Goal: Task Accomplishment & Management: Manage account settings

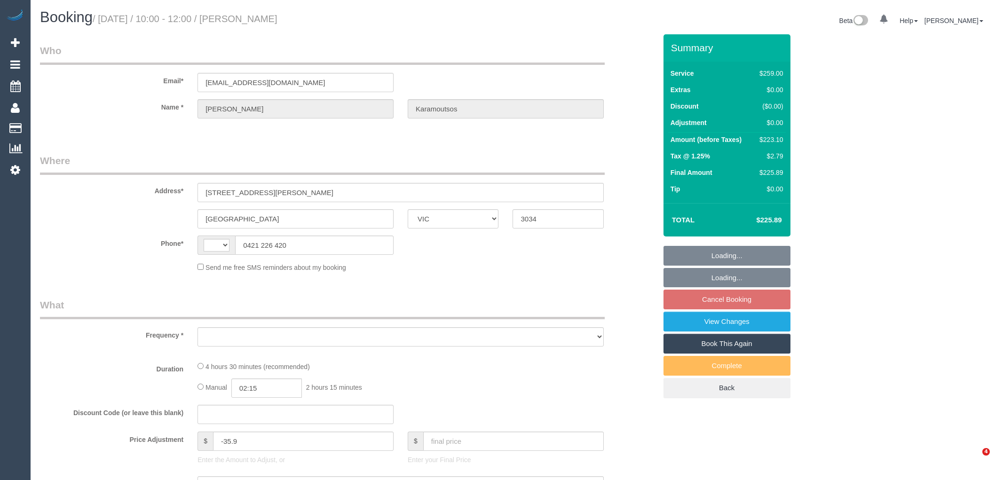
select select "VIC"
select select "object:324"
select select "string:AU"
select select "string:stripe-pm_1PR2bg2GScqysDRVvq6gcscy"
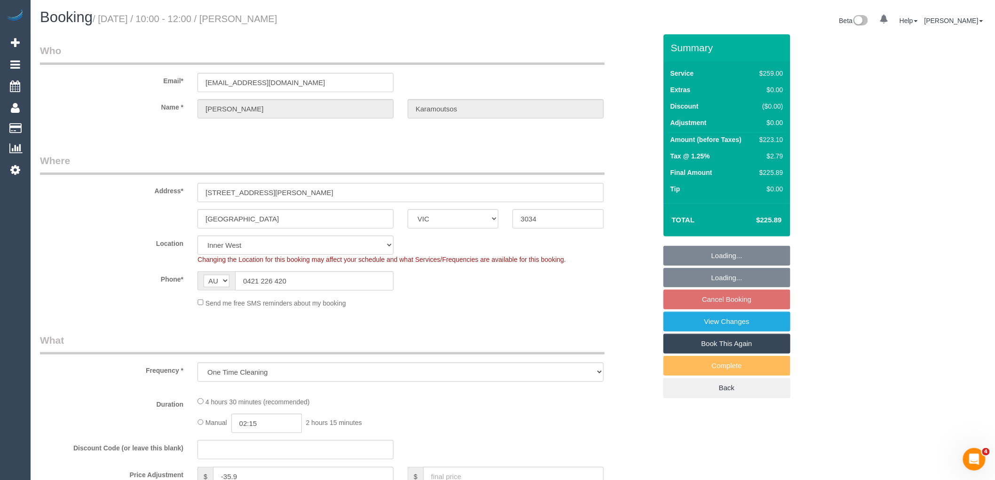
select select "number:28"
select select "number:14"
select select "number:18"
select select "number:36"
select select "number:34"
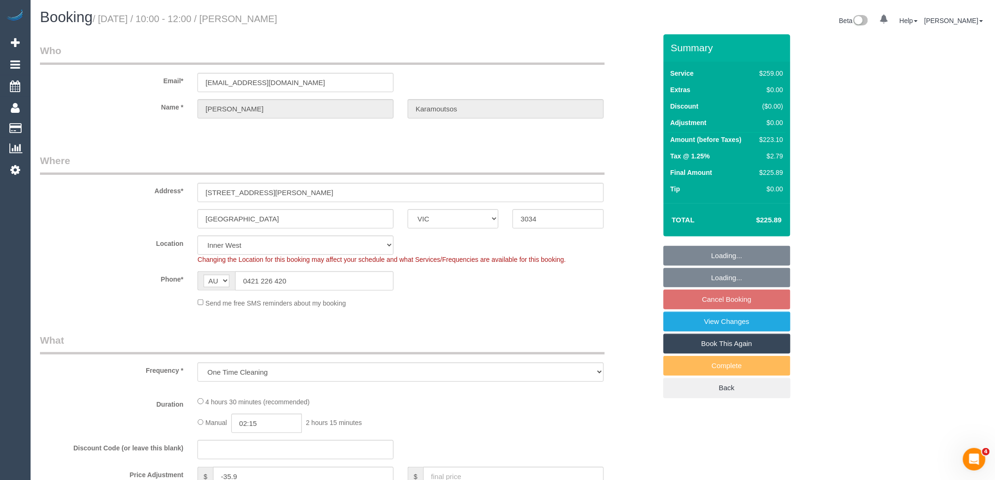
select select "object:834"
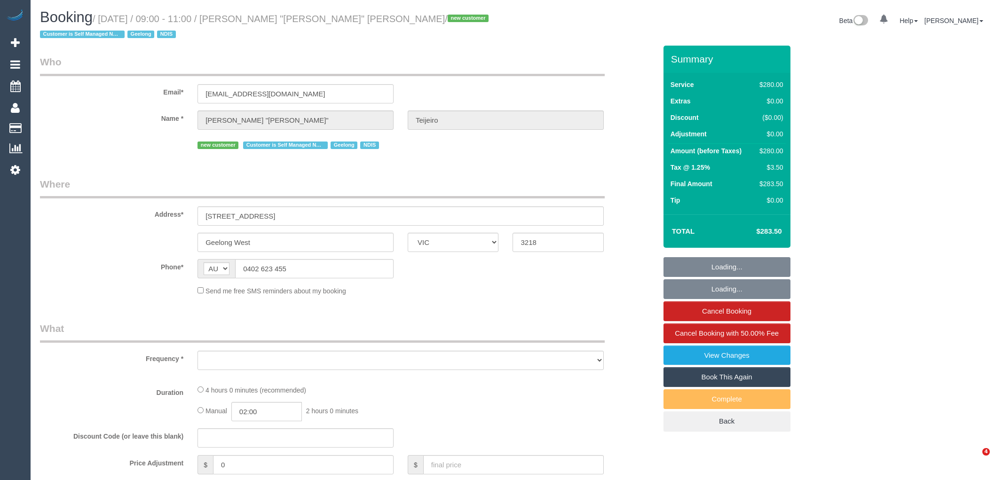
select select "VIC"
select select "240"
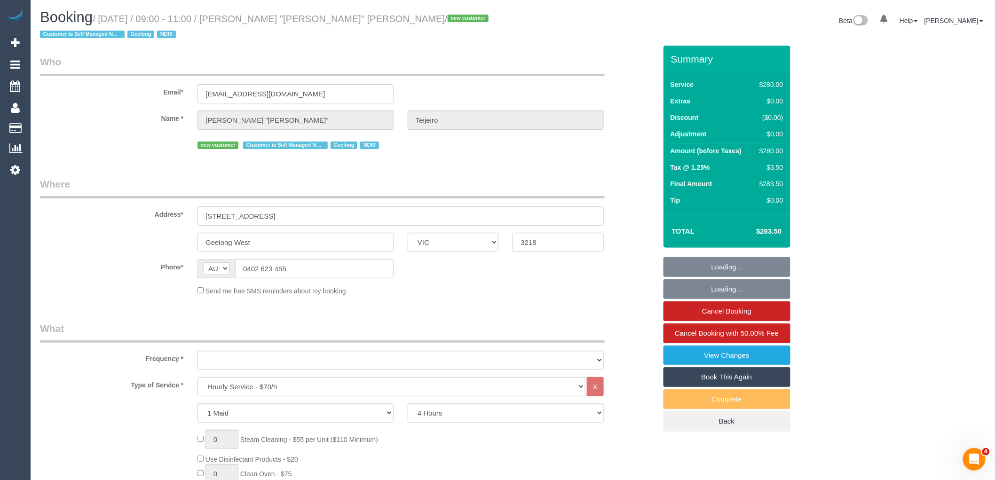
select select "object:768"
select select "string:stripe-pm_1S9yVx2GScqysDRVAgbshclh"
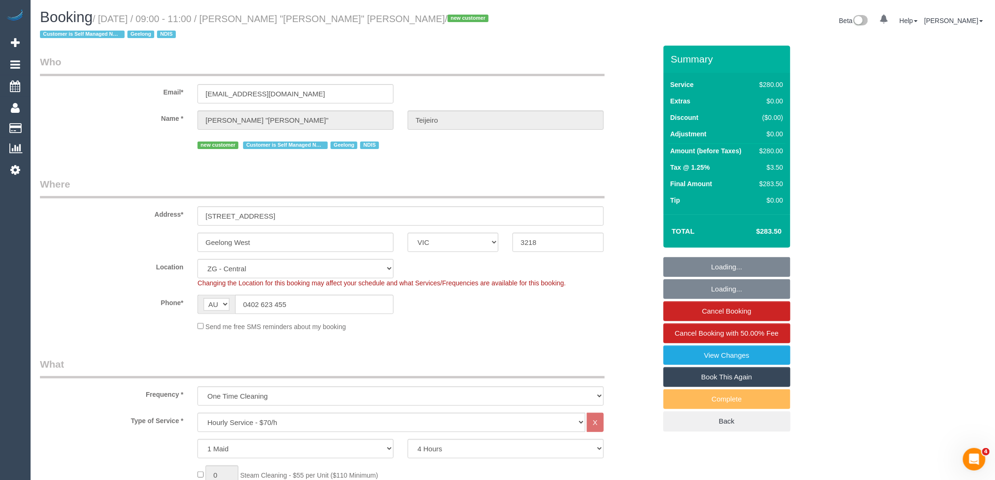
select select "number:27"
select select "number:14"
select select "number:19"
select select "object:1006"
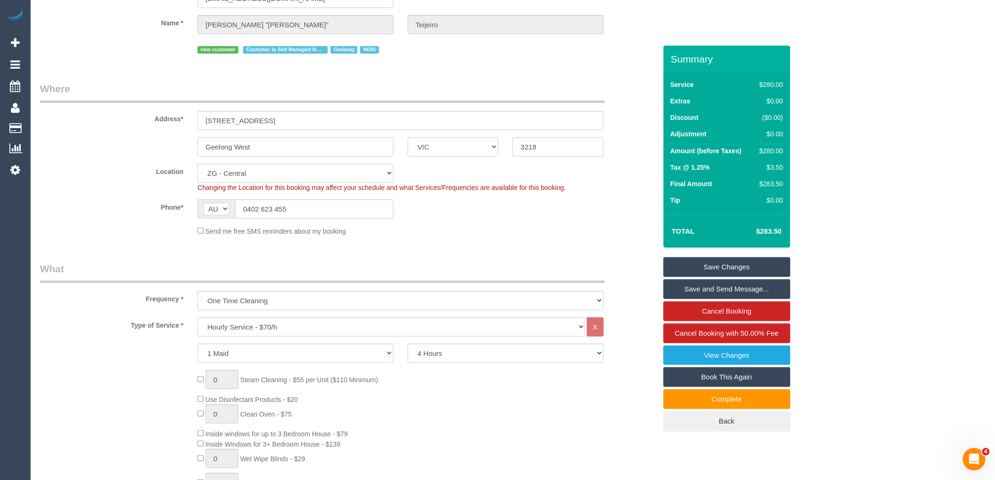
scroll to position [48, 0]
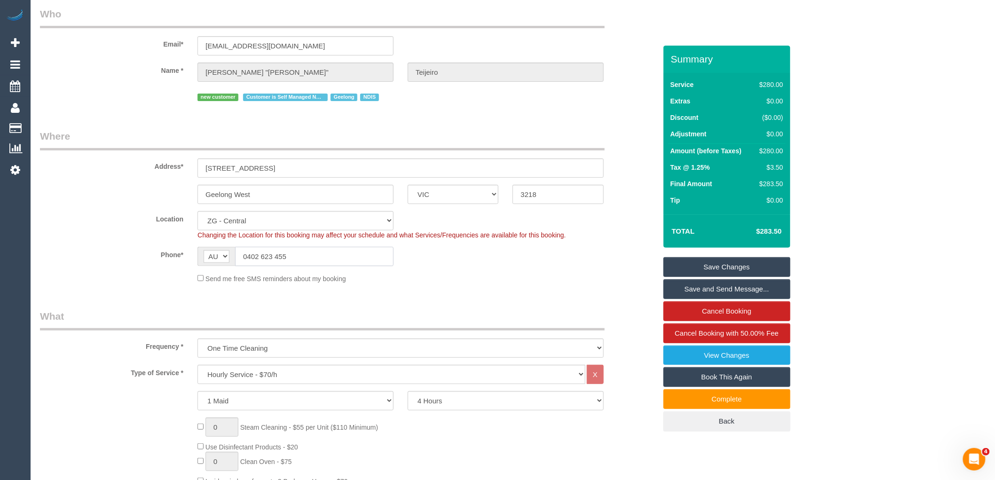
drag, startPoint x: 298, startPoint y: 252, endPoint x: 246, endPoint y: 252, distance: 51.3
click at [246, 252] on input "0402 623 455" at bounding box center [314, 256] width 159 height 19
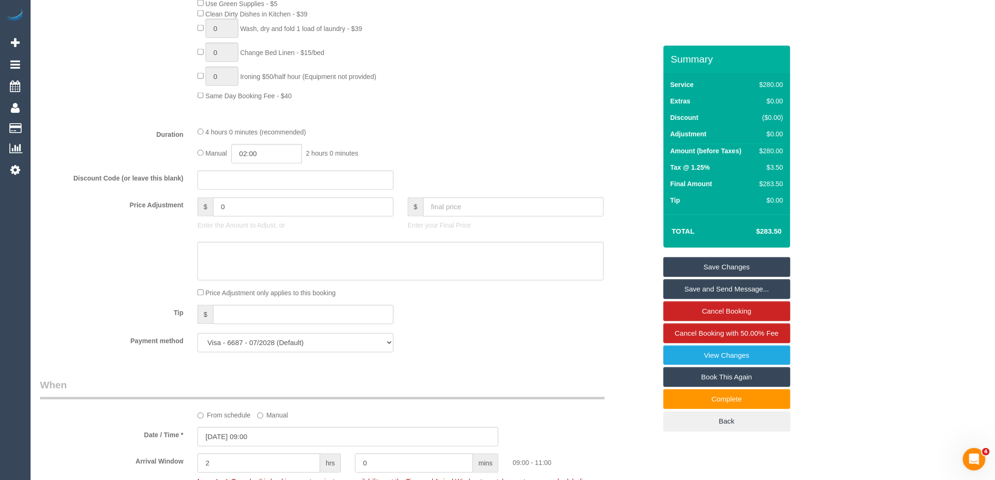
scroll to position [679, 0]
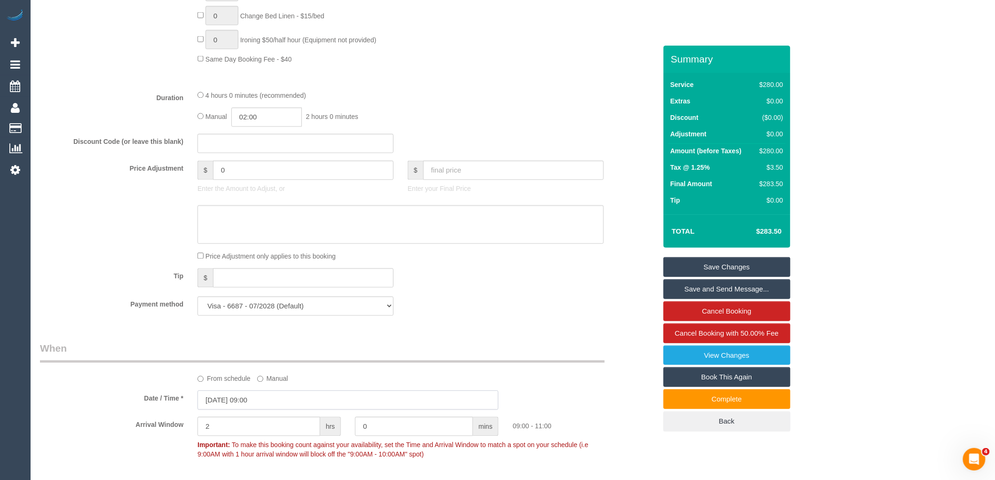
click at [280, 403] on input "30/09/2025 09:00" at bounding box center [348, 400] width 301 height 19
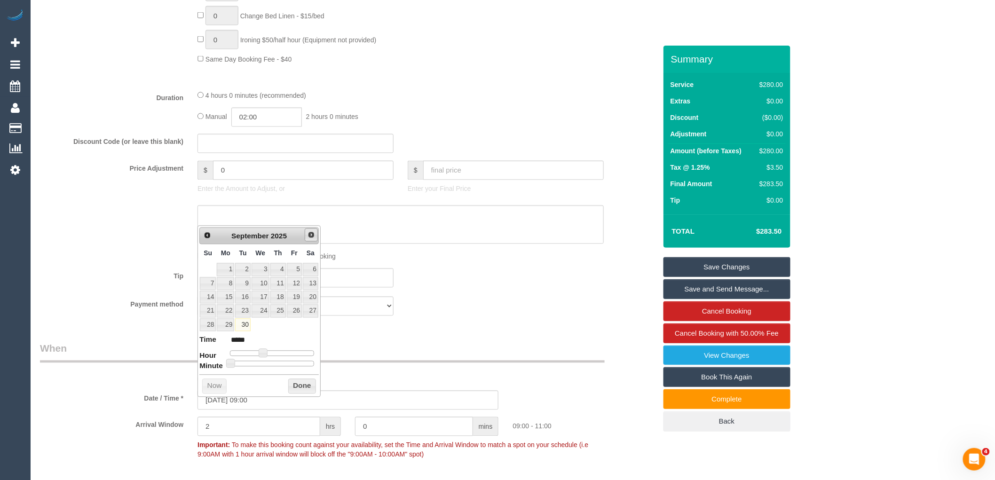
click at [308, 236] on span "Next" at bounding box center [312, 235] width 8 height 8
click at [281, 269] on link "2" at bounding box center [278, 269] width 16 height 13
type input "02/10/2025 09:00"
click at [263, 350] on span at bounding box center [263, 353] width 8 height 8
click at [301, 386] on button "Done" at bounding box center [302, 386] width 28 height 15
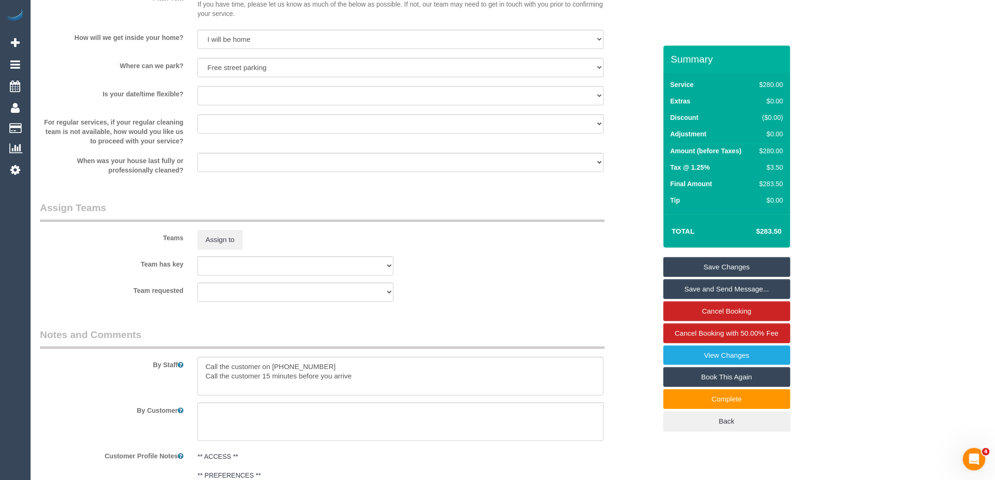
scroll to position [1250, 0]
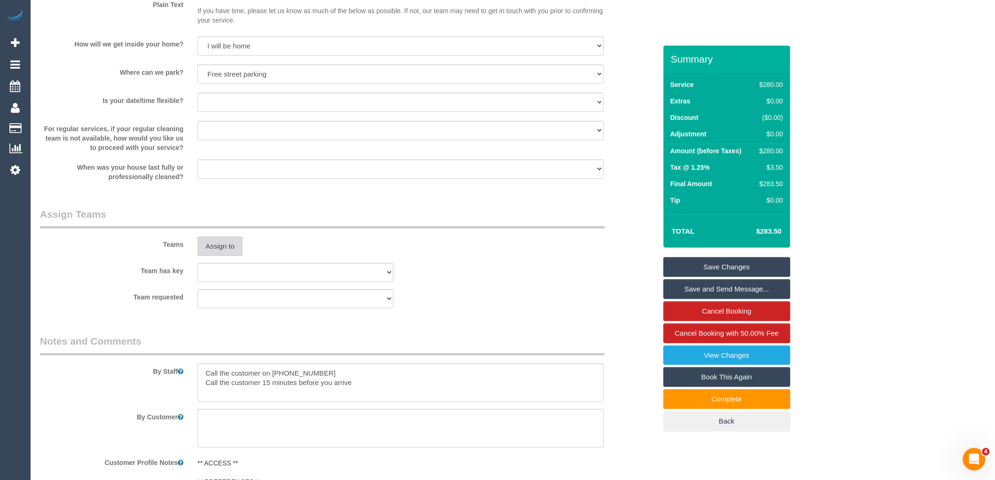
click at [211, 255] on button "Assign to" at bounding box center [220, 247] width 45 height 20
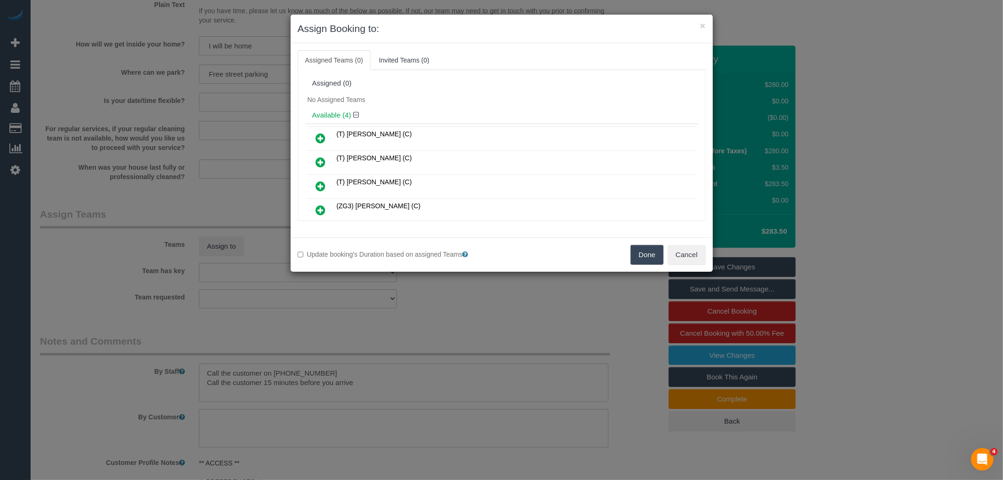
click at [321, 210] on icon at bounding box center [321, 210] width 10 height 11
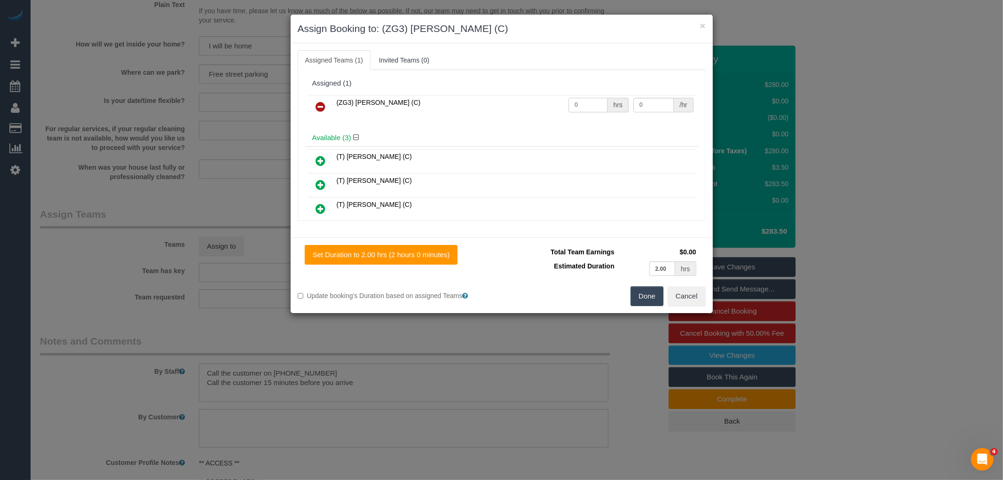
click at [585, 110] on input "0" at bounding box center [588, 105] width 39 height 15
type input "4"
type input "35"
click at [638, 297] on button "Done" at bounding box center [647, 296] width 33 height 20
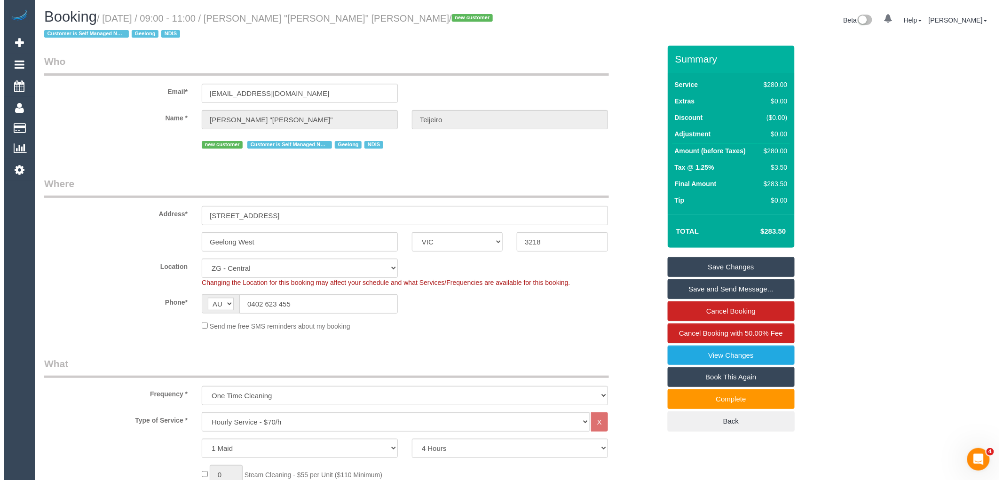
scroll to position [0, 0]
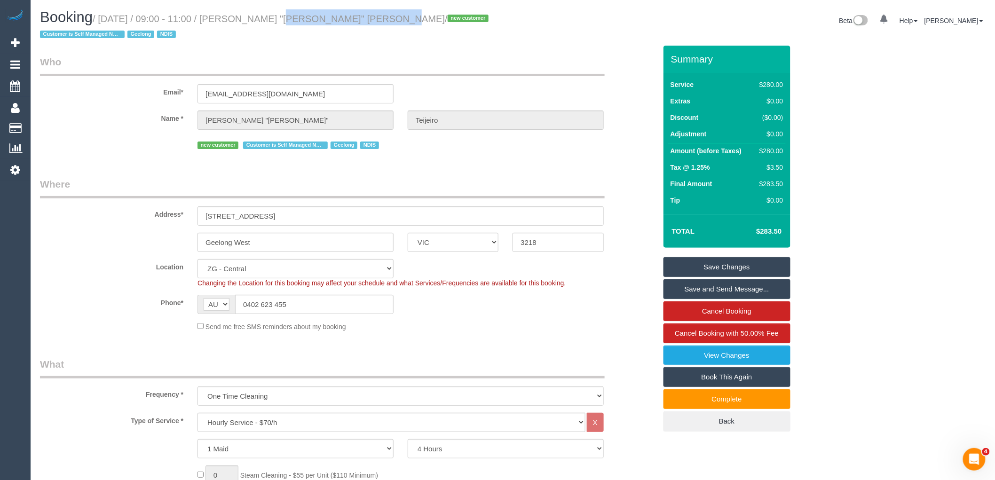
drag, startPoint x: 262, startPoint y: 19, endPoint x: 357, endPoint y: 16, distance: 95.0
click at [358, 16] on small "/ September 30, 2025 / 09:00 - 11:00 / Eduardo "Eddy" Teijeiro / new customer C…" at bounding box center [266, 27] width 452 height 26
copy small "Eduardo "Eddy" Teijeiro"
click at [741, 288] on link "Save and Send Message..." at bounding box center [727, 289] width 127 height 20
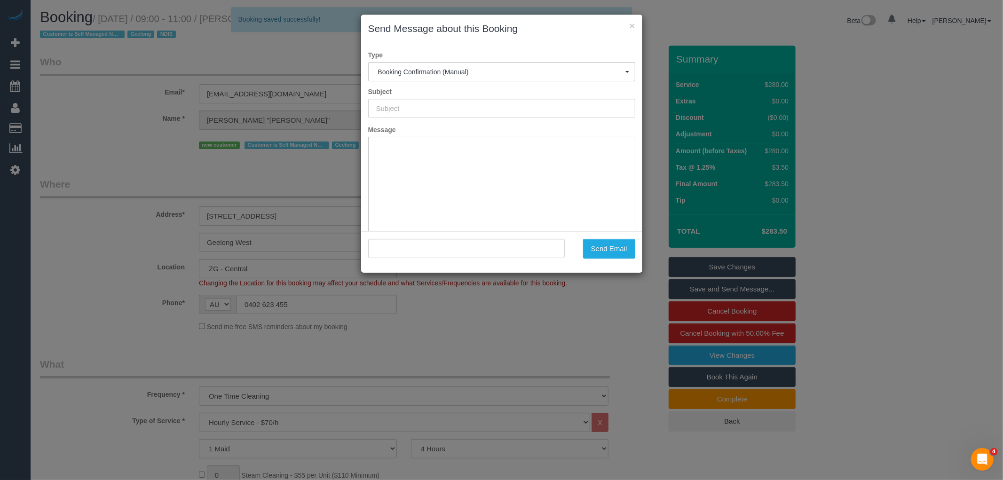
type input "Booking Confirmed"
type input ""Eduardo \"Eddy\" Teijeiro" <eddieteijeiro@hotmail.com>"
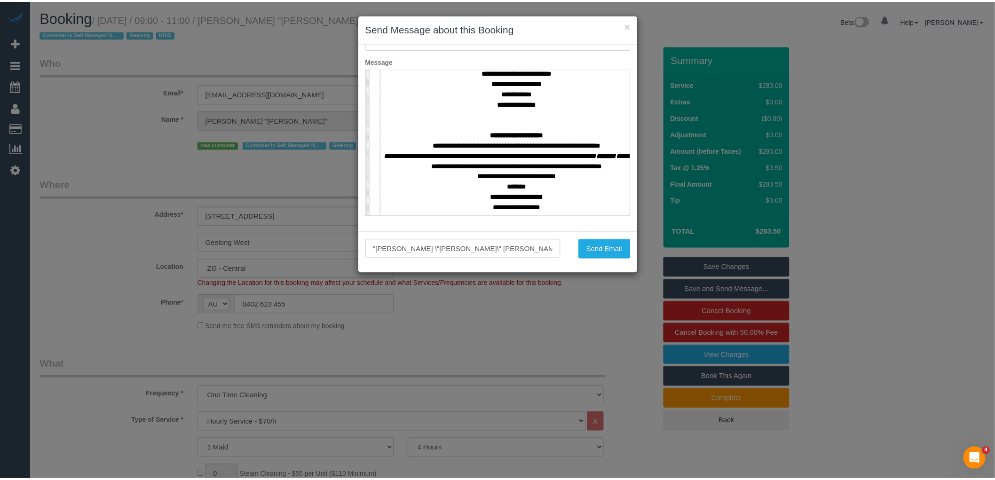
scroll to position [418, 0]
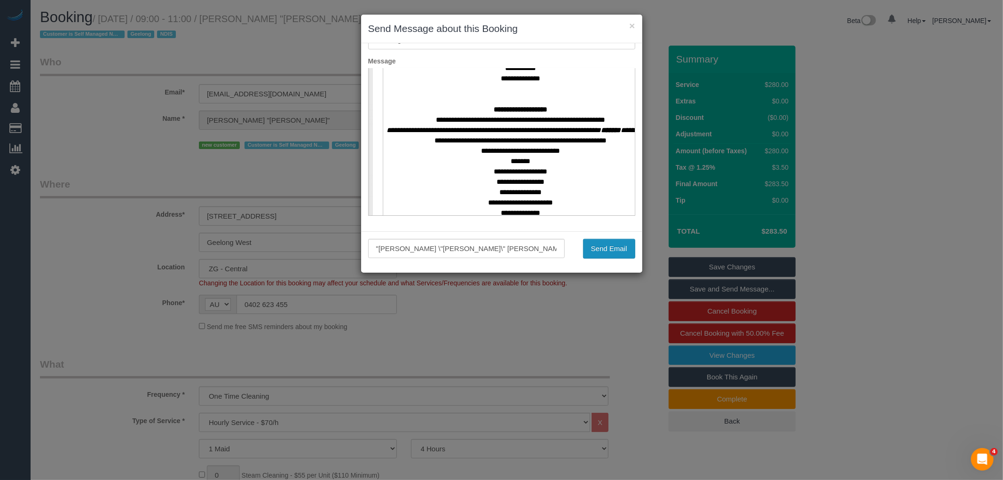
click at [605, 250] on button "Send Email" at bounding box center [609, 249] width 52 height 20
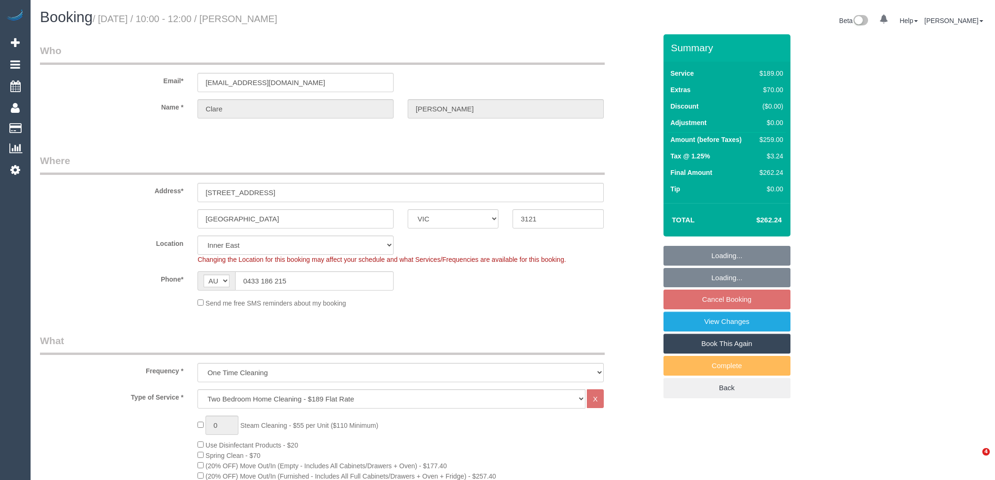
select select "VIC"
select select "string:stripe-pm_1SCVCK2GScqysDRVn9Pm1mvY"
select select "number:29"
select select "number:14"
select select "number:19"
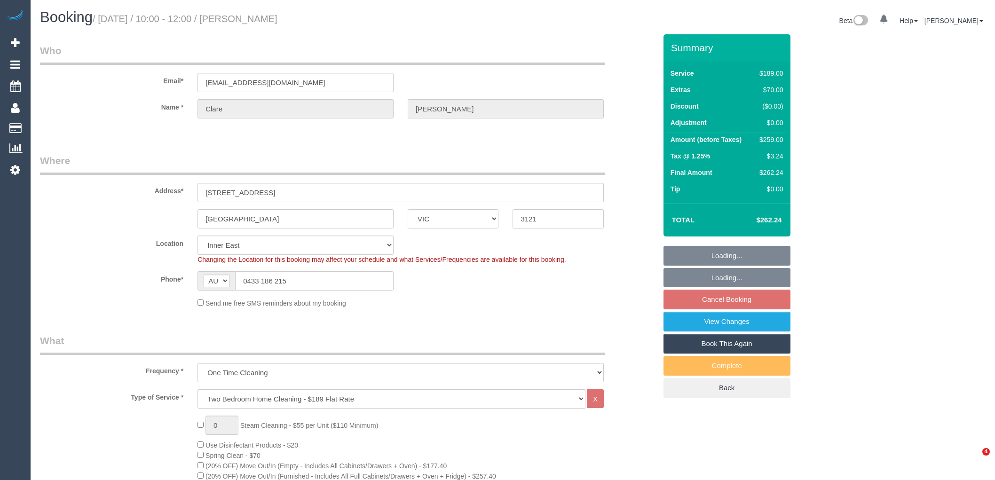
select select "number:22"
select select "number:13"
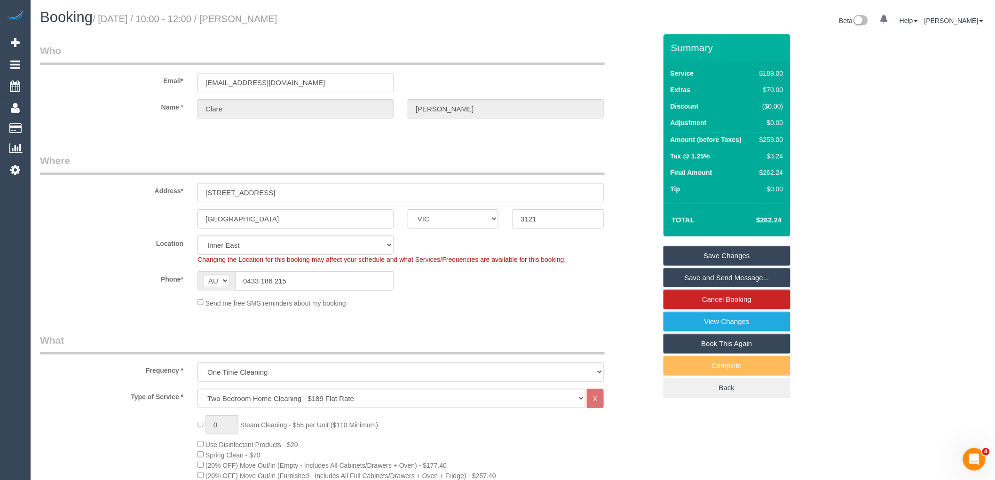
drag, startPoint x: 285, startPoint y: 281, endPoint x: 247, endPoint y: 281, distance: 38.1
click at [247, 281] on input "0433 186 215" at bounding box center [314, 280] width 159 height 19
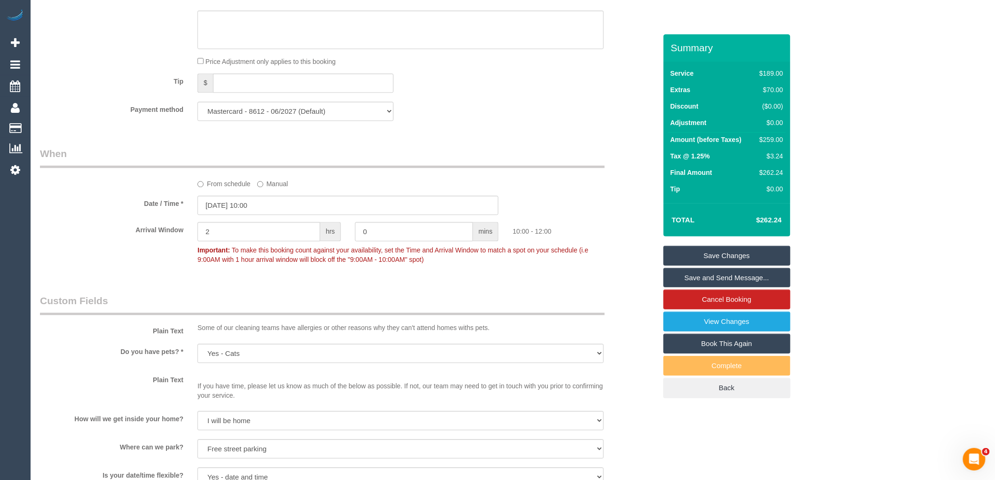
scroll to position [784, 0]
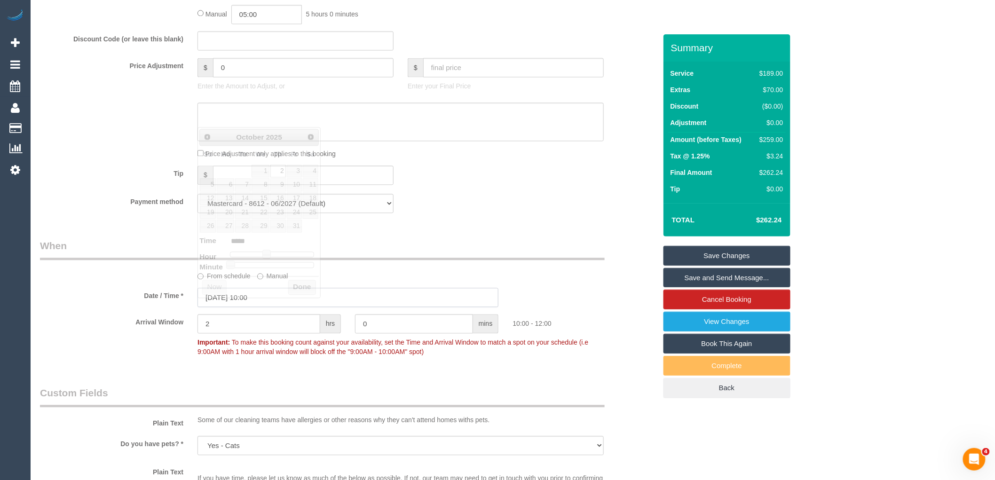
click at [273, 307] on input "02/10/2025 10:00" at bounding box center [348, 297] width 301 height 19
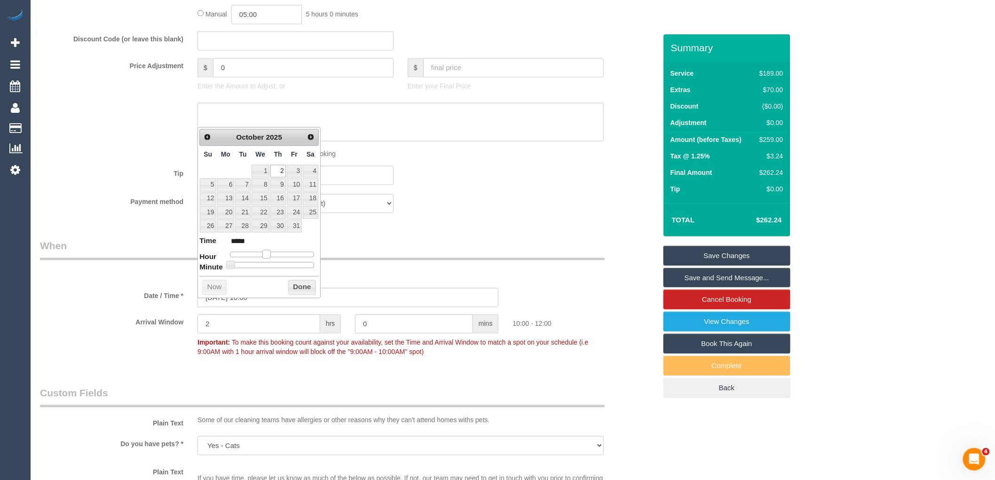
type input "02/10/2025 09:00"
type input "*****"
type input "02/10/2025 08:00"
type input "*****"
type input "02/10/2025 07:00"
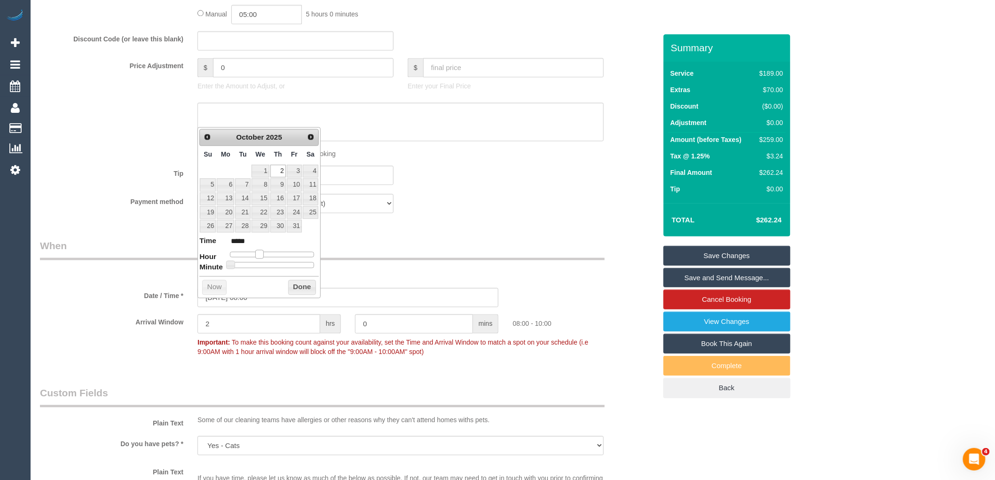
type input "*****"
type input "02/10/2025 06:00"
type input "*****"
type input "02/10/2025 07:00"
type input "*****"
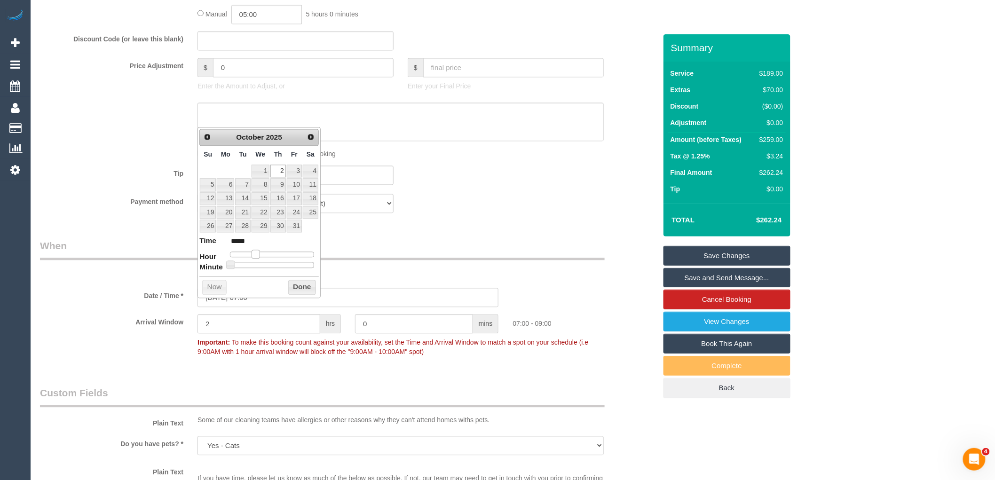
drag, startPoint x: 269, startPoint y: 255, endPoint x: 256, endPoint y: 257, distance: 12.4
click at [256, 257] on span at bounding box center [256, 254] width 8 height 8
click at [294, 285] on button "Done" at bounding box center [302, 287] width 28 height 15
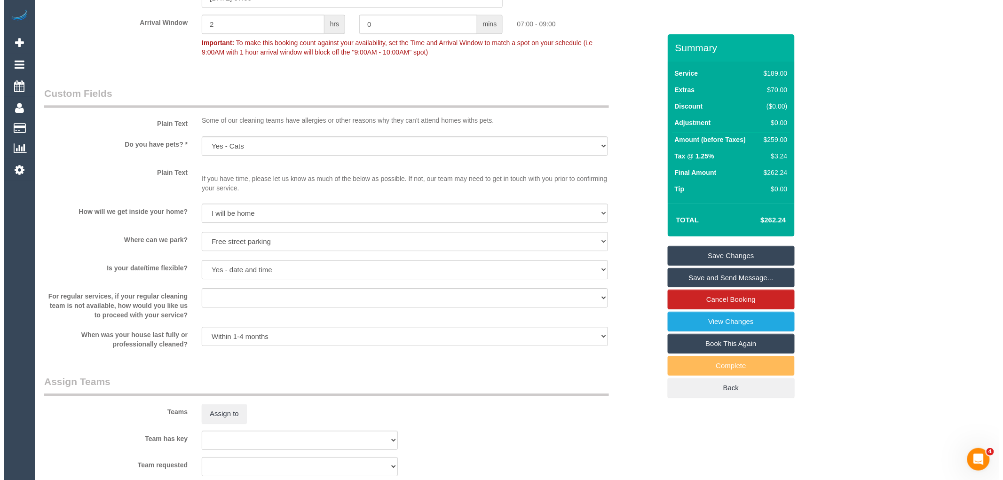
scroll to position [1097, 0]
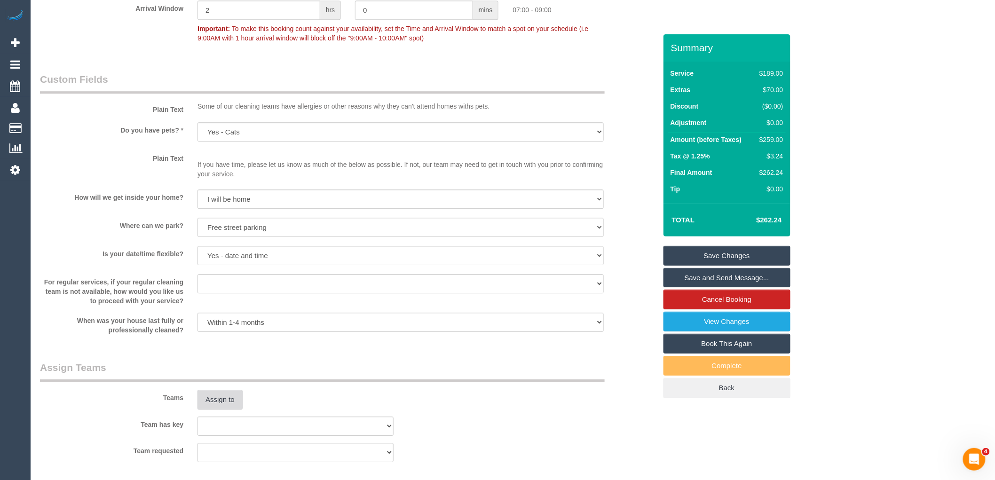
click at [215, 403] on button "Assign to" at bounding box center [220, 400] width 45 height 20
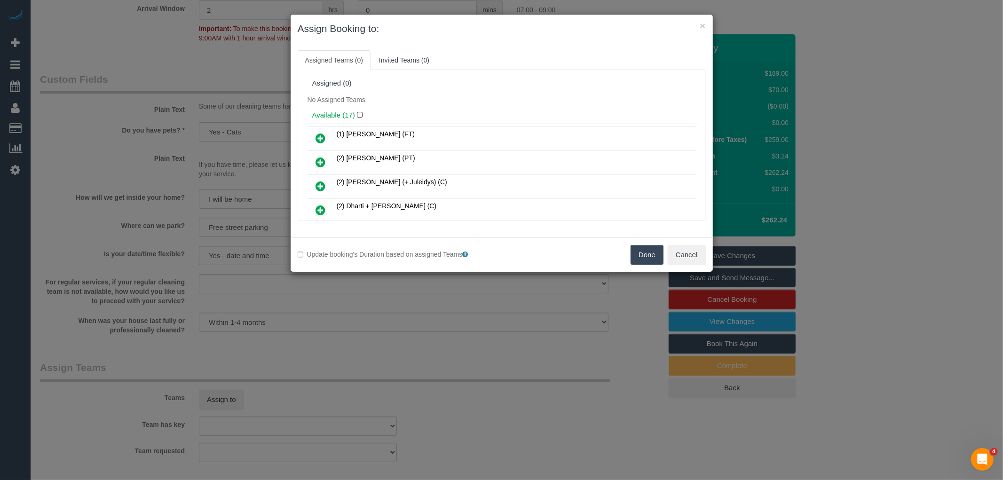
scroll to position [353, 0]
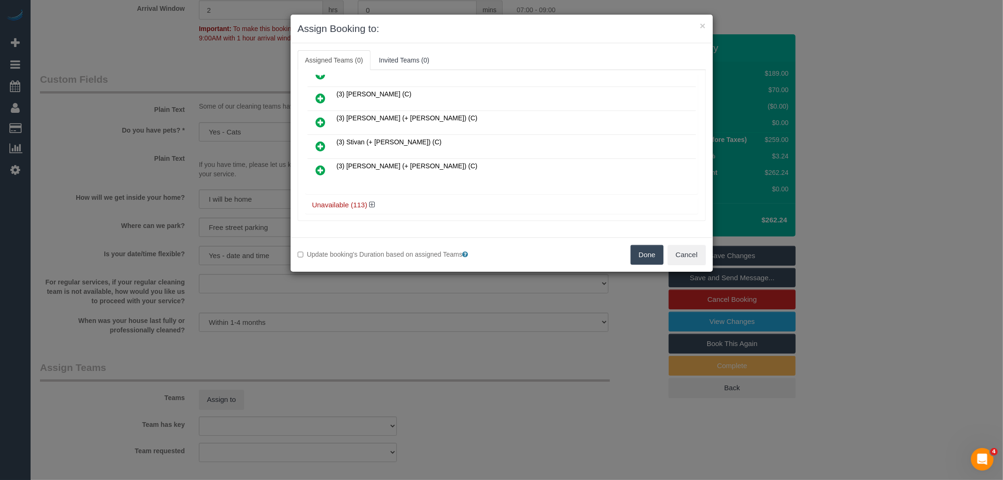
click at [322, 165] on icon at bounding box center [321, 170] width 10 height 11
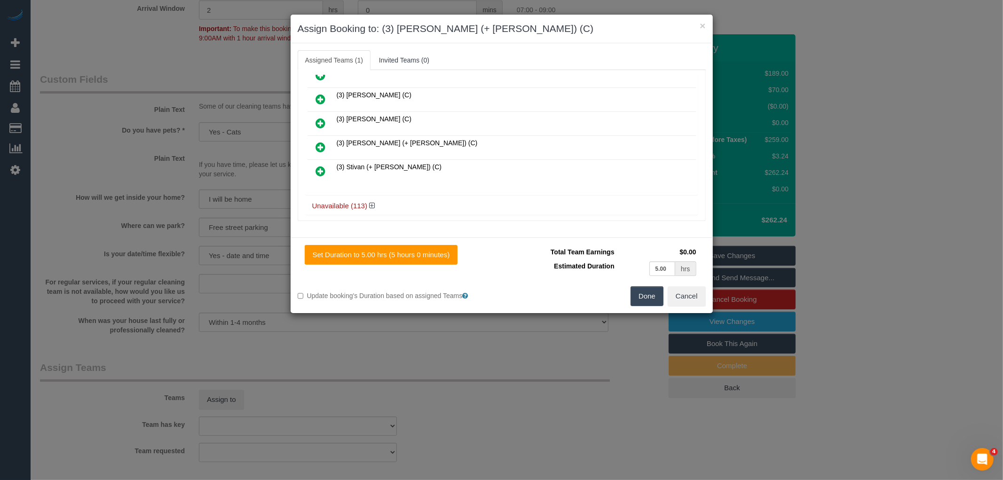
scroll to position [351, 0]
click at [372, 202] on icon at bounding box center [372, 205] width 6 height 7
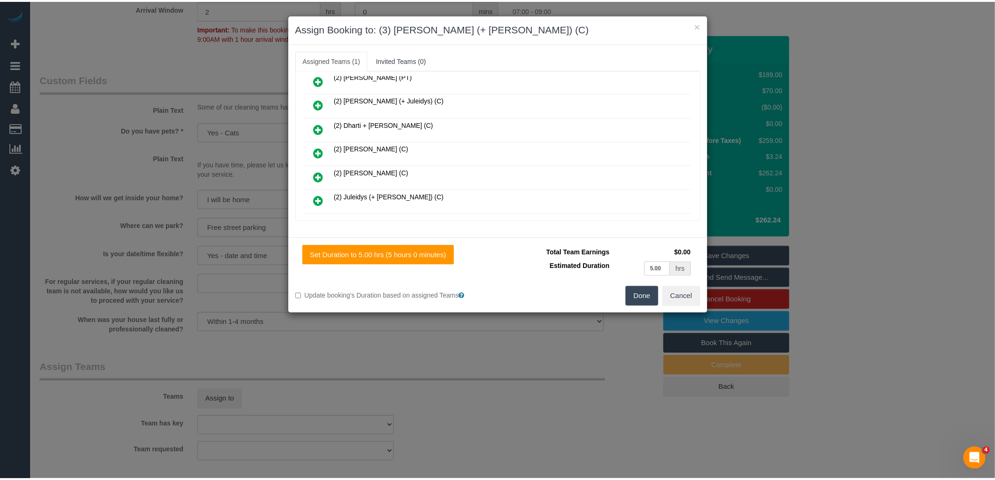
scroll to position [157, 0]
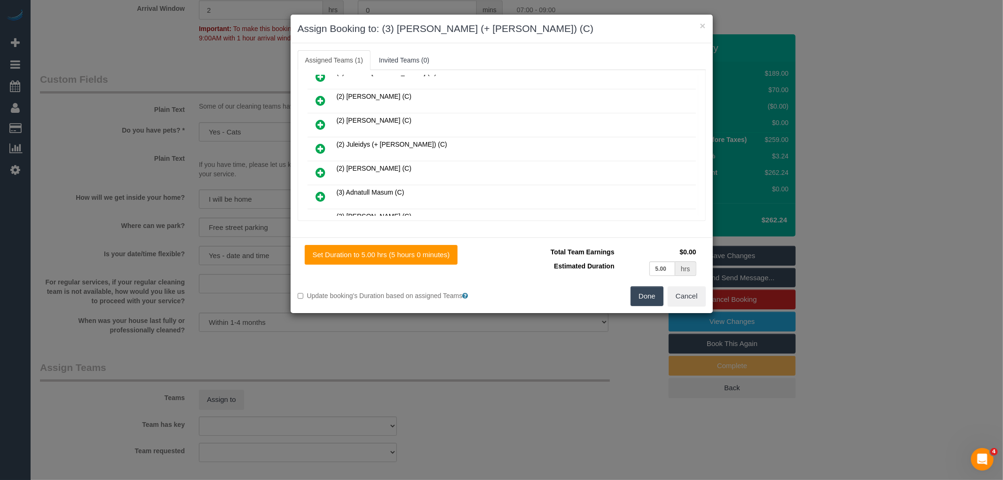
click at [637, 305] on button "Done" at bounding box center [647, 296] width 33 height 20
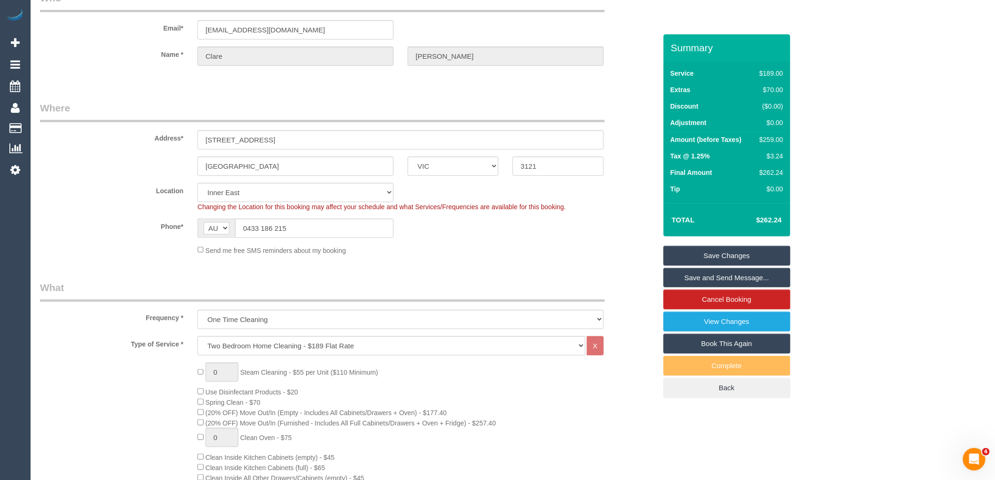
scroll to position [52, 0]
click at [238, 192] on select "Office City East (North) East (South) Inner East Inner North (East) Inner North…" at bounding box center [296, 192] width 196 height 19
select select "50"
click at [198, 183] on select "Office City East (North) East (South) Inner East Inner North (East) Inner North…" at bounding box center [296, 192] width 196 height 19
select select "object:5141"
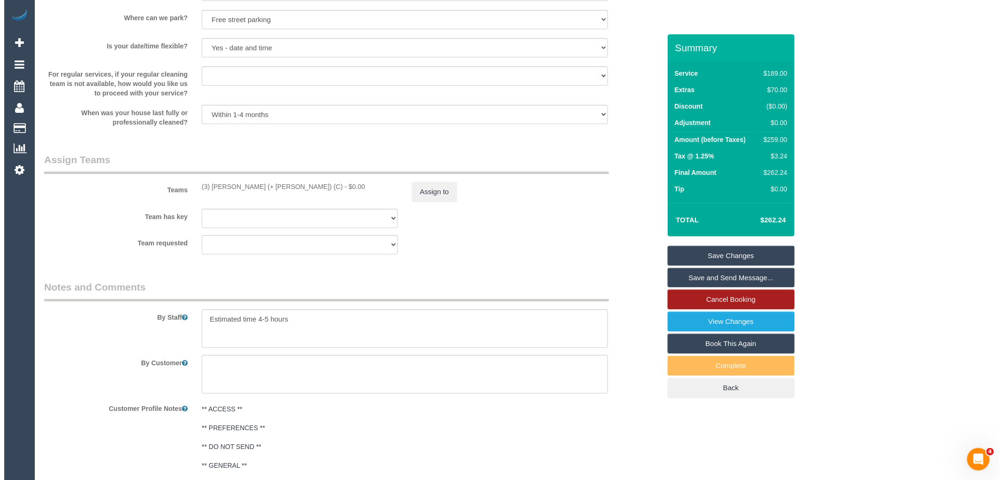
scroll to position [1312, 0]
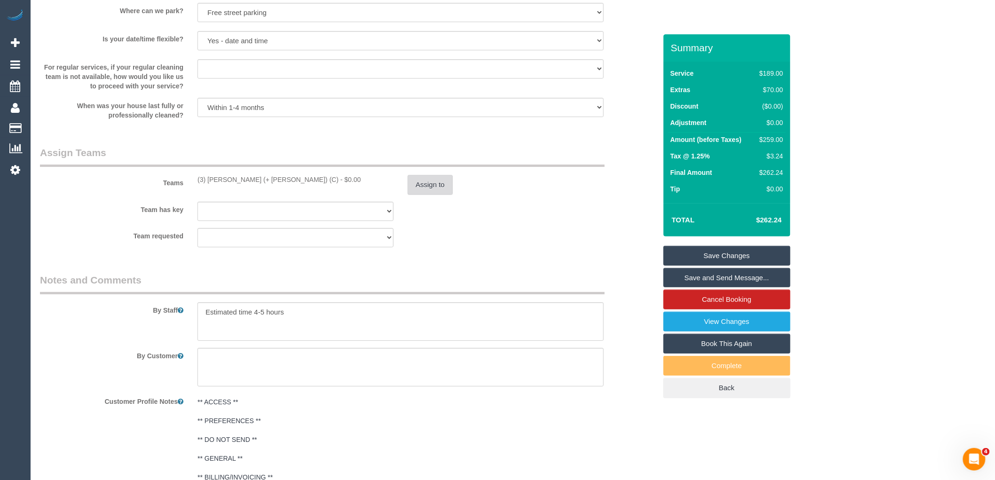
click at [436, 195] on button "Assign to" at bounding box center [430, 185] width 45 height 20
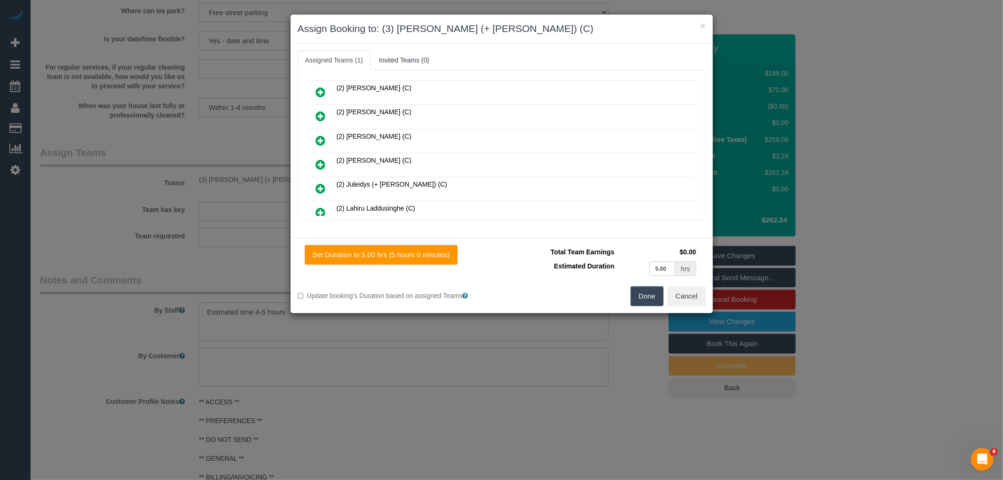
scroll to position [2938, 0]
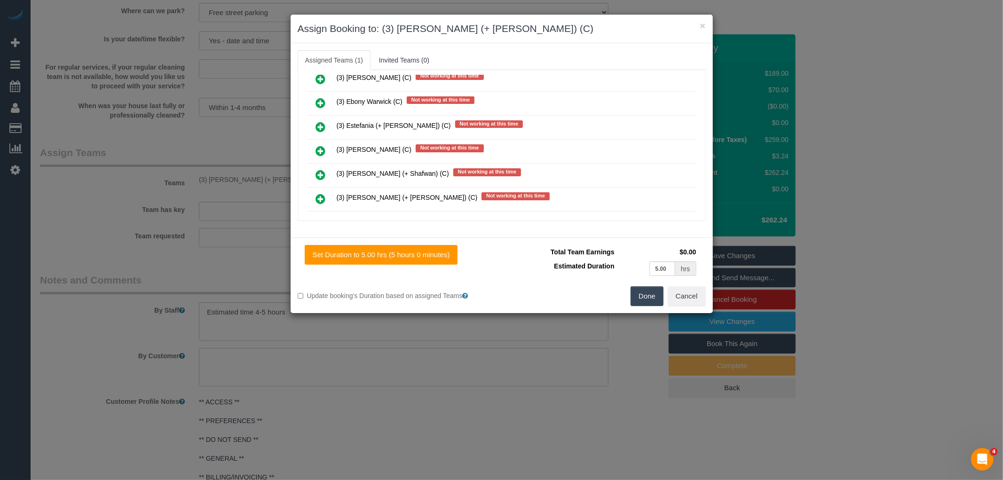
click at [319, 193] on icon at bounding box center [321, 198] width 10 height 11
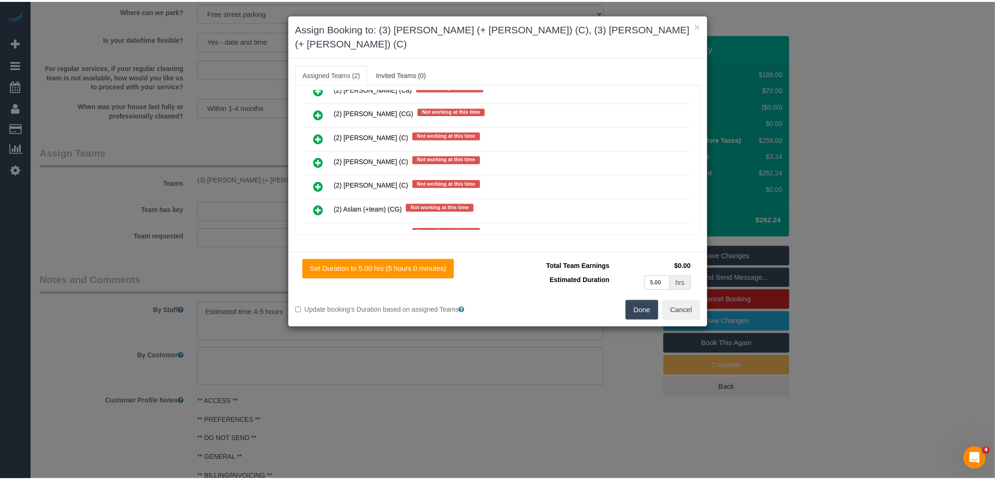
scroll to position [0, 0]
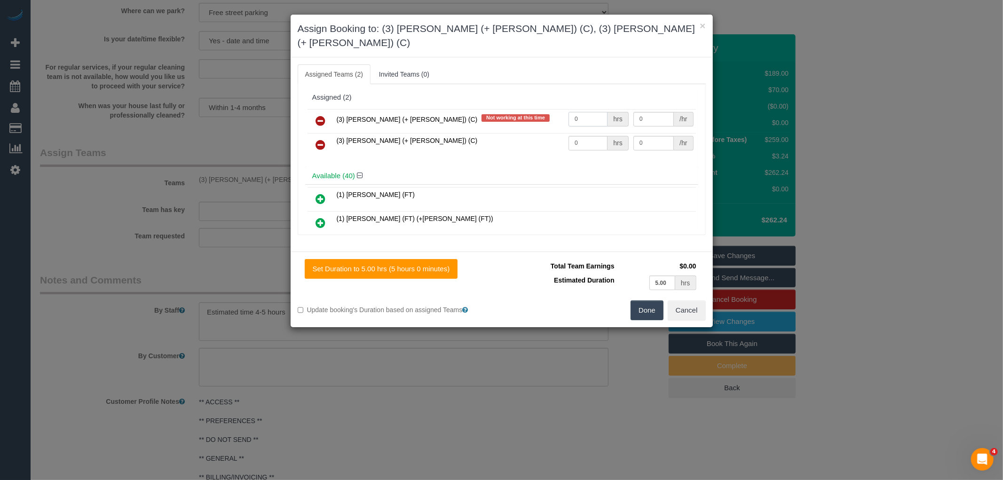
click at [579, 112] on input "0" at bounding box center [588, 119] width 39 height 15
click at [575, 112] on input "0" at bounding box center [588, 119] width 39 height 15
click at [638, 301] on button "Done" at bounding box center [647, 311] width 33 height 20
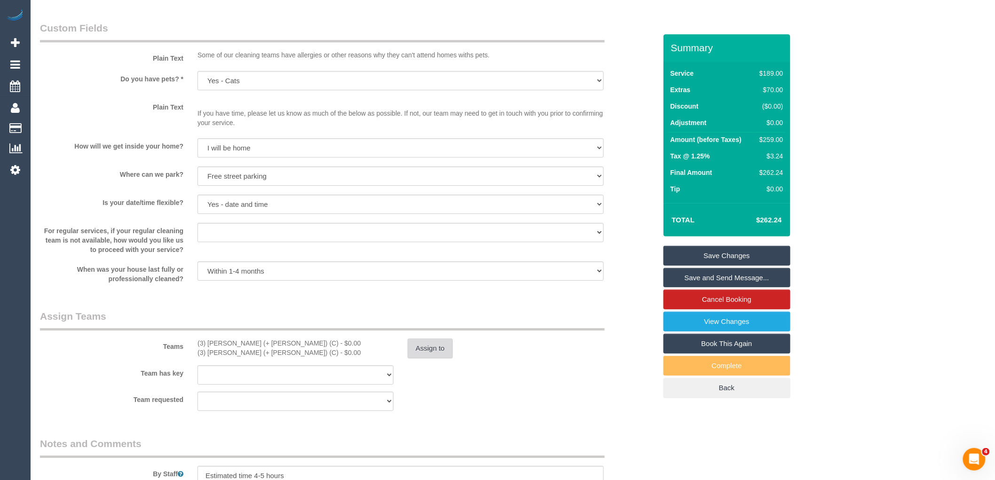
scroll to position [1150, 0]
click at [434, 353] on button "Assign to" at bounding box center [430, 347] width 45 height 20
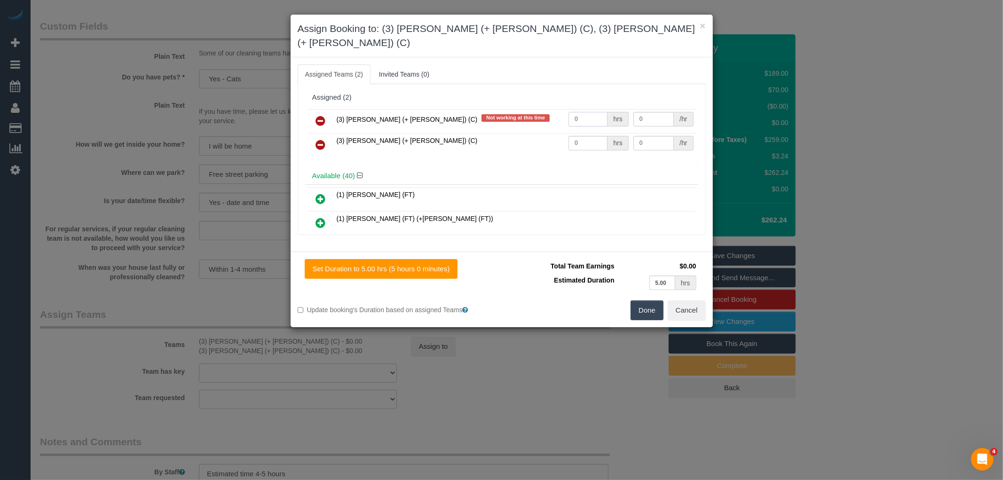
click at [580, 112] on input "0" at bounding box center [588, 119] width 39 height 15
type input "1"
type input "82.5"
click at [575, 136] on input "0" at bounding box center [588, 143] width 39 height 15
type input "1"
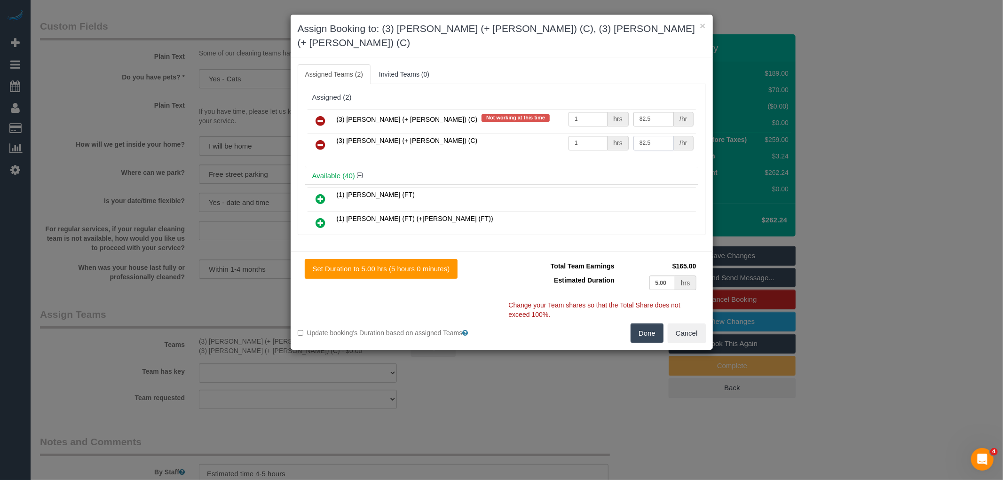
type input "82.5"
click at [651, 324] on button "Done" at bounding box center [647, 334] width 33 height 20
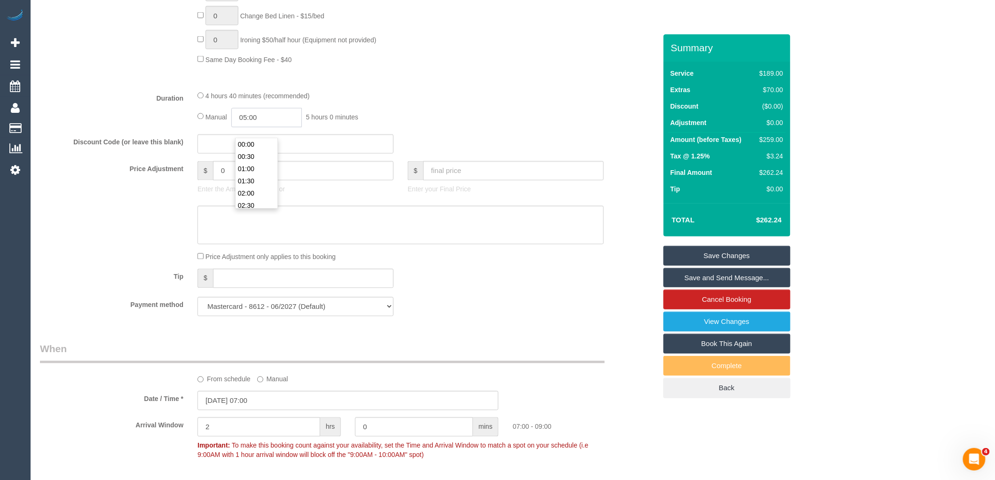
scroll to position [110, 0]
drag, startPoint x: 268, startPoint y: 130, endPoint x: 242, endPoint y: 118, distance: 28.8
click at [240, 125] on input "05:00" at bounding box center [266, 117] width 71 height 19
type input "02:20"
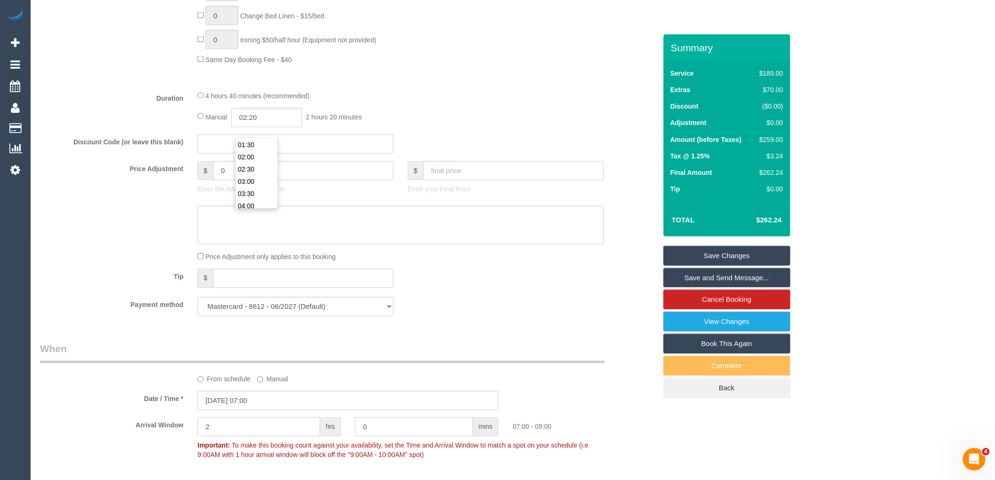
click at [436, 121] on div "Manual 02:20 2 hours 20 minutes" at bounding box center [401, 117] width 406 height 19
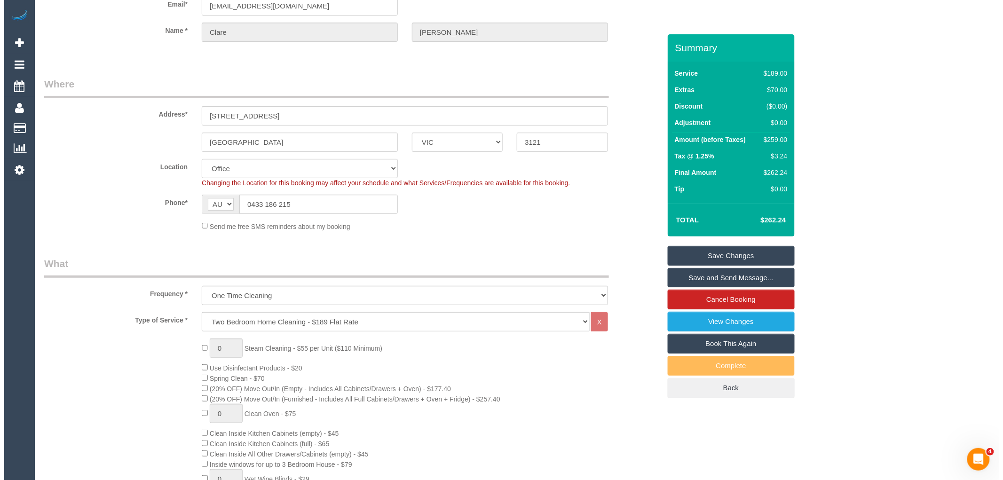
scroll to position [0, 0]
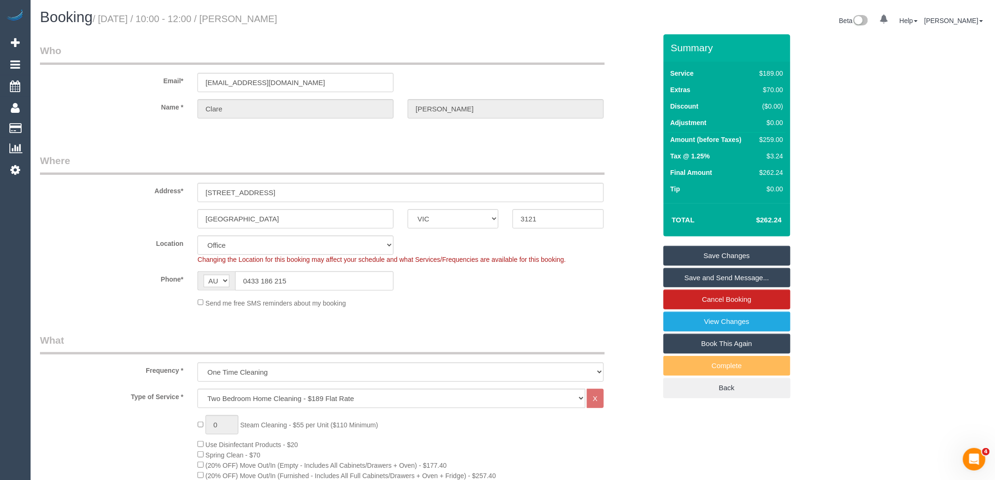
drag, startPoint x: 245, startPoint y: 16, endPoint x: 325, endPoint y: 18, distance: 79.5
click at [325, 18] on h1 "Booking / October 02, 2025 / 10:00 - 12:00 / Clare Richards" at bounding box center [273, 17] width 466 height 16
copy small "Clare Richards"
click at [731, 279] on link "Save and Send Message..." at bounding box center [727, 278] width 127 height 20
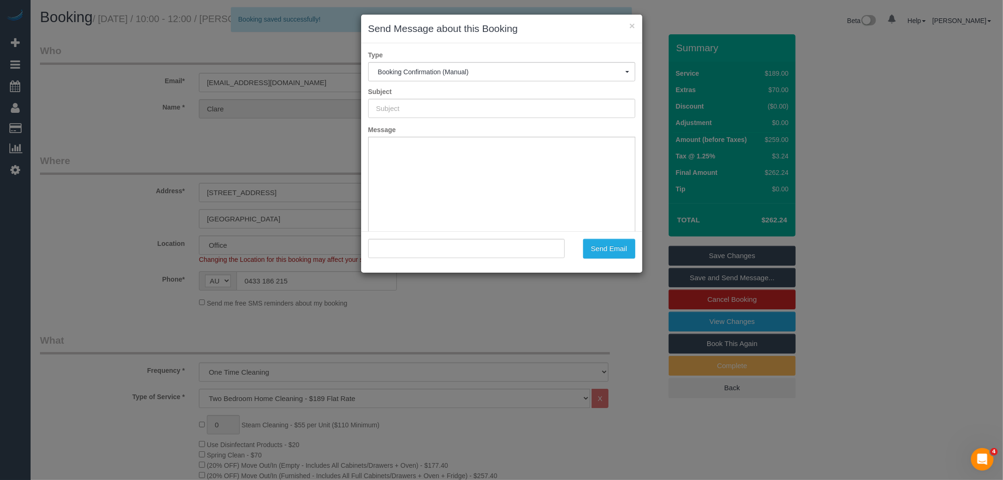
type input "Booking Confirmed"
type input ""Clare Richards" <clarejkrichards@gmail.com>"
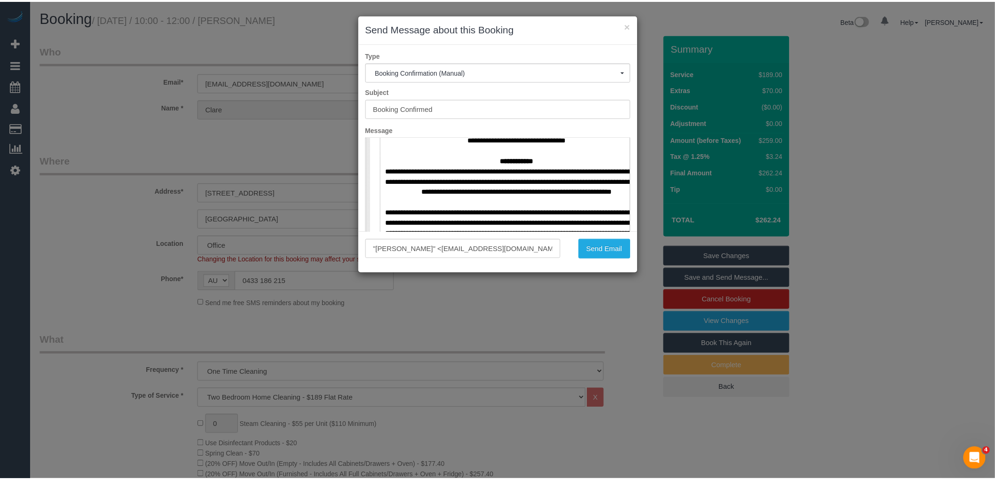
scroll to position [731, 0]
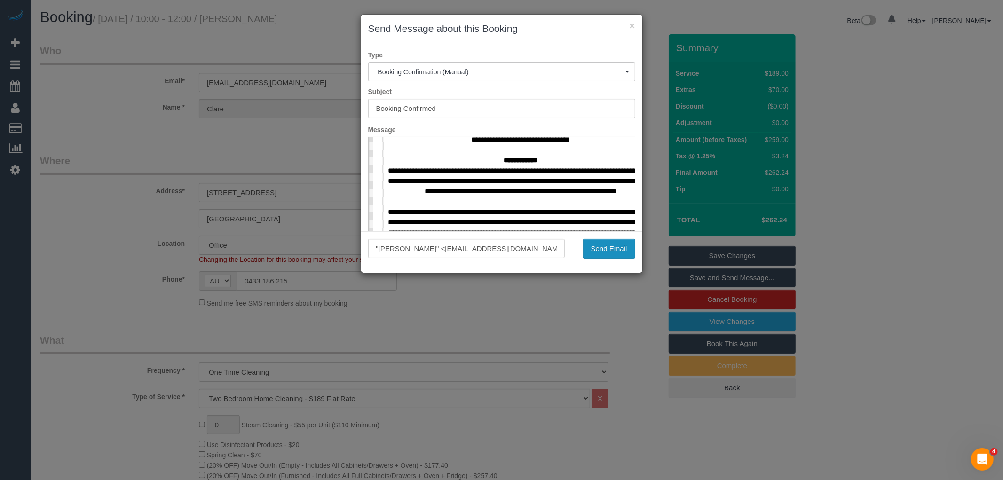
click at [602, 245] on button "Send Email" at bounding box center [609, 249] width 52 height 20
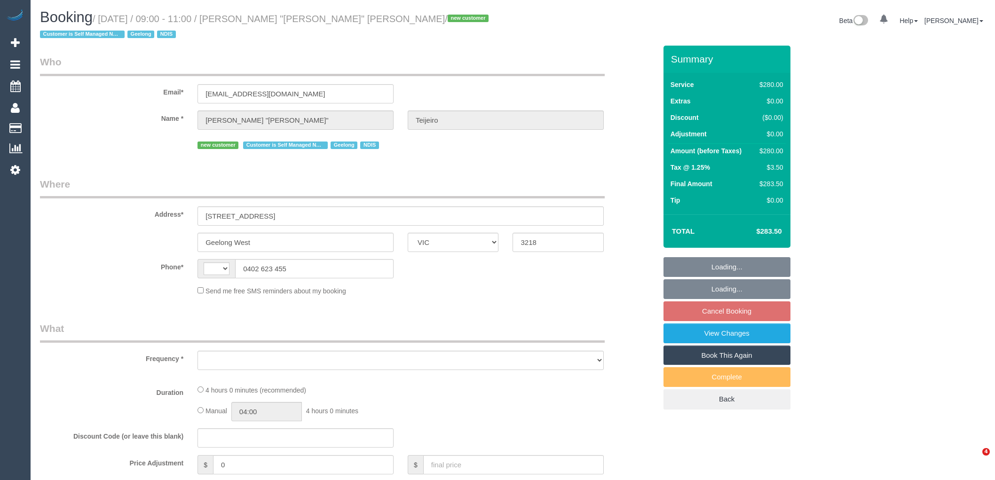
select select "VIC"
select select "string:stripe-pm_1S9yVx2GScqysDRVAgbshclh"
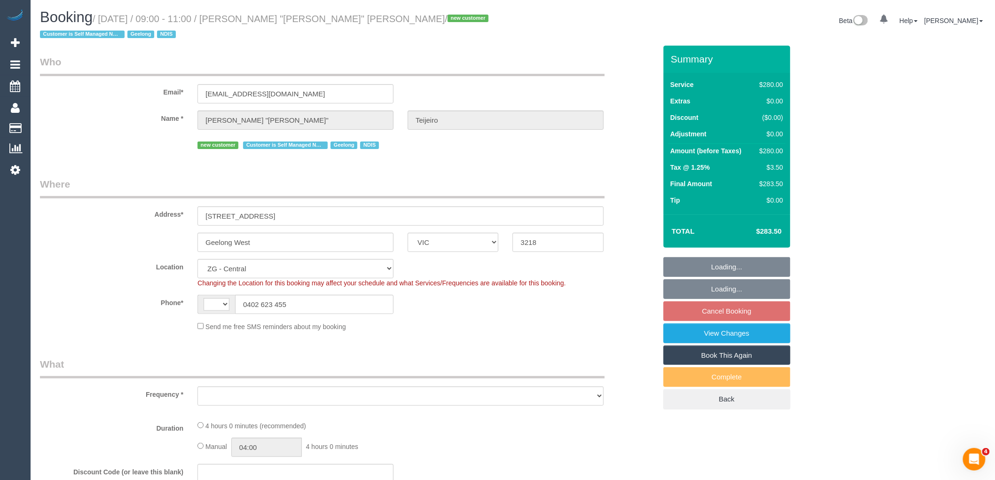
select select "string:AU"
select select "240"
select select "number:27"
select select "number:14"
select select "number:19"
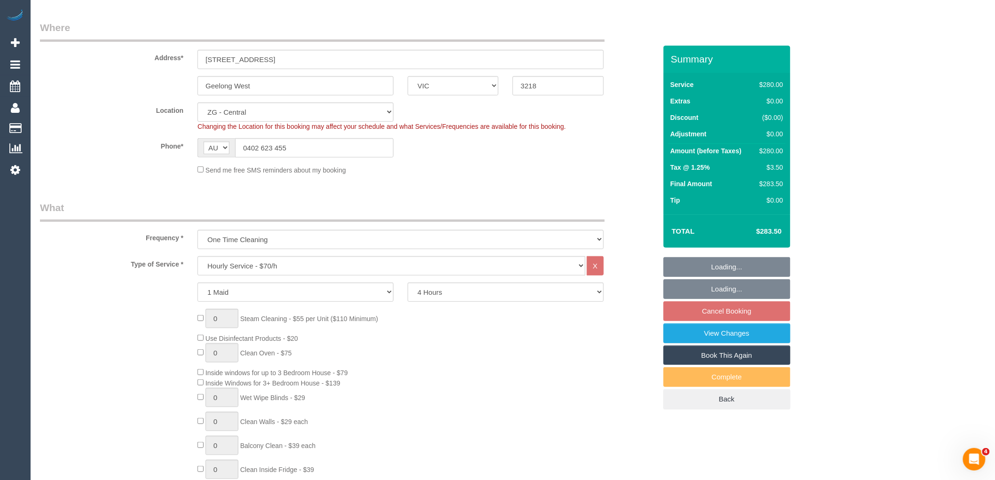
select select "object:1010"
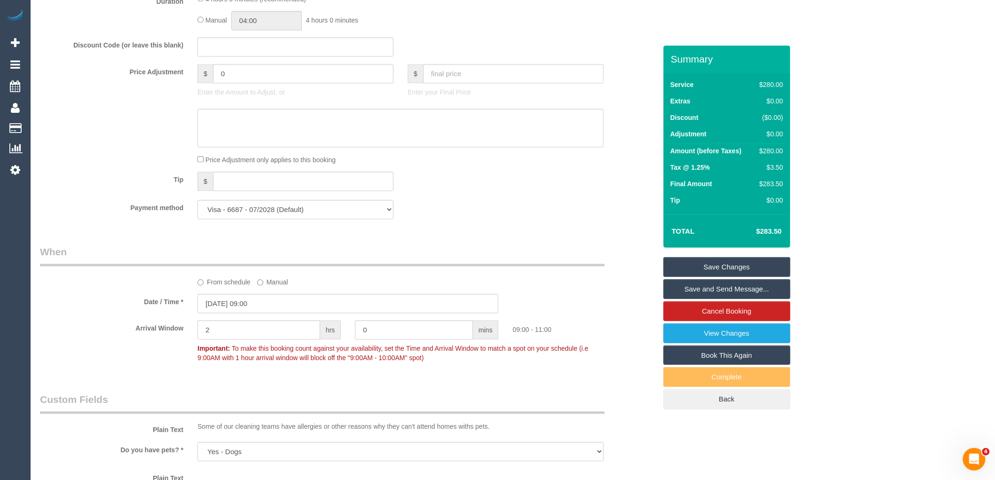
scroll to position [836, 0]
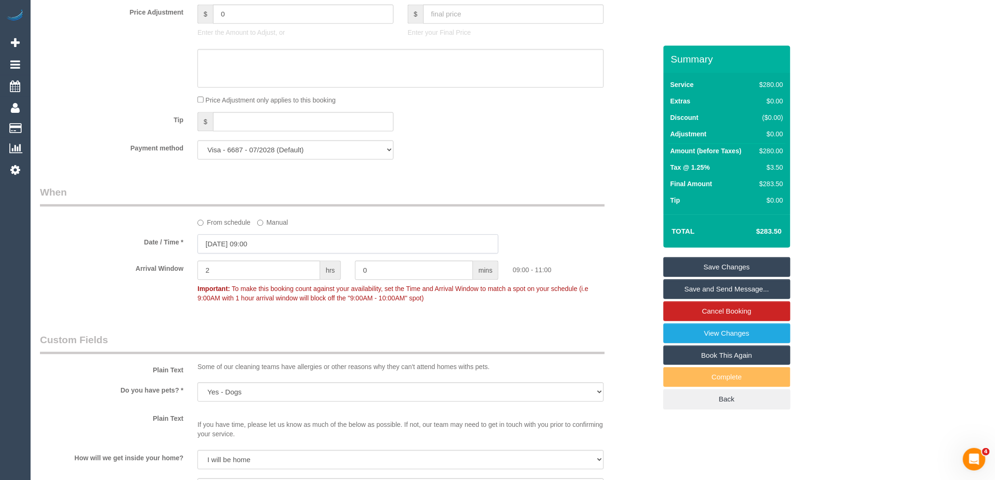
click at [263, 250] on input "02/10/2025 09:00" at bounding box center [348, 243] width 301 height 19
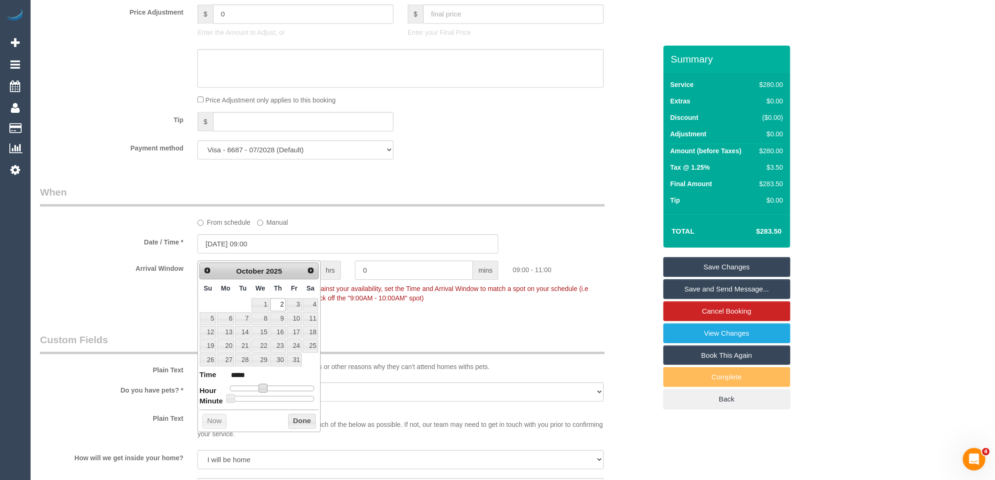
type input "02/10/2025 10:00"
type input "*****"
type input "02/10/2025 11:00"
type input "*****"
type input "02/10/2025 12:00"
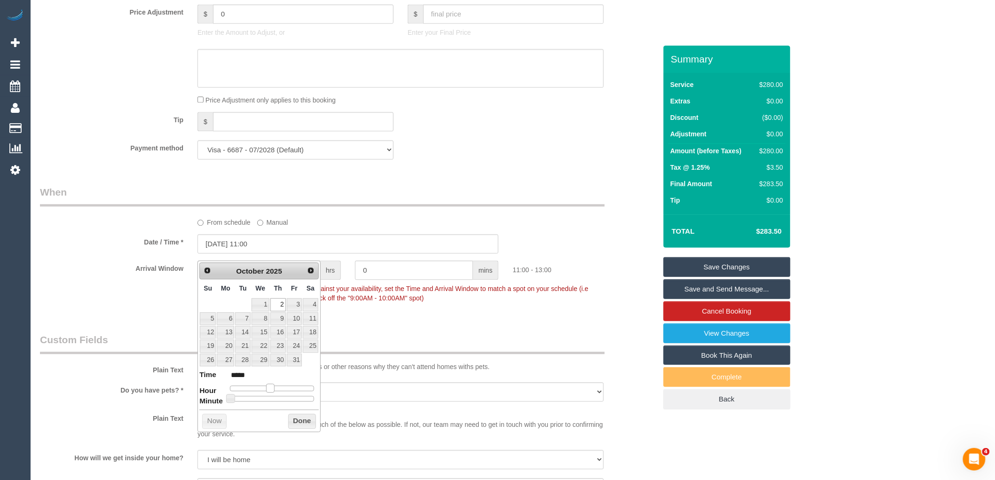
type input "*****"
drag, startPoint x: 263, startPoint y: 387, endPoint x: 274, endPoint y: 386, distance: 10.4
click at [274, 386] on span at bounding box center [274, 388] width 8 height 8
click at [295, 424] on button "Done" at bounding box center [302, 421] width 28 height 15
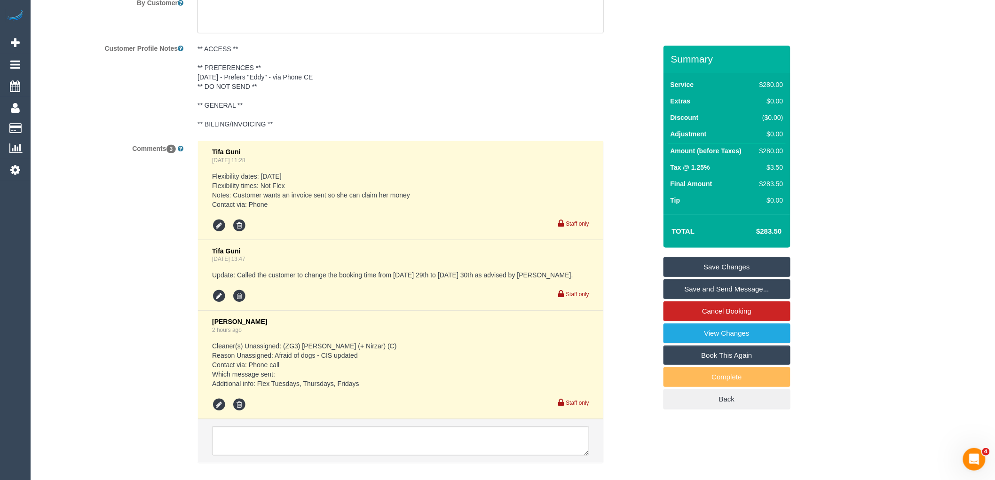
scroll to position [1720, 0]
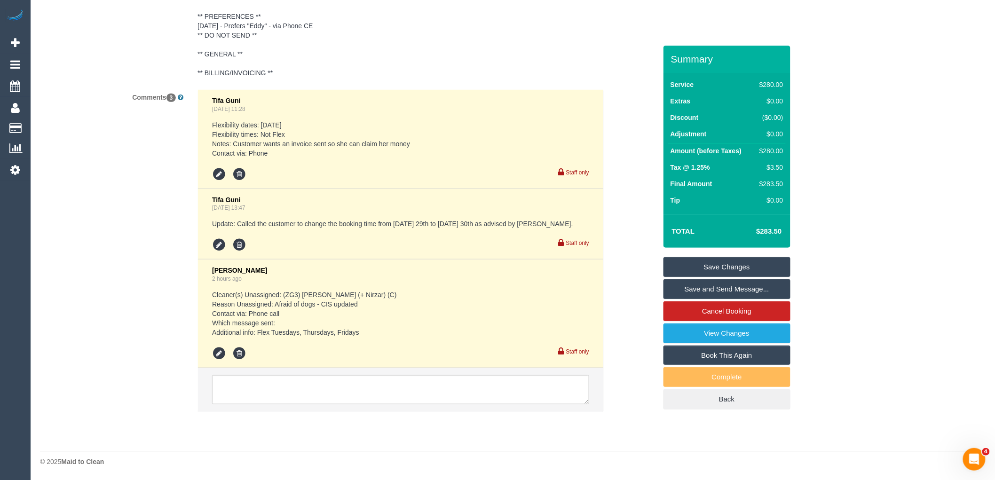
click at [716, 259] on link "Save Changes" at bounding box center [727, 267] width 127 height 20
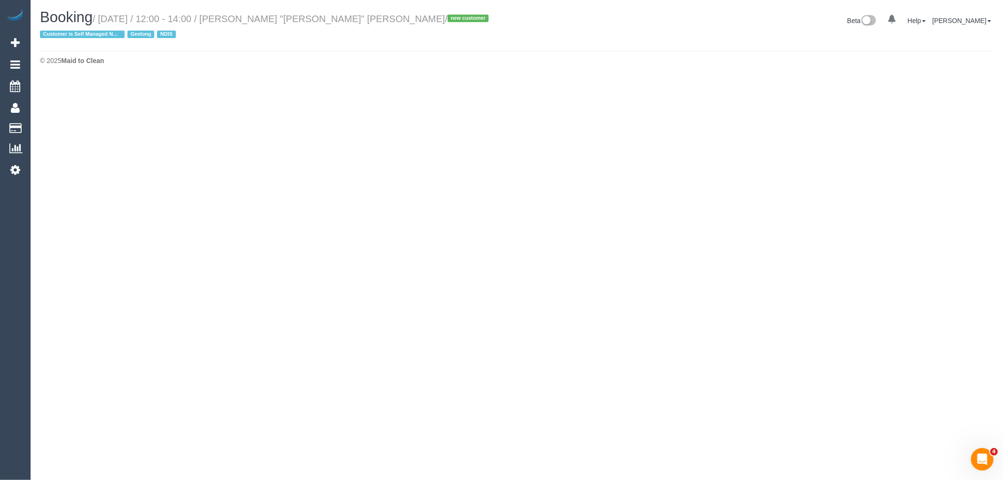
select select "VIC"
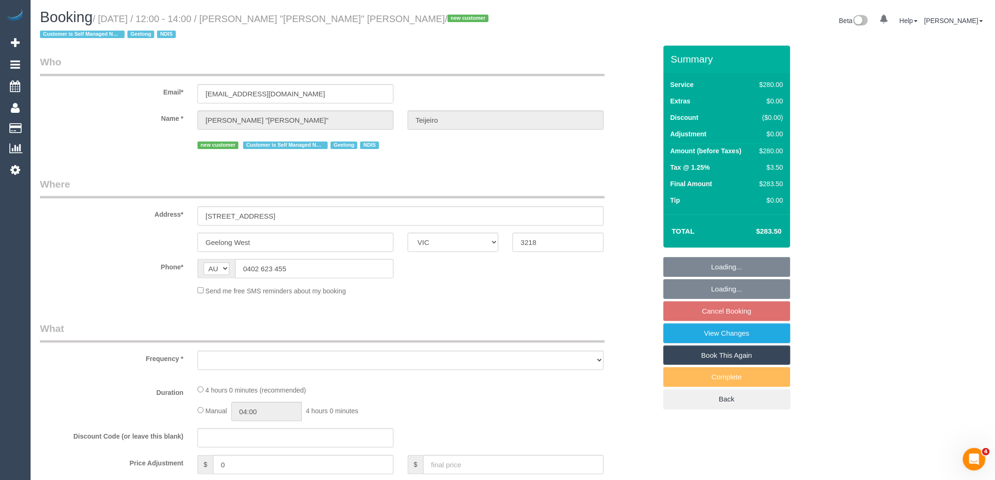
select select "string:stripe-pm_1S9yVx2GScqysDRVAgbshclh"
select select "240"
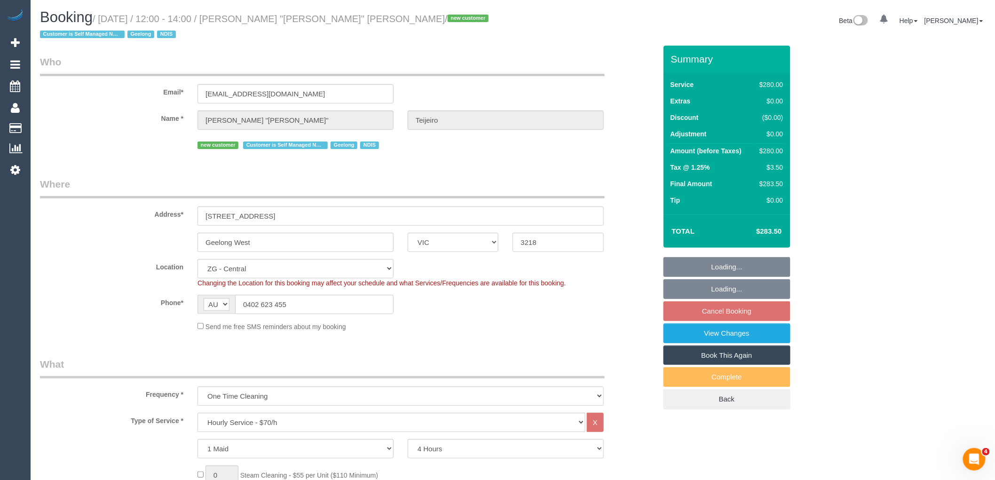
select select "object:2473"
select select "number:27"
select select "number:14"
select select "number:19"
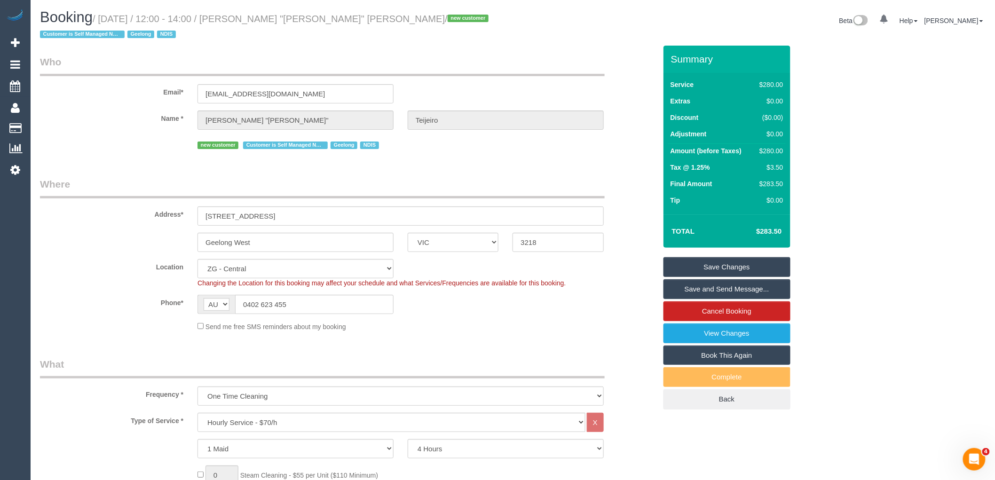
click at [737, 287] on link "Save and Send Message..." at bounding box center [727, 289] width 127 height 20
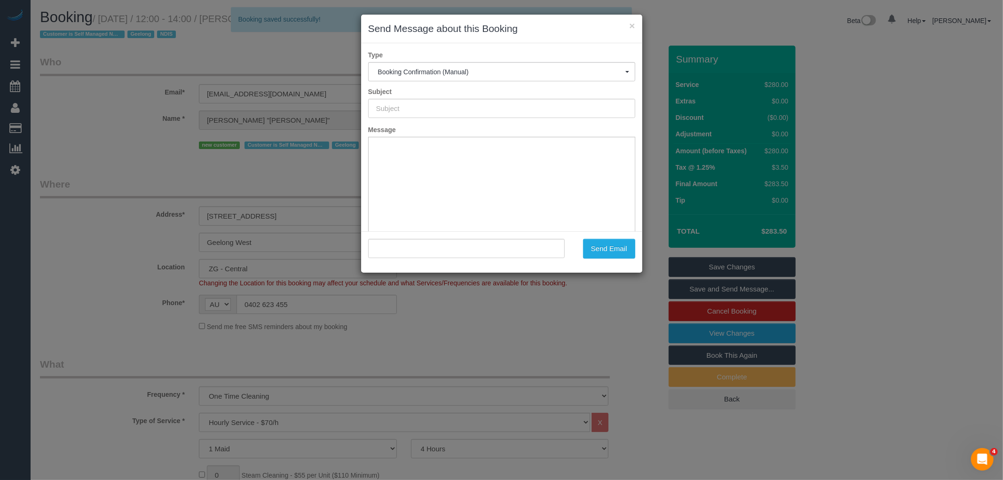
type input "Booking Confirmed"
type input ""Eduardo \"Eddy\" Teijeiro" <eddieteijeiro@hotmail.com>"
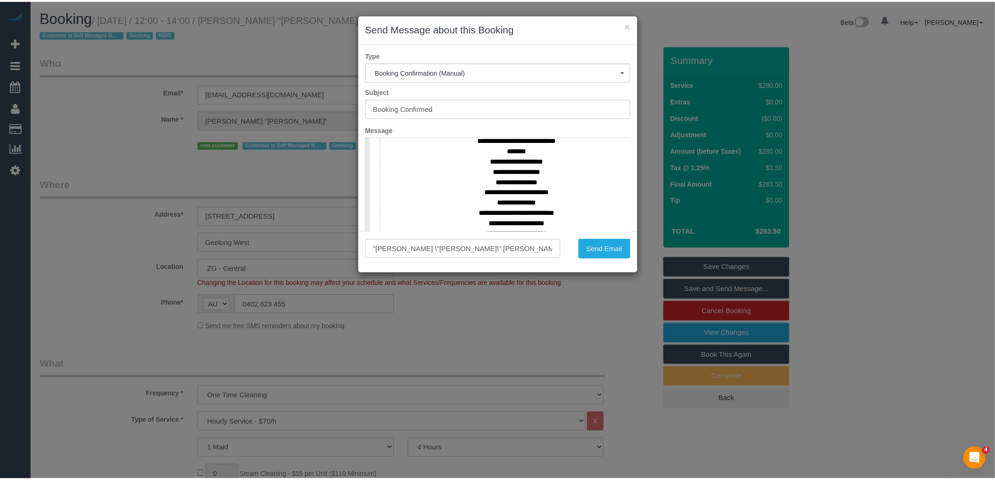
scroll to position [523, 0]
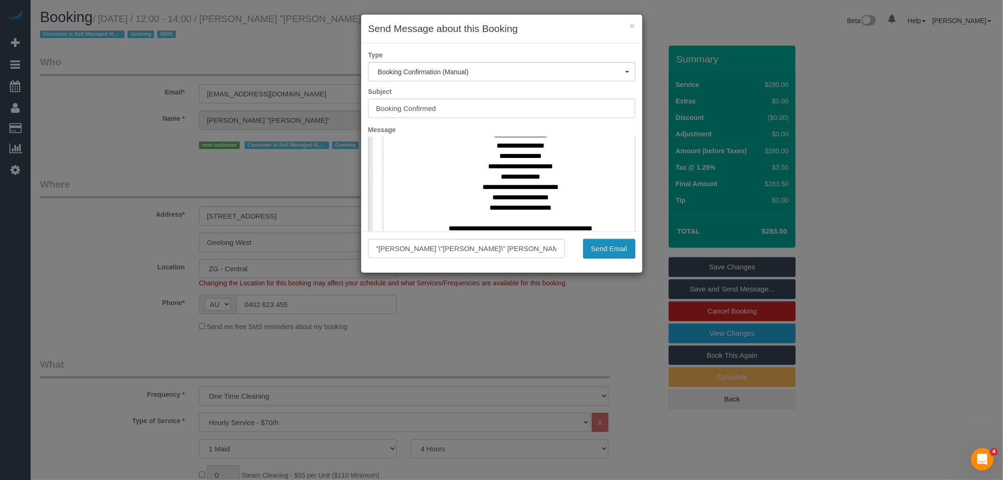
click at [610, 246] on button "Send Email" at bounding box center [609, 249] width 52 height 20
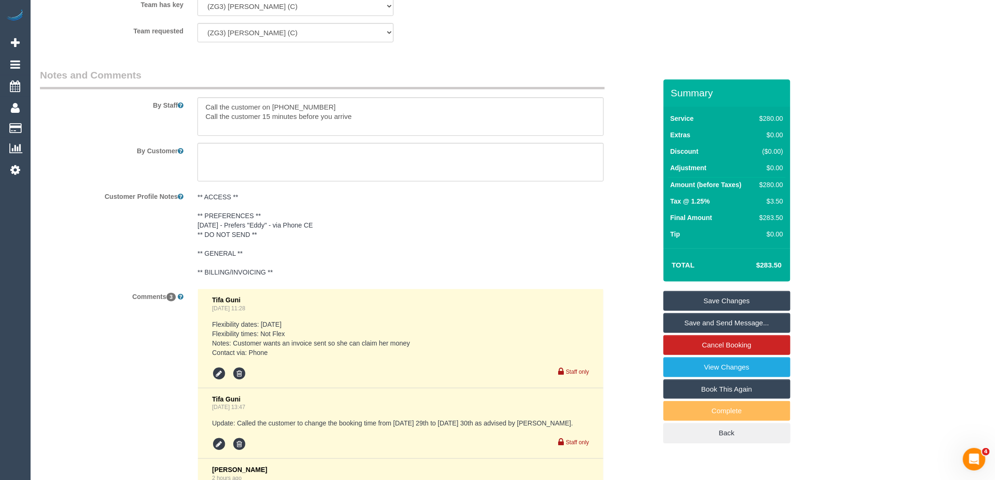
scroll to position [1754, 0]
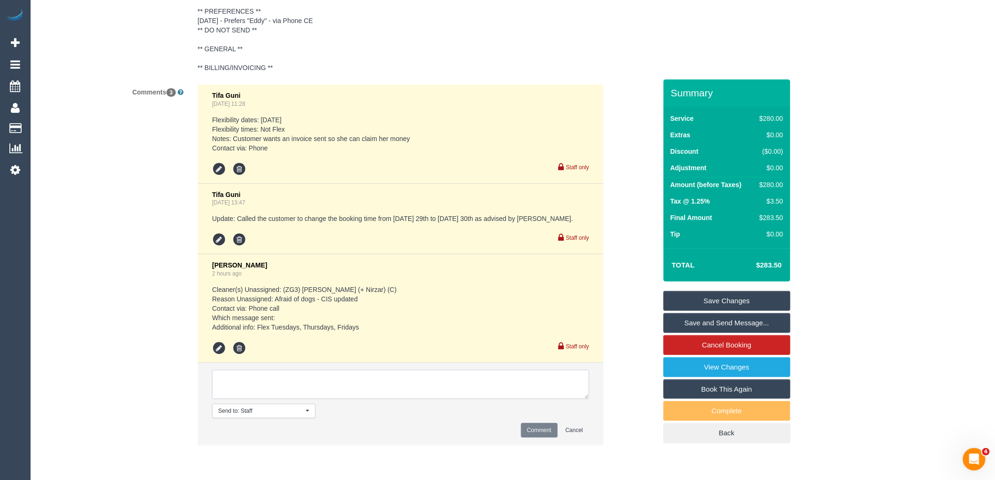
click at [356, 391] on textarea at bounding box center [400, 384] width 377 height 29
type textarea "R"
type textarea "Customer requested the AW to be changed to after lunch - changed AW to 12pm-2pm…"
click at [536, 431] on button "Comment" at bounding box center [539, 430] width 37 height 15
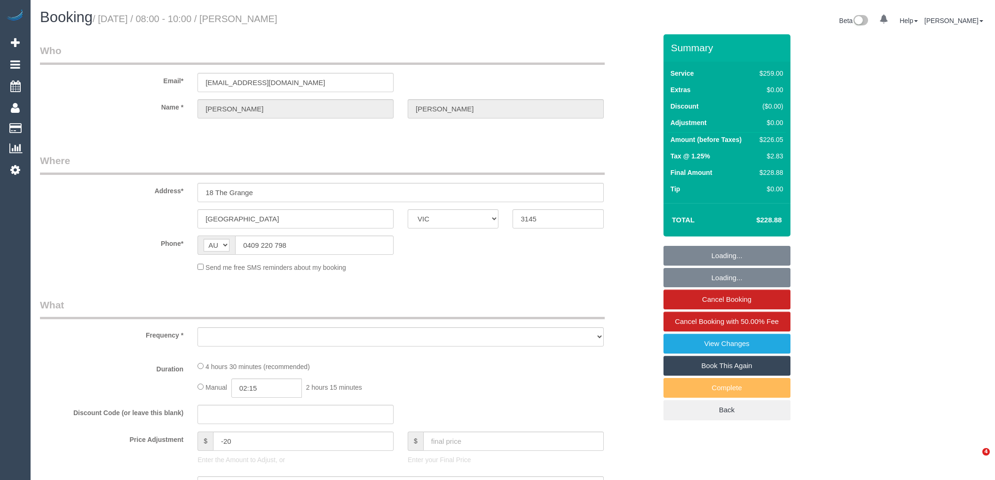
select select "VIC"
select select "string:stripe-pm_1NOuci2GScqysDRV5RU17w4v"
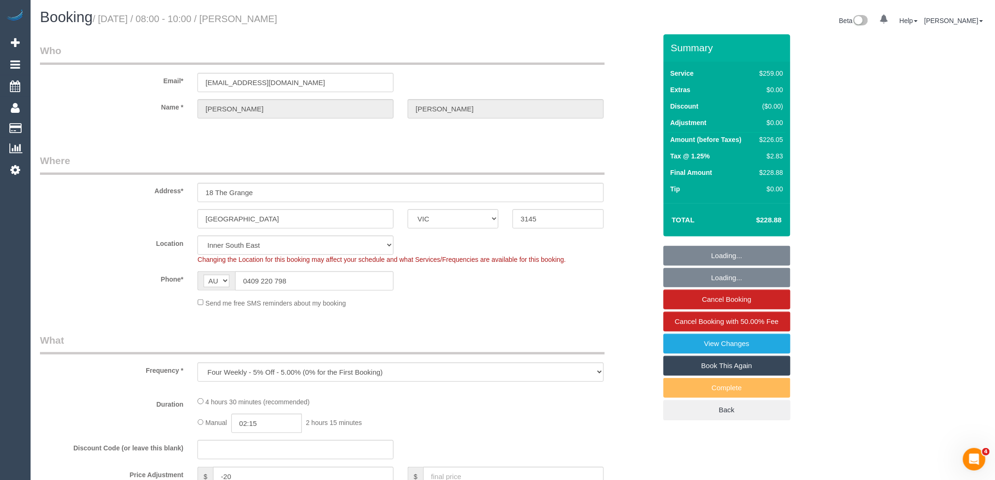
select select "object:689"
select select "number:27"
select select "number:14"
select select "number:19"
select select "number:24"
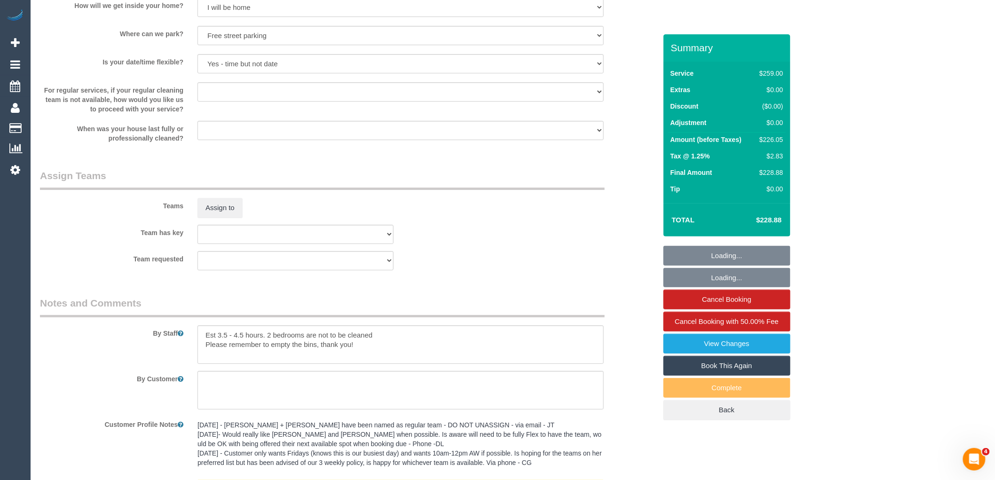
scroll to position [1719, 0]
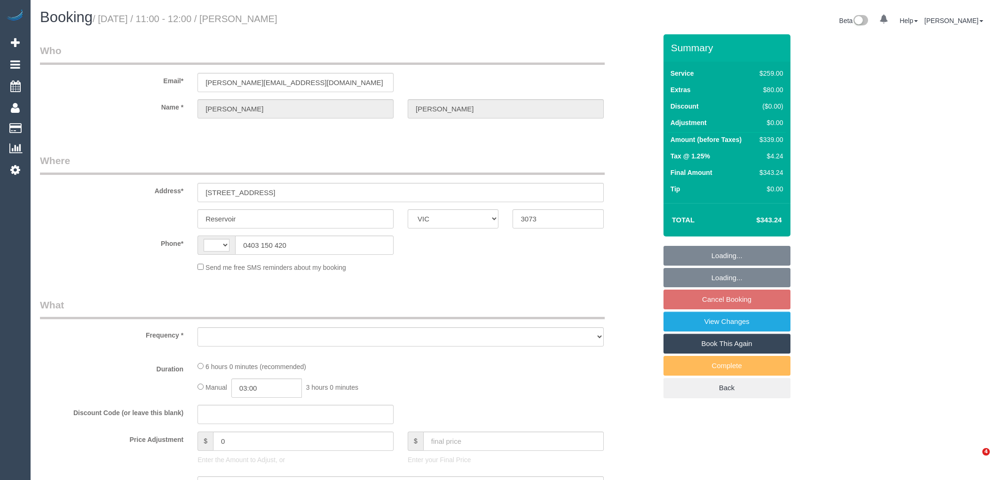
select select "VIC"
select select "string:AU"
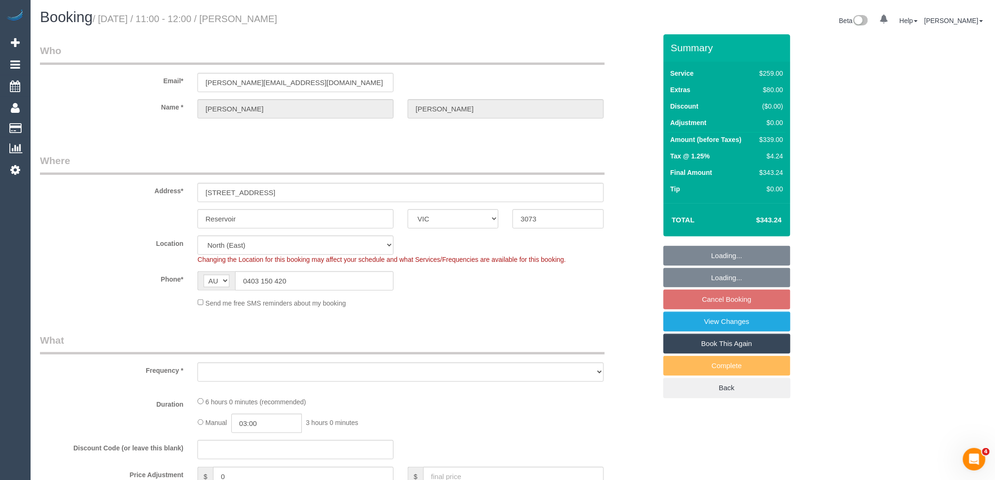
select select "object:833"
select select "number:28"
select select "number:14"
select select "number:19"
select select "number:24"
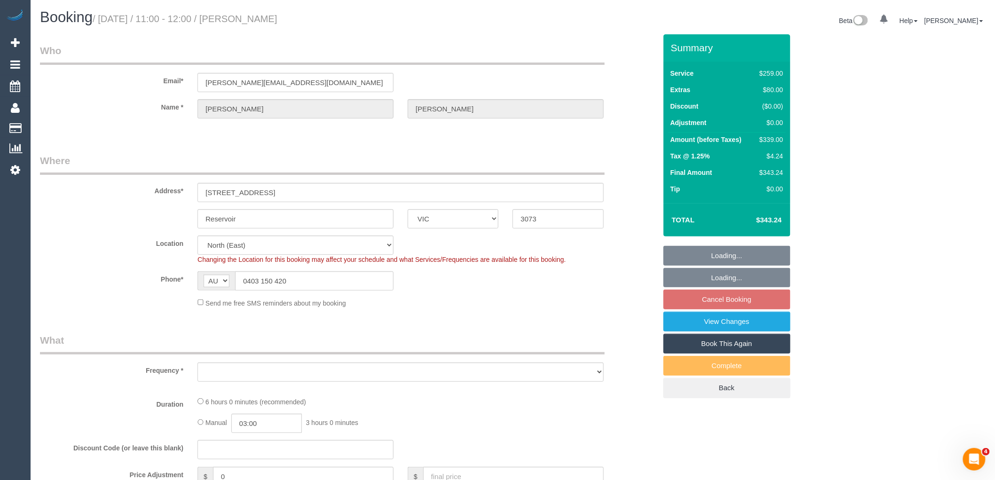
select select "number:34"
select select "number:11"
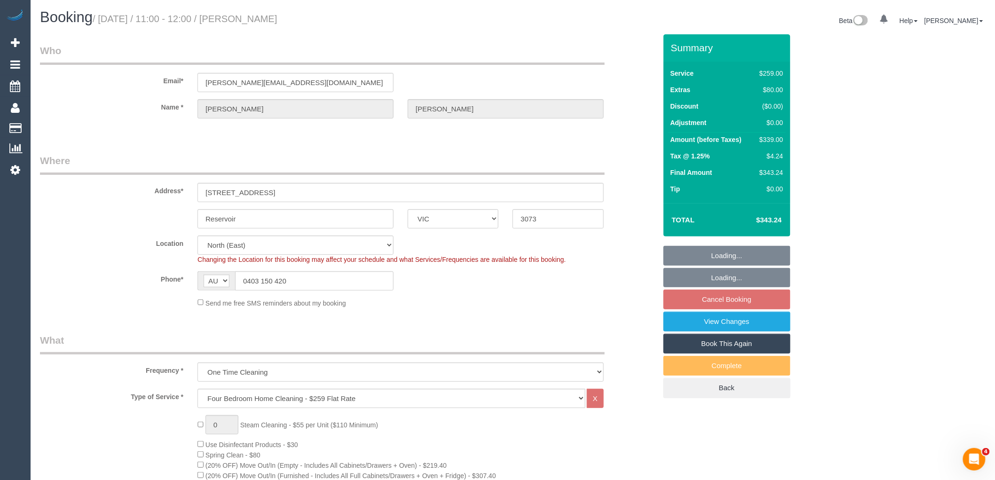
select select "object:838"
select select "string:stripe-pm_1S9cy72GScqysDRVpmlkOR8D"
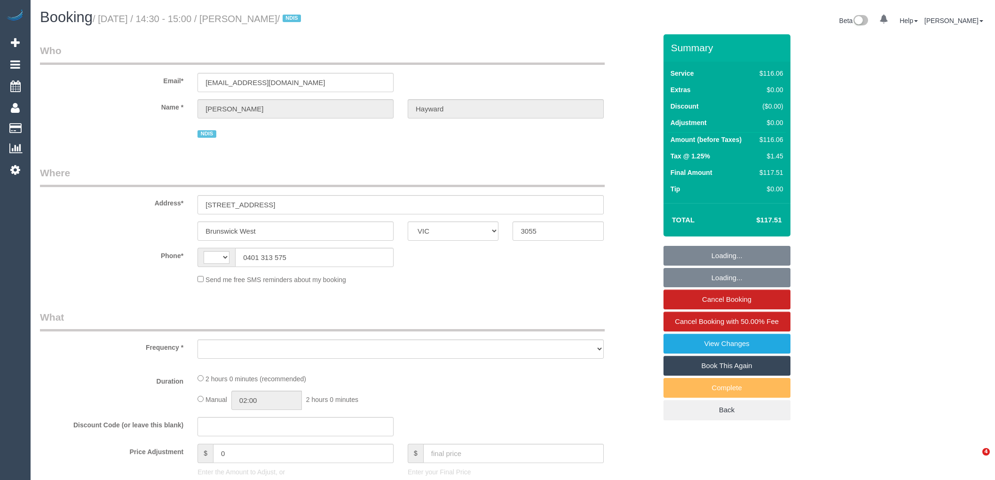
select select "VIC"
select select "object:272"
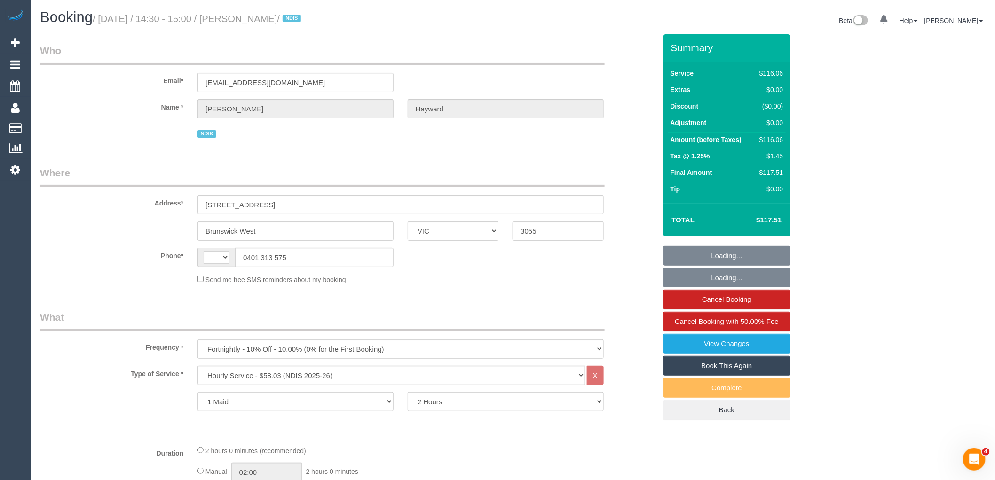
select select "string:AU"
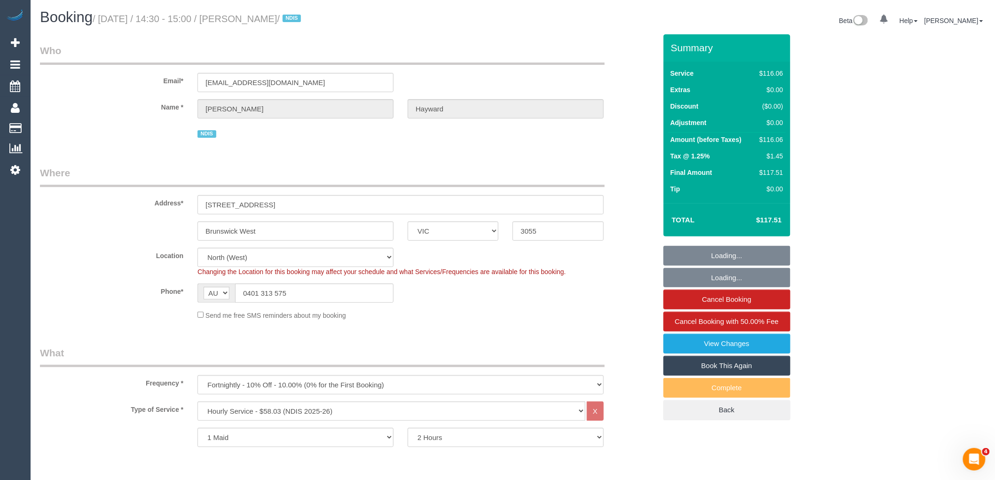
select select "object:624"
select select "number:27"
select select "number:14"
select select "number:19"
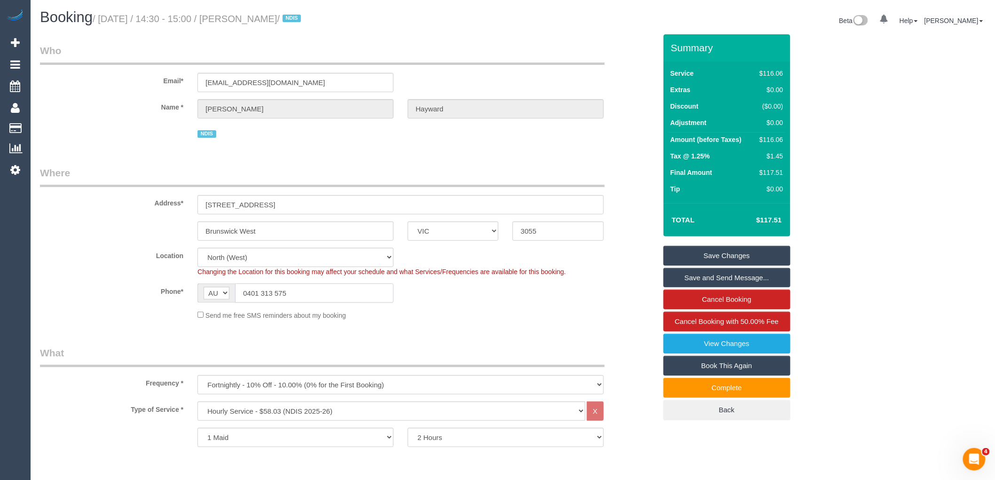
drag, startPoint x: 294, startPoint y: 292, endPoint x: 247, endPoint y: 291, distance: 47.5
click at [247, 291] on input "0401 313 575" at bounding box center [314, 293] width 159 height 19
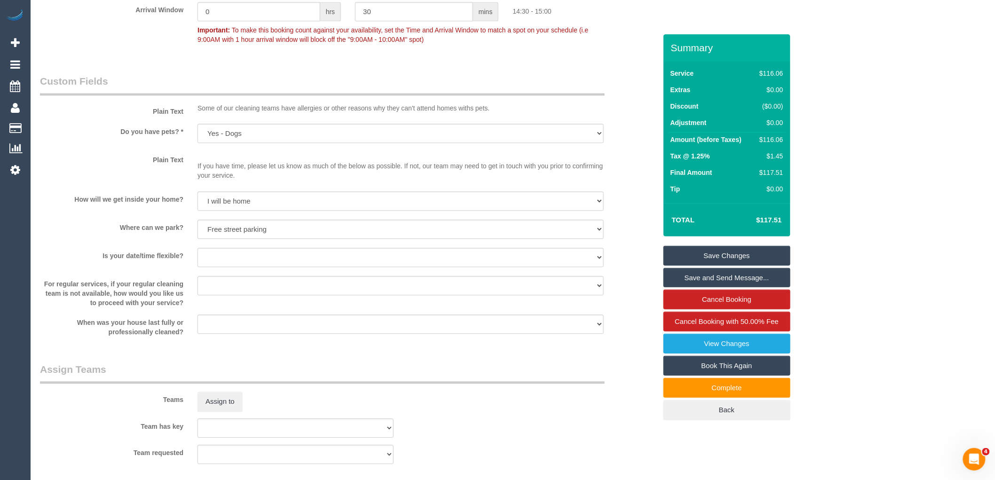
scroll to position [906, 0]
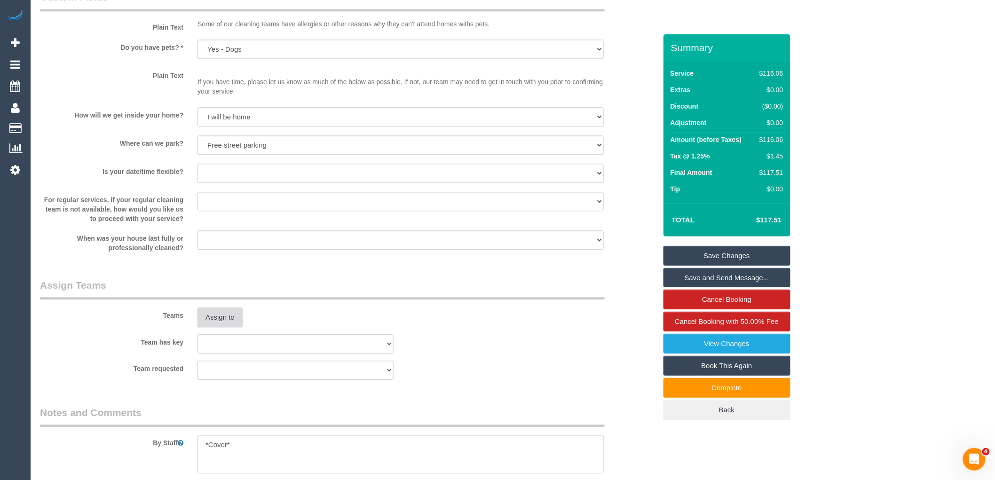
click at [222, 317] on button "Assign to" at bounding box center [220, 318] width 45 height 20
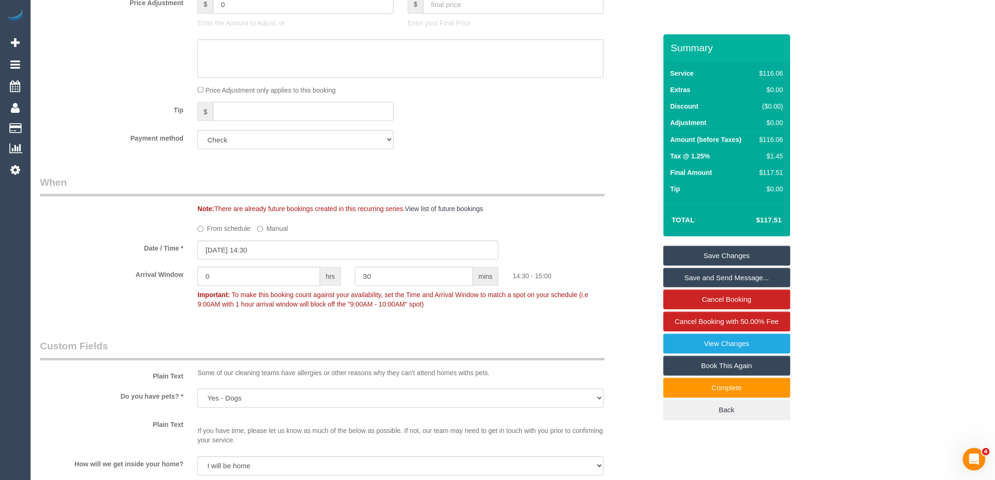
scroll to position [541, 0]
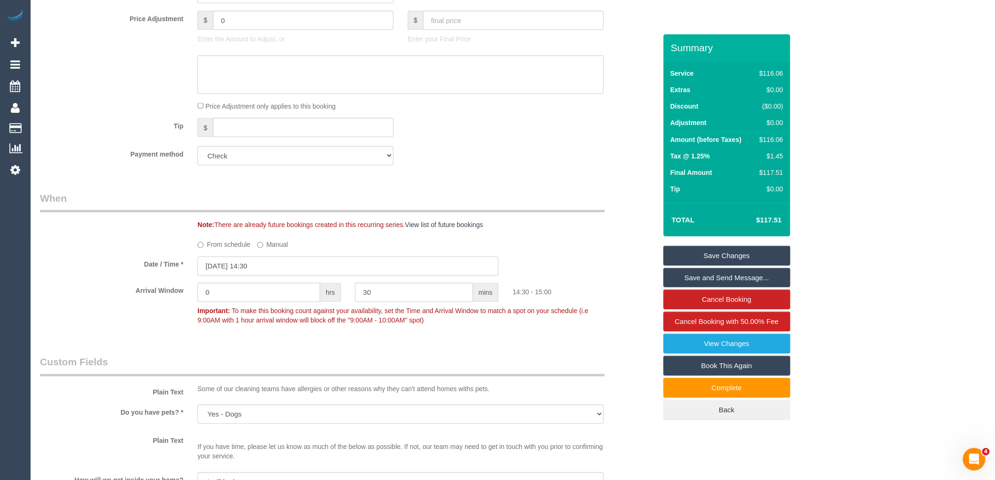
click at [257, 270] on input "30/09/2025 14:30" at bounding box center [348, 266] width 301 height 19
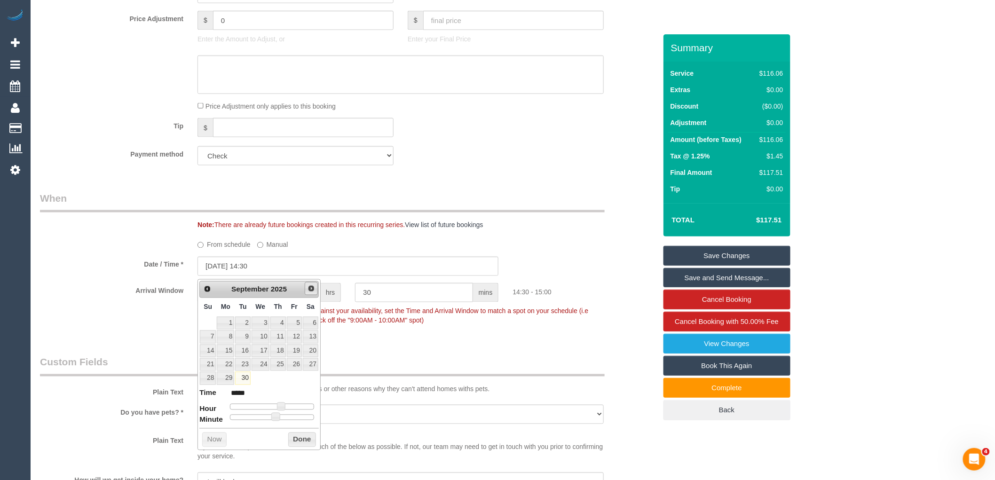
click at [311, 288] on span "Next" at bounding box center [312, 289] width 8 height 8
click at [268, 320] on link "1" at bounding box center [261, 323] width 18 height 13
type input "01/10/2025 13:30"
type input "*****"
type input "01/10/2025 12:30"
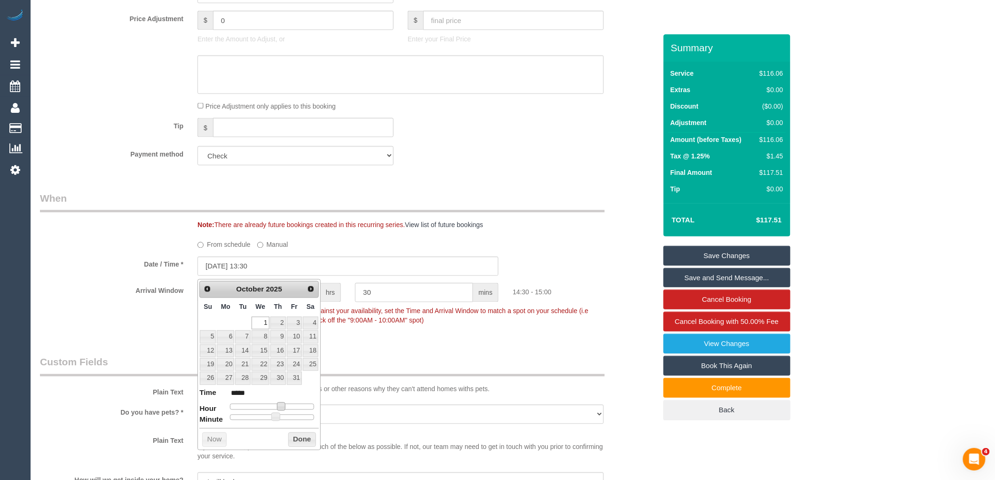
type input "*****"
type input "01/10/2025 11:30"
type input "*****"
type input "01/10/2025 10:30"
type input "*****"
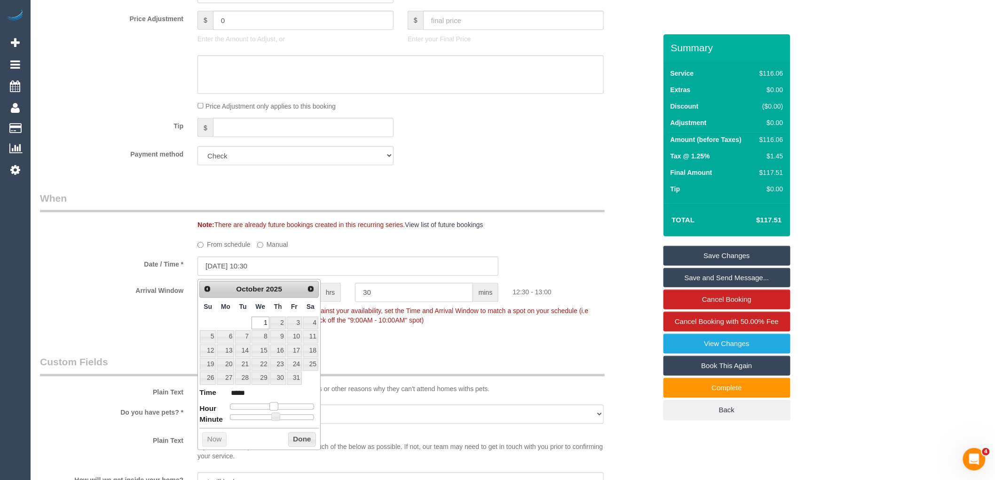
type input "01/10/2025 09:30"
type input "*****"
type input "01/10/2025 08:30"
type input "*****"
type input "01/10/2025 07:30"
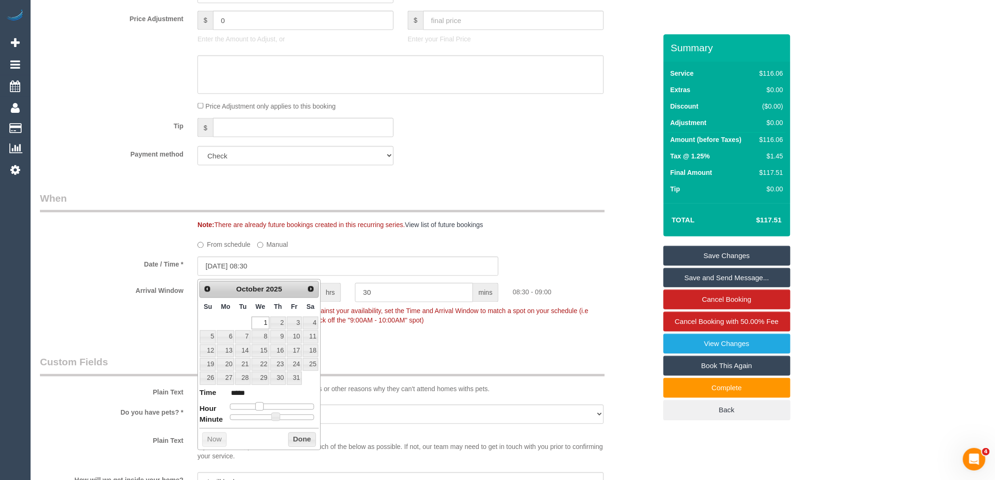
type input "*****"
type input "01/10/2025 08:30"
type input "*****"
drag, startPoint x: 280, startPoint y: 405, endPoint x: 260, endPoint y: 406, distance: 20.2
click at [260, 406] on span at bounding box center [259, 407] width 8 height 8
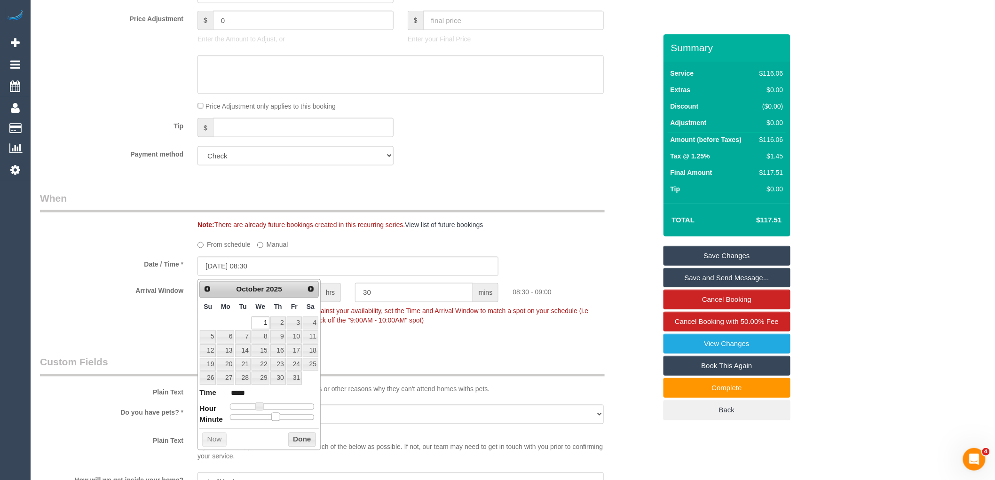
type input "01/10/2025 08:25"
type input "*****"
type input "01/10/2025 08:20"
type input "*****"
type input "01/10/2025 08:15"
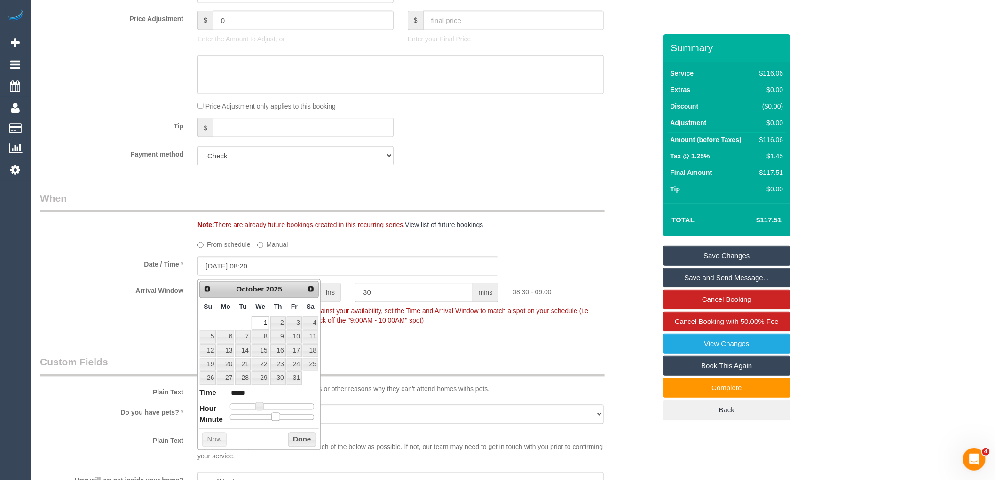
type input "*****"
type input "01/10/2025 08:10"
type input "*****"
type input "01/10/2025 08:00"
type input "*****"
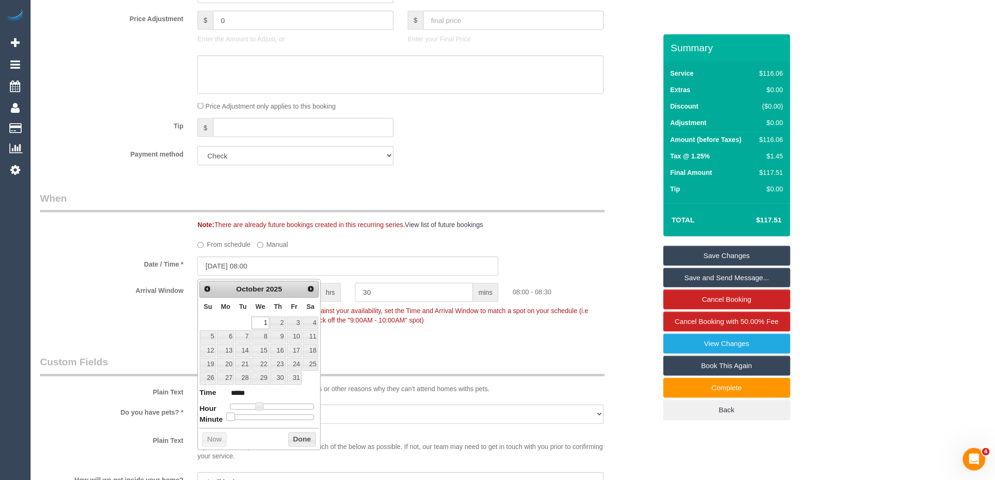
drag, startPoint x: 274, startPoint y: 416, endPoint x: 218, endPoint y: 414, distance: 56.0
click at [218, 414] on dl "Time ***** Hour Minute Second Millisecond Microsecond Time Zone ***** ***** ***…" at bounding box center [258, 404] width 119 height 32
click at [294, 437] on button "Done" at bounding box center [302, 440] width 28 height 15
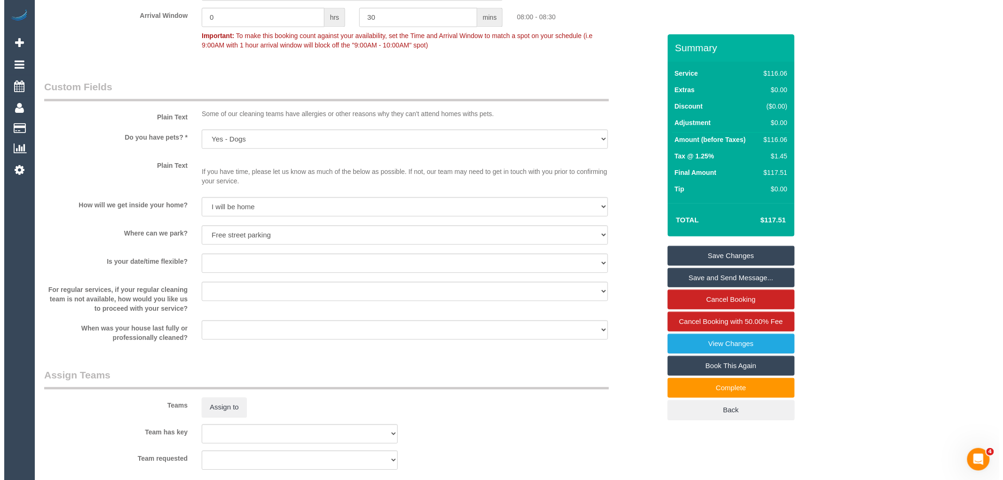
scroll to position [836, 0]
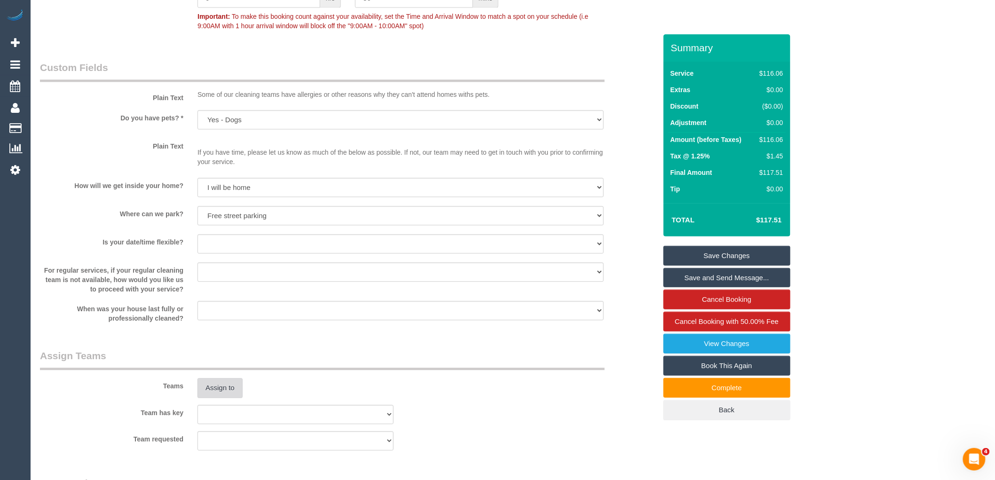
click at [222, 388] on button "Assign to" at bounding box center [220, 388] width 45 height 20
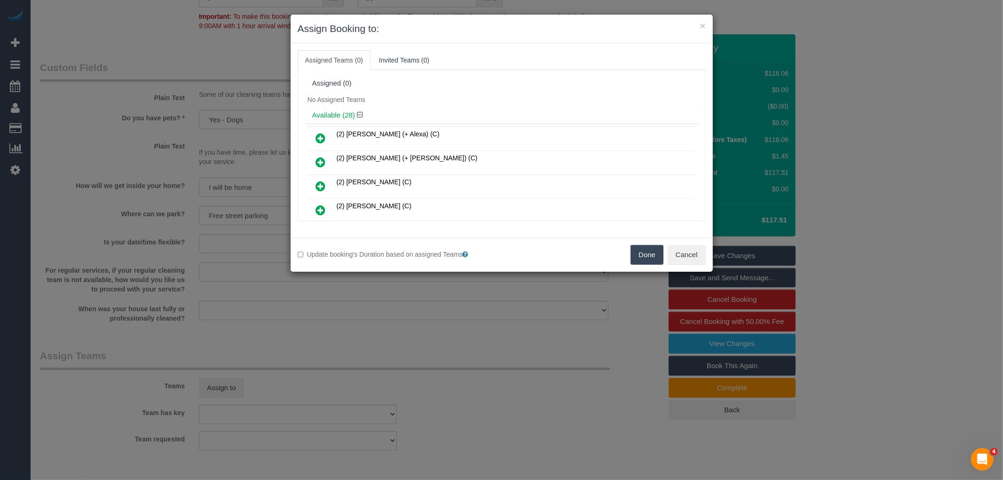
scroll to position [106, 0]
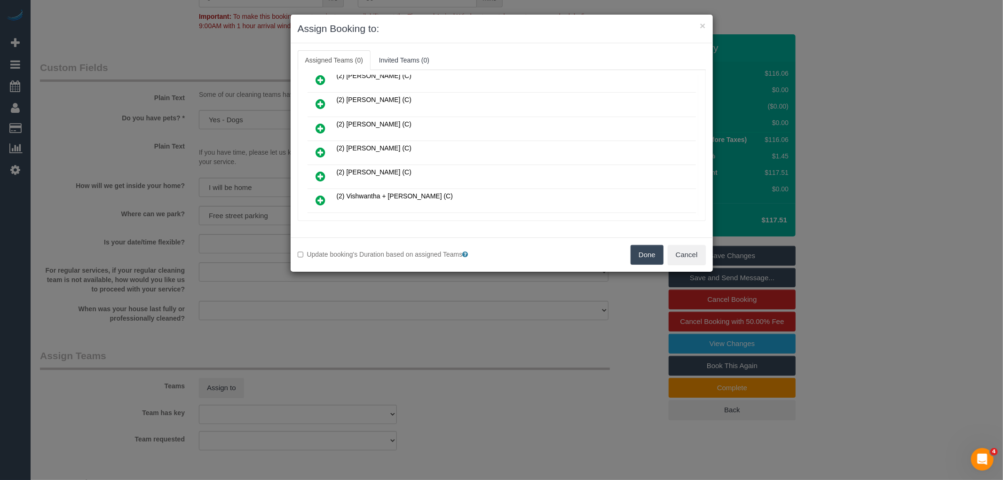
click at [323, 148] on icon at bounding box center [321, 152] width 10 height 11
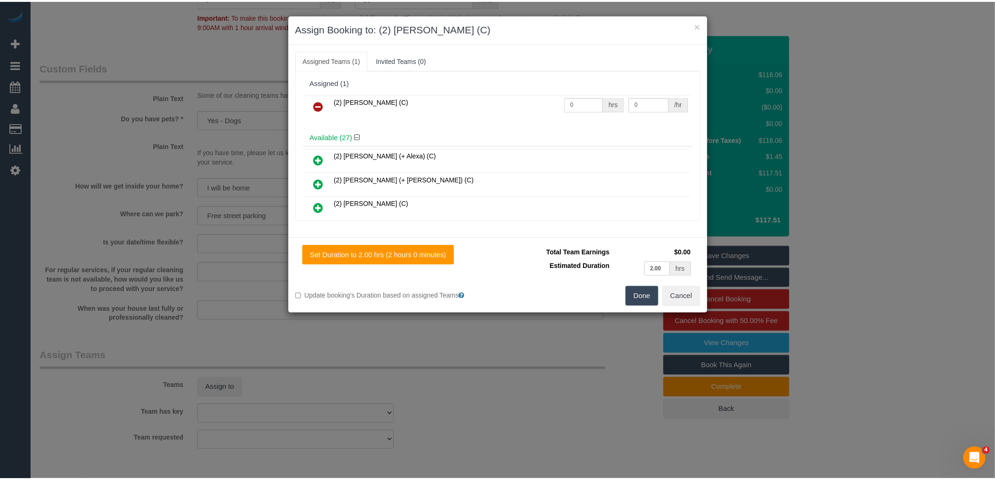
scroll to position [0, 0]
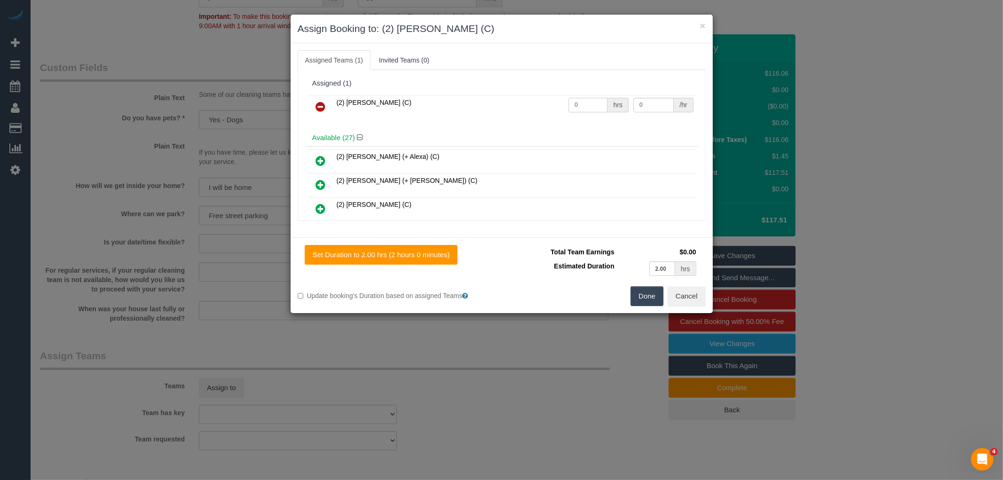
click at [587, 110] on input "0" at bounding box center [588, 105] width 39 height 15
type input "2"
type input "37.5"
click at [637, 296] on button "Done" at bounding box center [647, 296] width 33 height 20
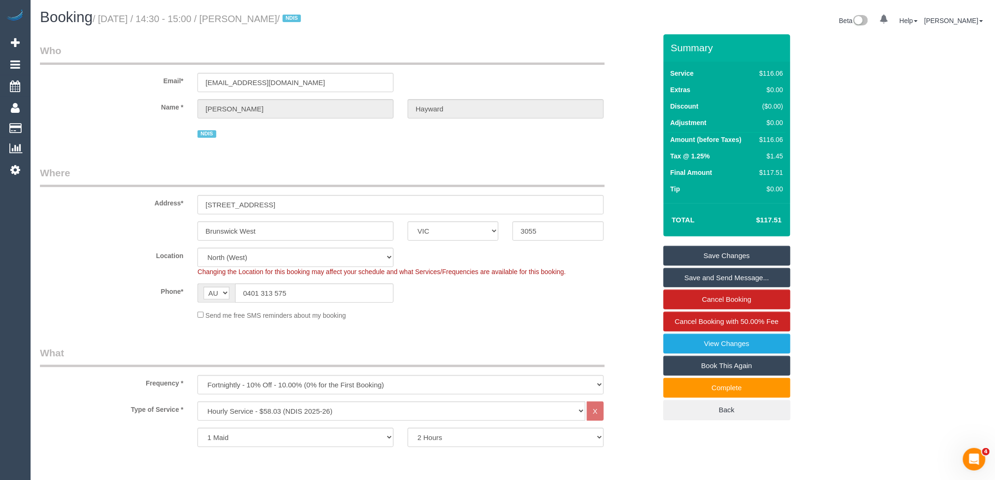
drag, startPoint x: 257, startPoint y: 16, endPoint x: 325, endPoint y: 16, distance: 68.2
click at [304, 16] on small "/ September 30, 2025 / 14:30 - 15:00 / Jason Hayward / NDIS" at bounding box center [198, 19] width 211 height 10
copy small "Jason Hayward"
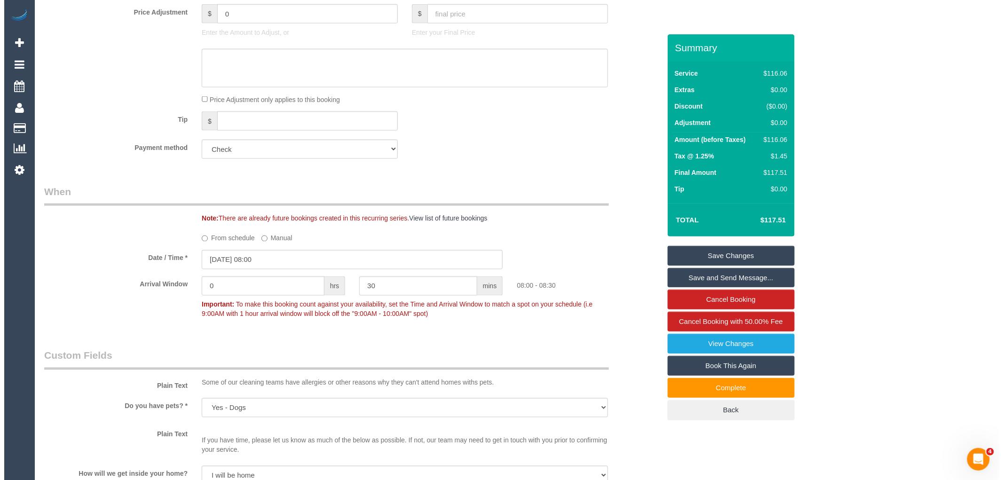
scroll to position [502, 0]
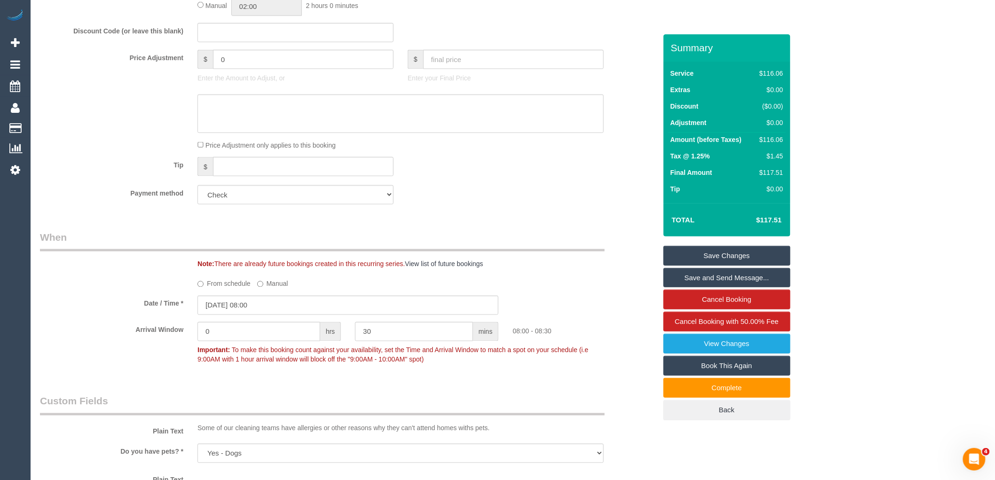
click at [739, 275] on link "Save and Send Message..." at bounding box center [727, 278] width 127 height 20
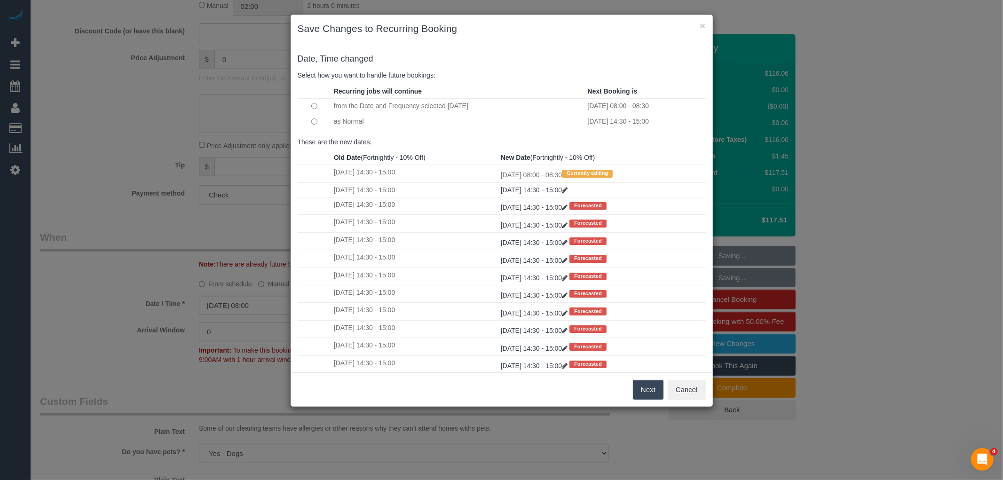
click at [642, 386] on button "Next" at bounding box center [648, 390] width 31 height 20
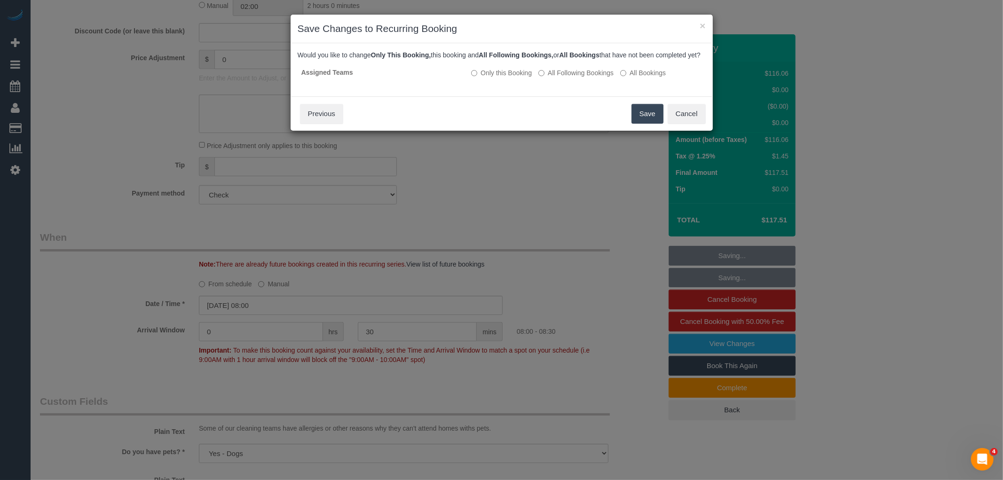
click at [647, 120] on button "Save" at bounding box center [648, 114] width 32 height 20
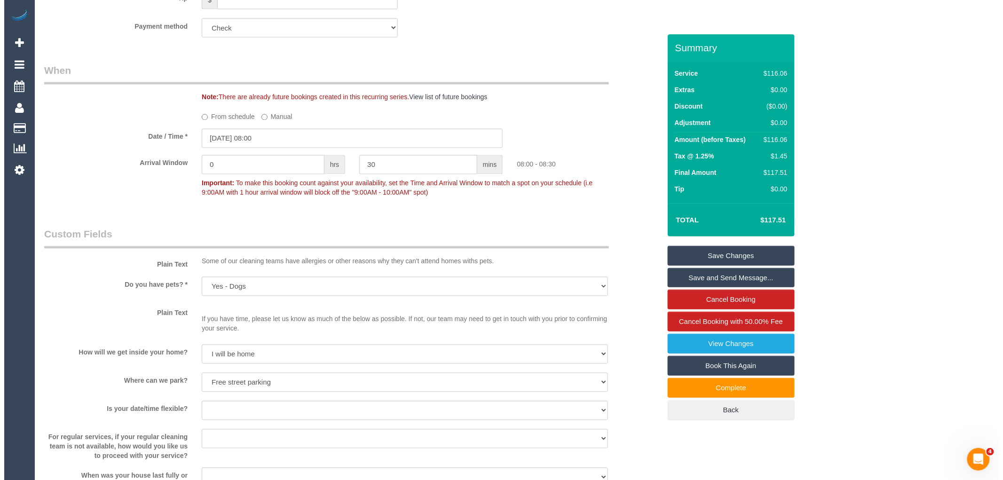
scroll to position [652, 0]
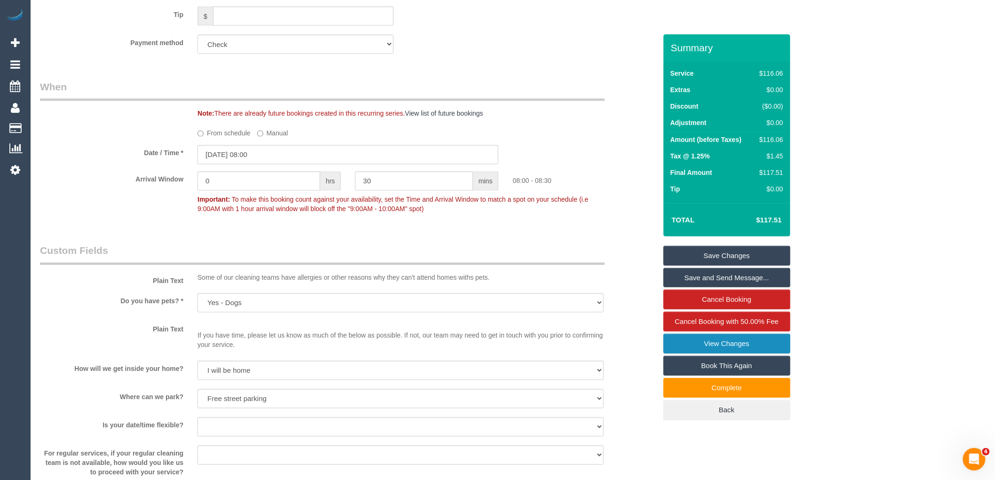
click at [737, 346] on link "View Changes" at bounding box center [727, 344] width 127 height 20
drag, startPoint x: 382, startPoint y: 182, endPoint x: 362, endPoint y: 184, distance: 19.8
click at [362, 184] on input "30" at bounding box center [414, 181] width 118 height 19
click at [213, 184] on input "0" at bounding box center [259, 181] width 123 height 19
type input "2"
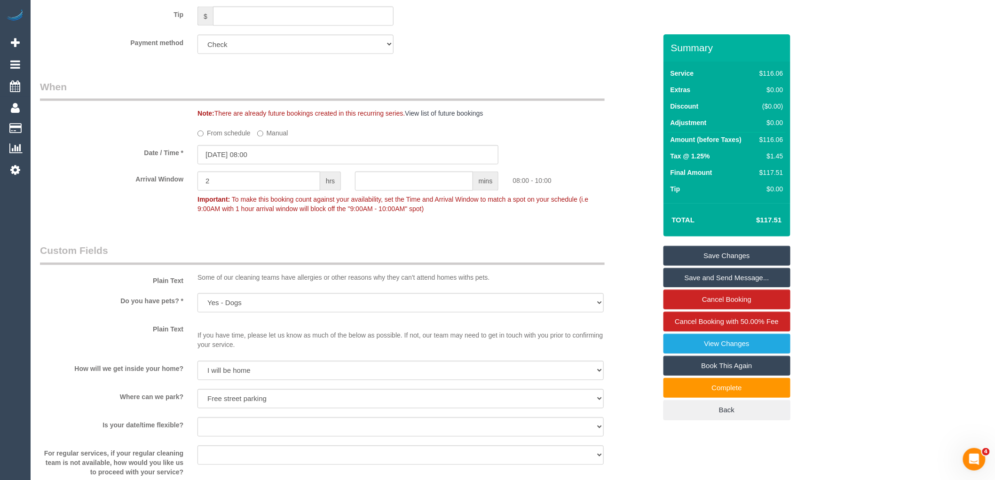
click at [920, 202] on div "Who Email* jizzem2972@gmail.com Name * Jason Hayward NDIS Where Address* 1/533 …" at bounding box center [513, 354] width 946 height 1945
click at [729, 275] on link "Save and Send Message..." at bounding box center [727, 278] width 127 height 20
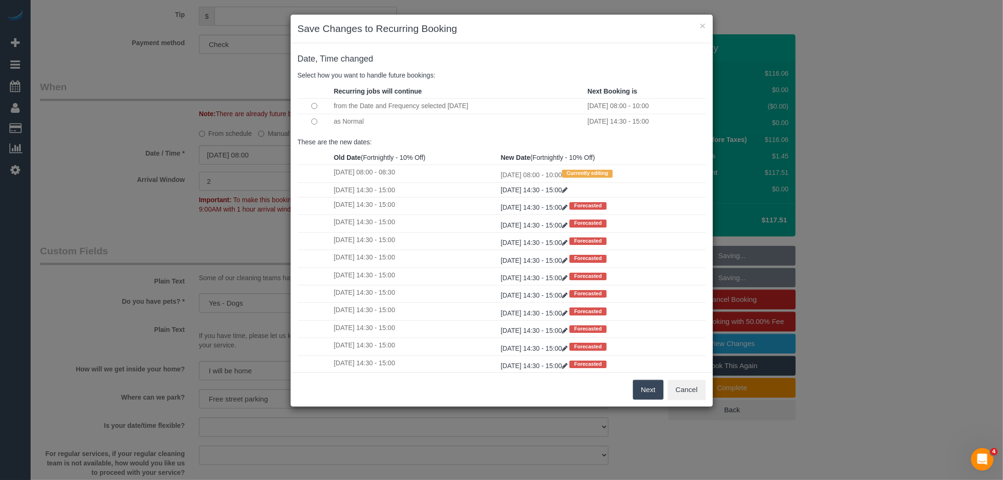
click at [650, 393] on button "Next" at bounding box center [648, 390] width 31 height 20
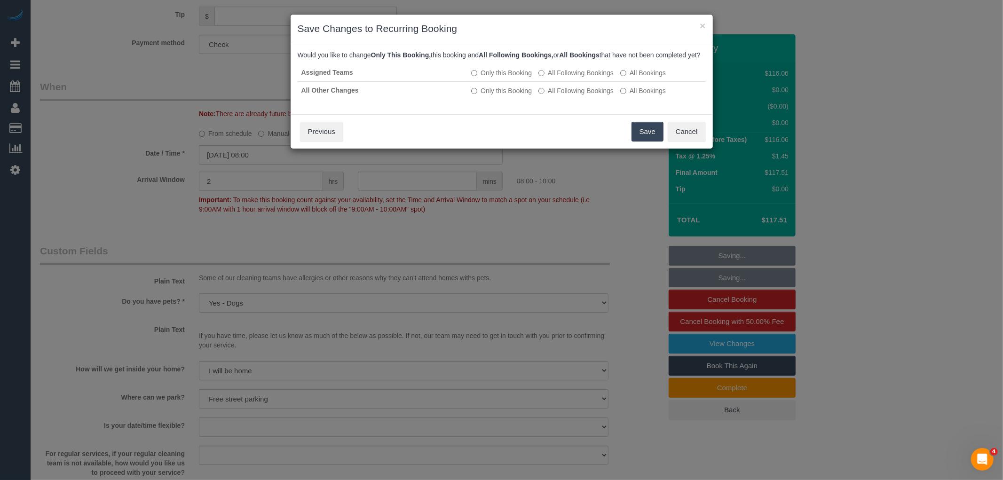
click at [638, 139] on button "Save" at bounding box center [648, 132] width 32 height 20
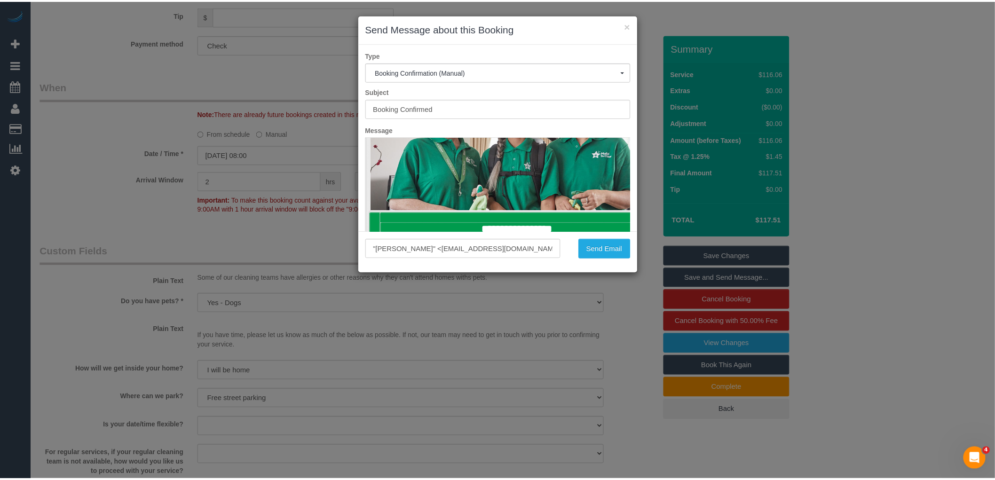
scroll to position [0, 0]
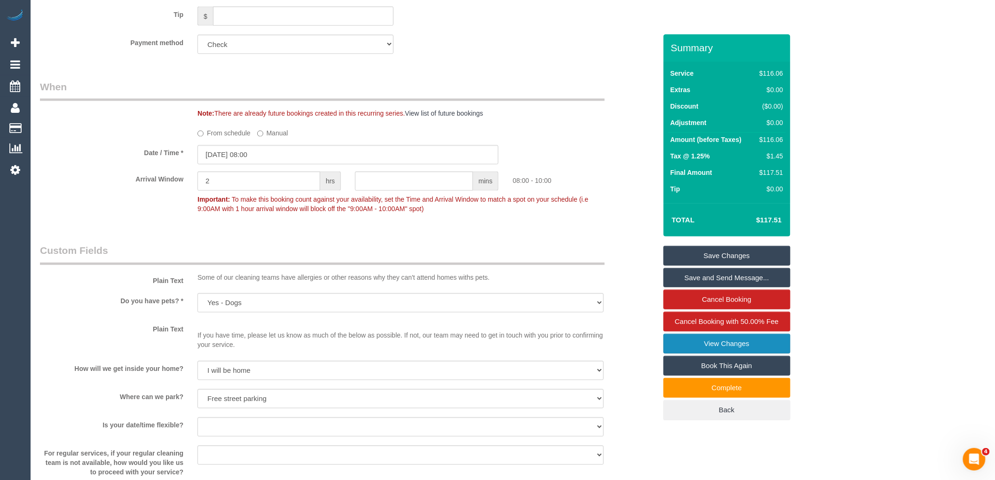
click at [713, 346] on link "View Changes" at bounding box center [727, 344] width 127 height 20
click at [718, 277] on link "Save and Send Message..." at bounding box center [727, 278] width 127 height 20
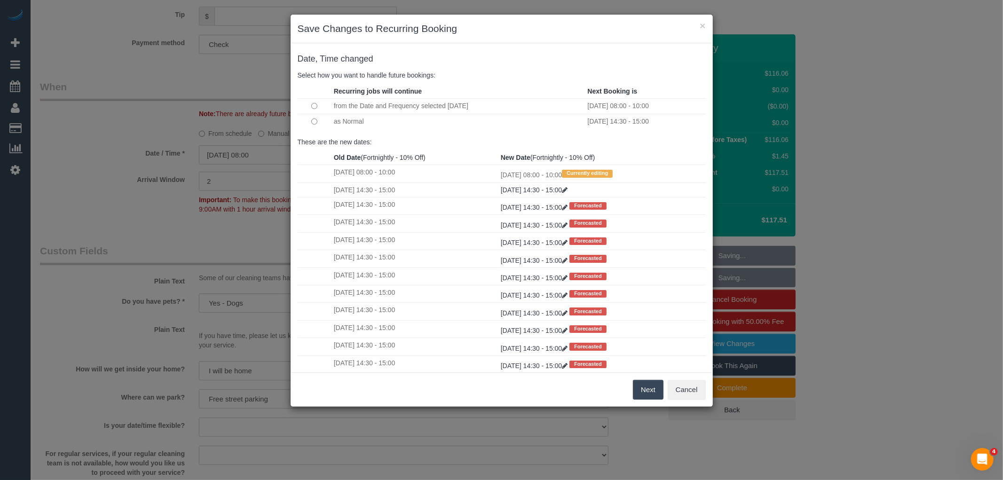
click at [647, 387] on button "Next" at bounding box center [648, 390] width 31 height 20
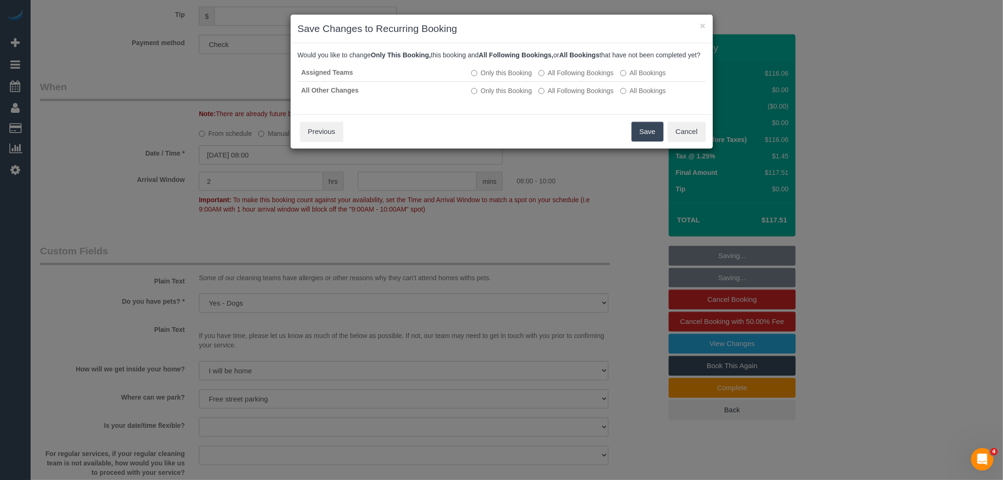
click at [641, 134] on button "Save" at bounding box center [648, 132] width 32 height 20
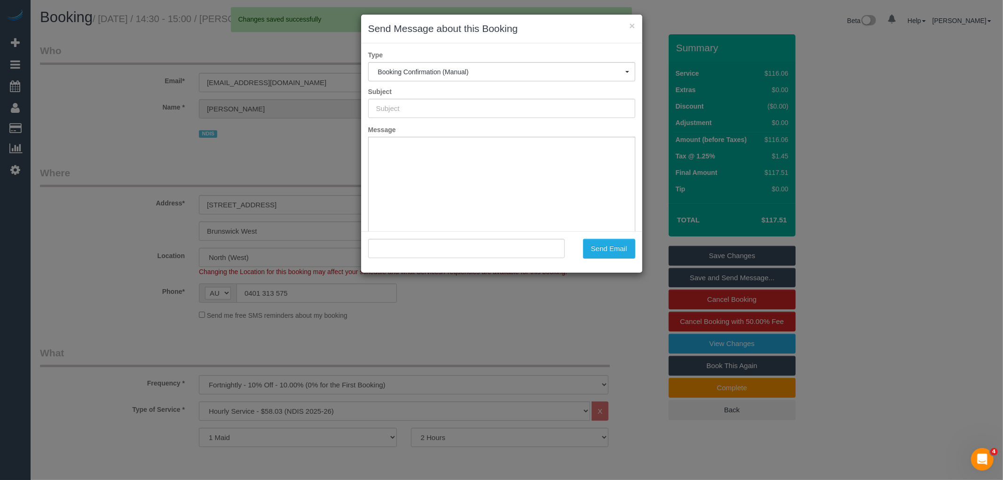
type input "Booking Confirmed"
type input ""Jason Hayward" <jizzem2972@gmail.com>"
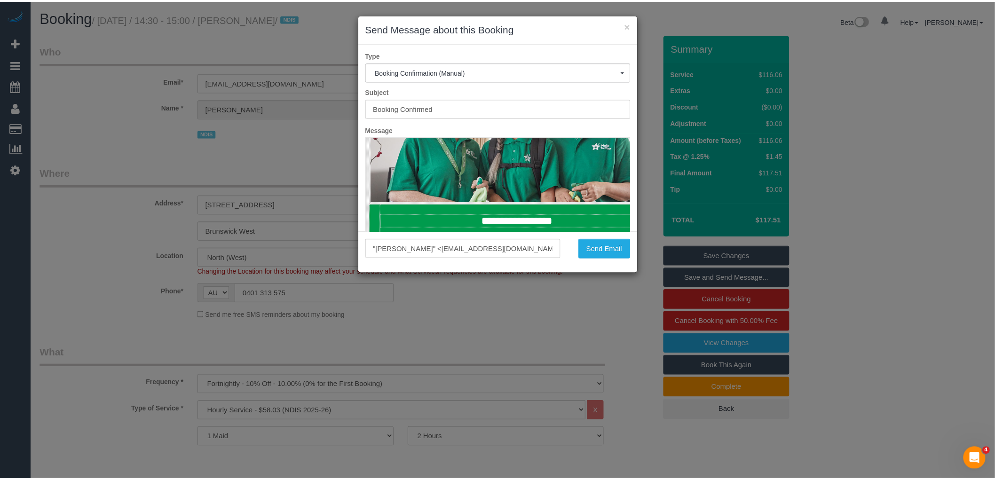
scroll to position [313, 0]
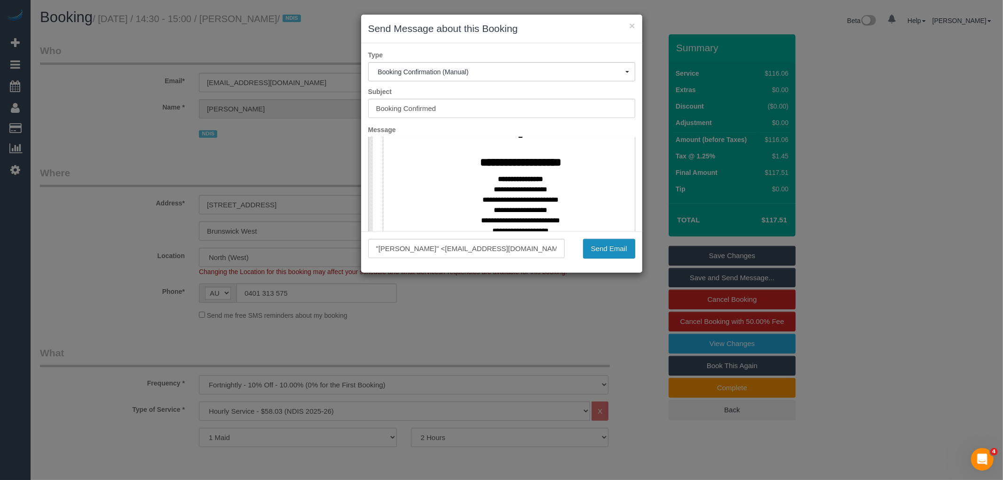
click at [603, 251] on button "Send Email" at bounding box center [609, 249] width 52 height 20
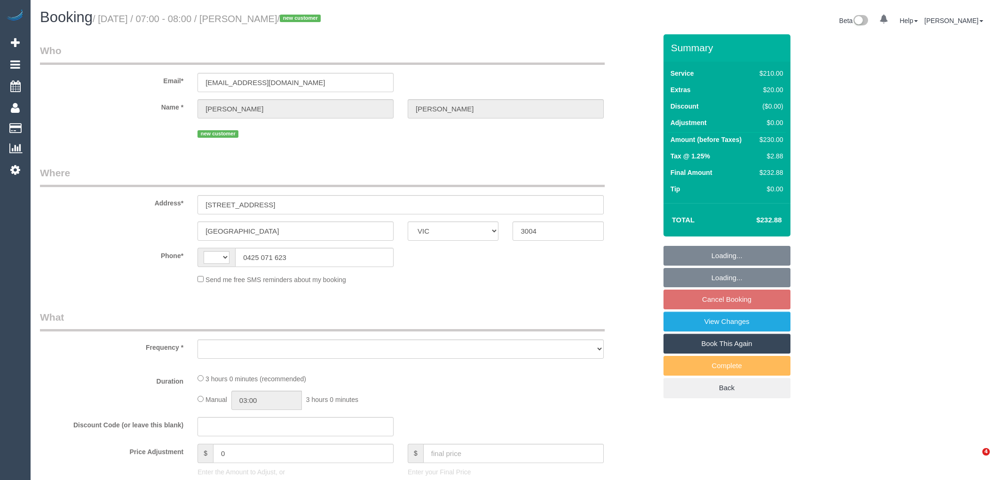
select select "VIC"
select select "string:AU"
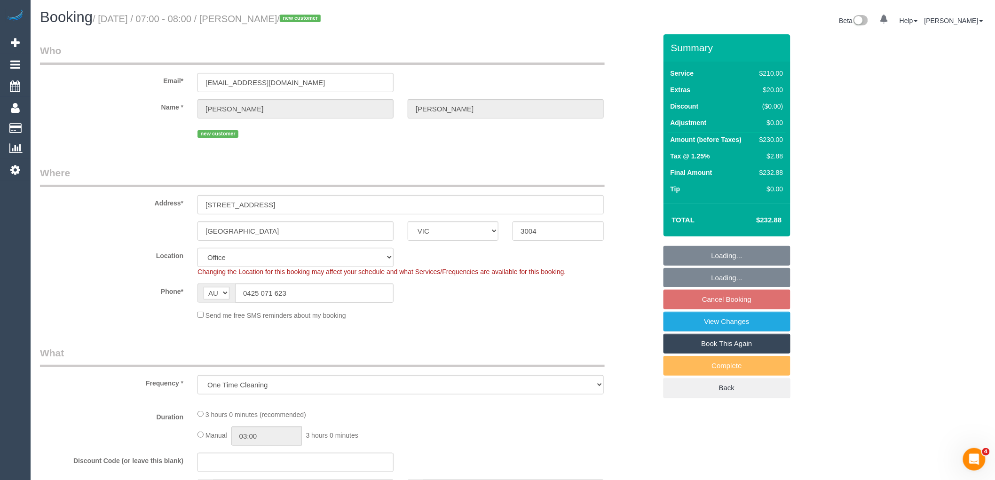
select select "object:544"
select select "string:stripe-pm_1SCVDP2GScqysDRVHd24KDTA"
select select "180"
select select "number:28"
select select "number:14"
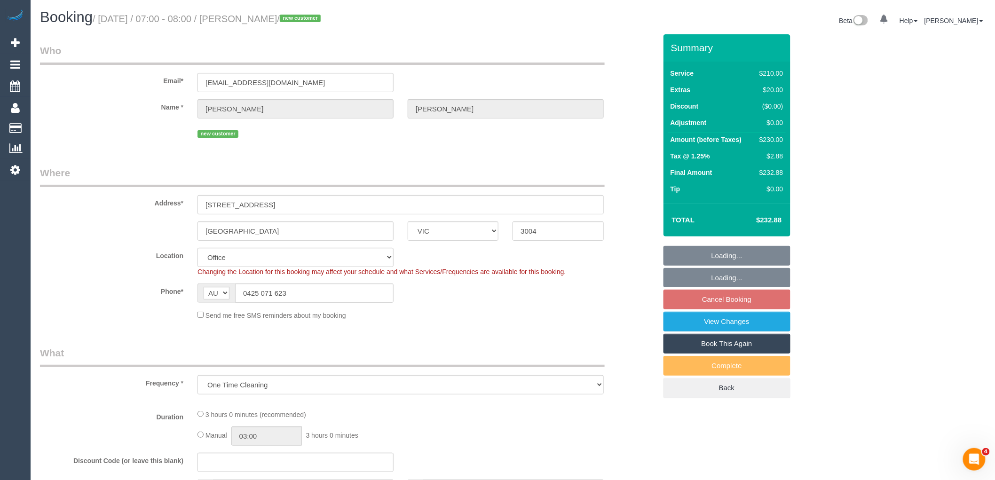
select select "number:20"
select select "number:25"
select select "number:26"
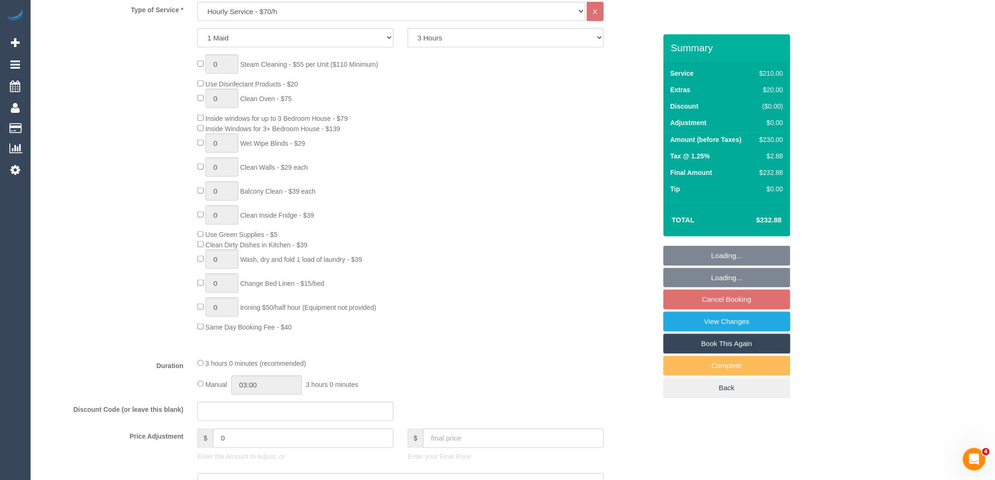
scroll to position [418, 0]
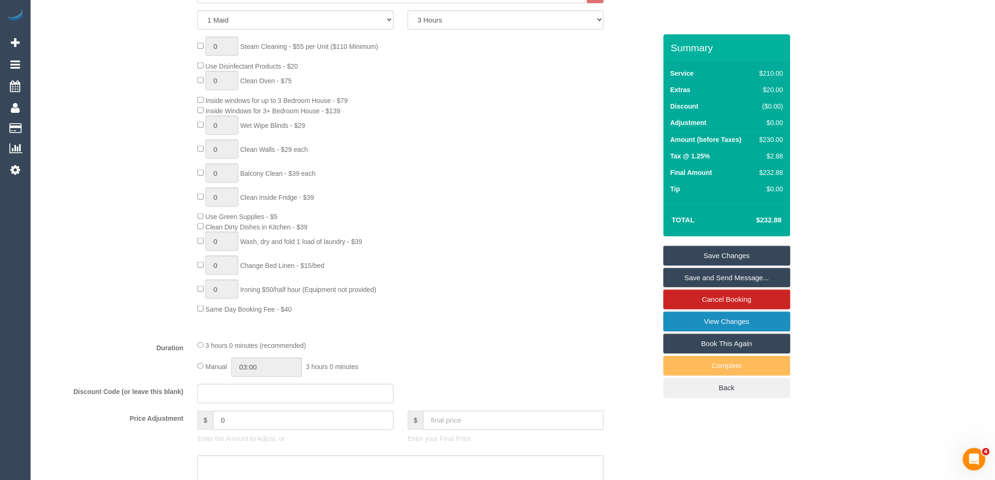
click at [718, 320] on link "View Changes" at bounding box center [727, 322] width 127 height 20
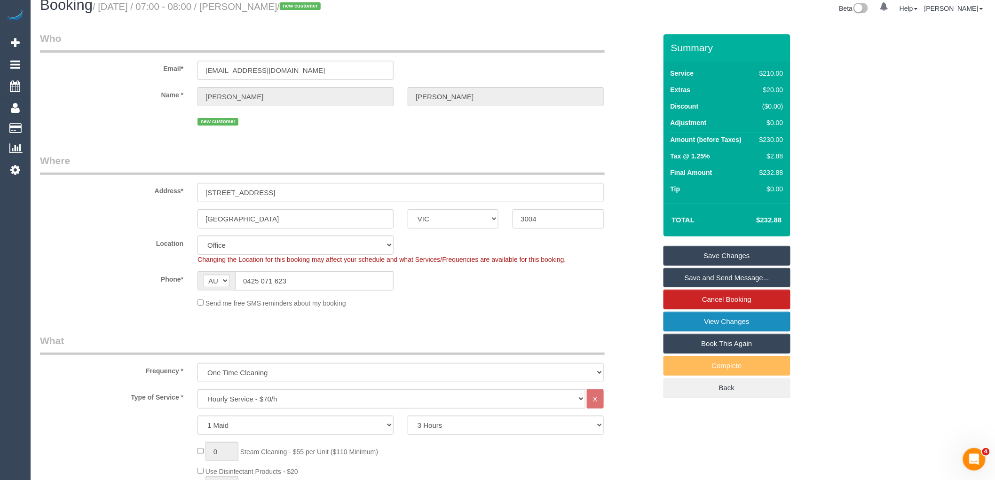
scroll to position [0, 0]
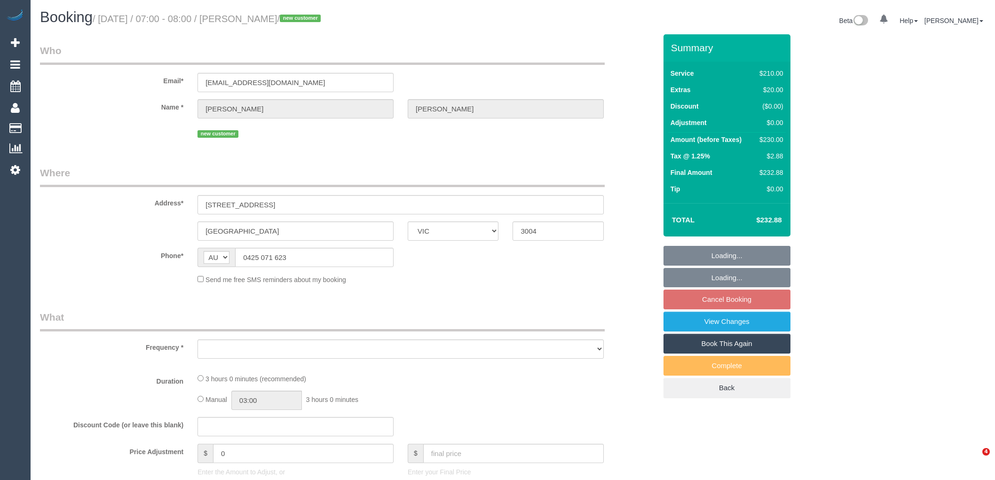
select select "VIC"
select select "object:537"
select select "string:stripe-pm_1SCVDP2GScqysDRVHd24KDTA"
select select "number:28"
select select "number:14"
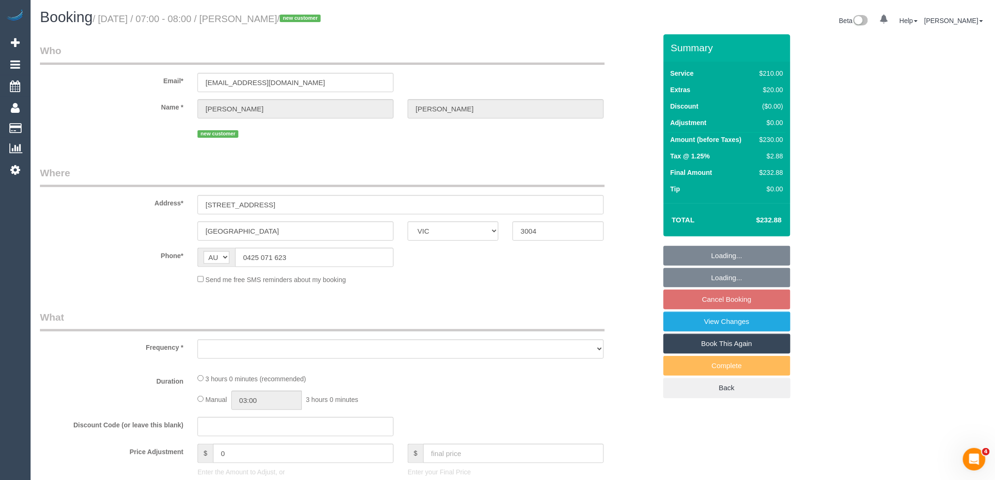
select select "number:20"
select select "number:25"
select select "number:26"
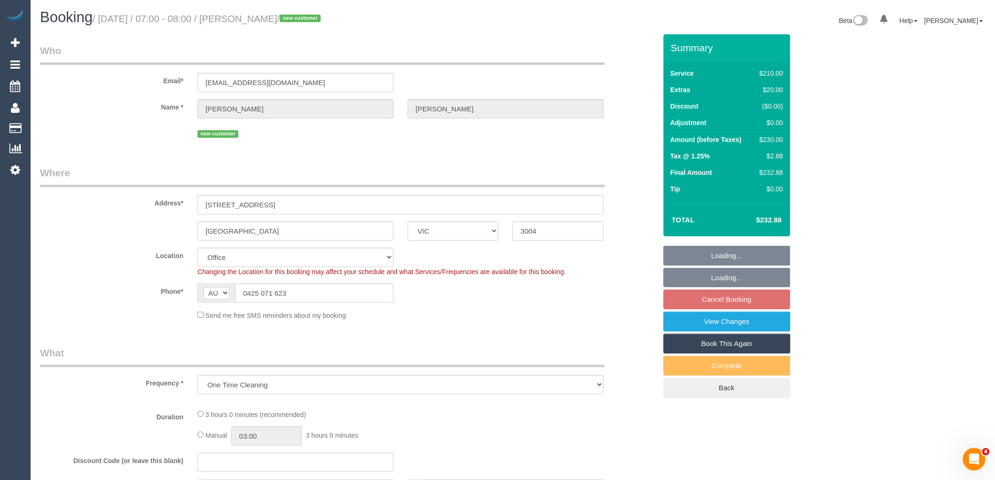
select select "object:690"
select select "180"
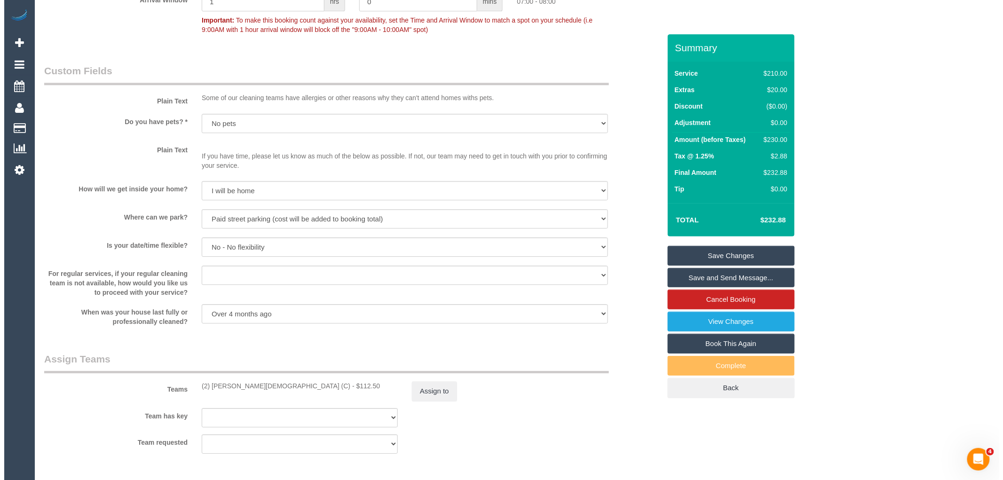
scroll to position [1039, 0]
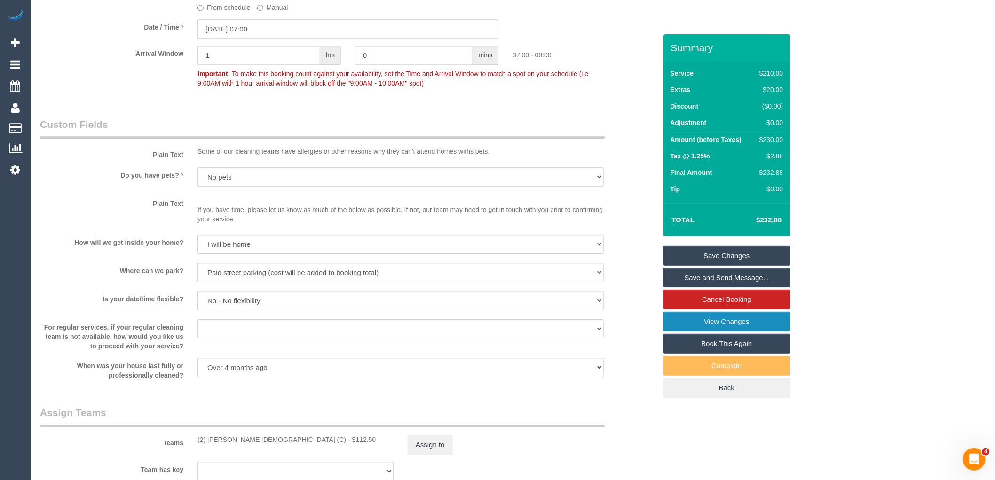
click at [753, 320] on link "View Changes" at bounding box center [727, 322] width 127 height 20
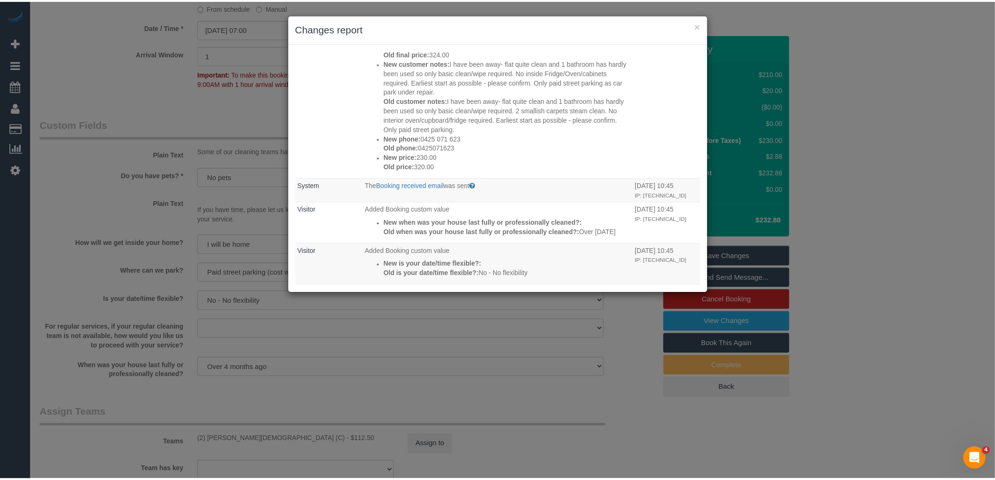
scroll to position [261, 0]
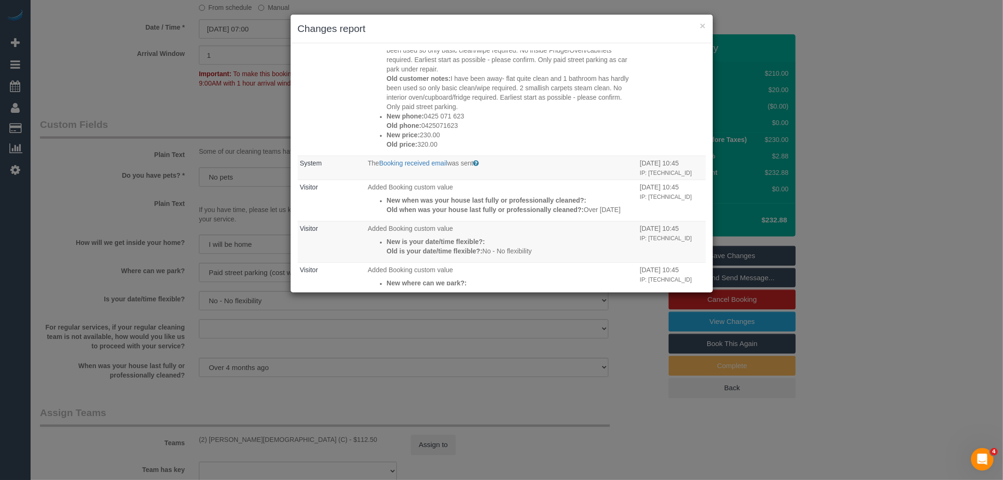
click at [929, 318] on div "× Changes report Who What When [PERSON_NAME] The Booking Confirmation (Manual) …" at bounding box center [501, 240] width 1003 height 480
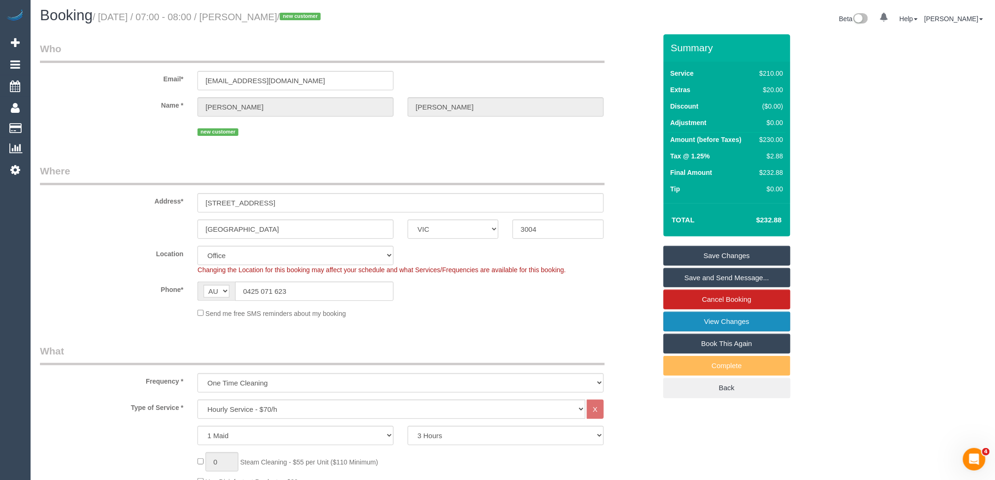
scroll to position [0, 0]
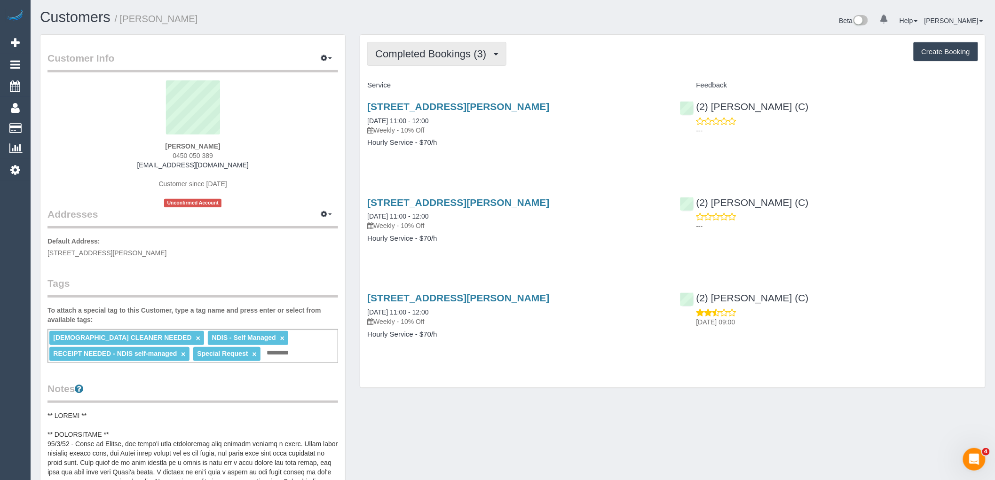
click at [449, 55] on span "Completed Bookings (3)" at bounding box center [433, 54] width 116 height 12
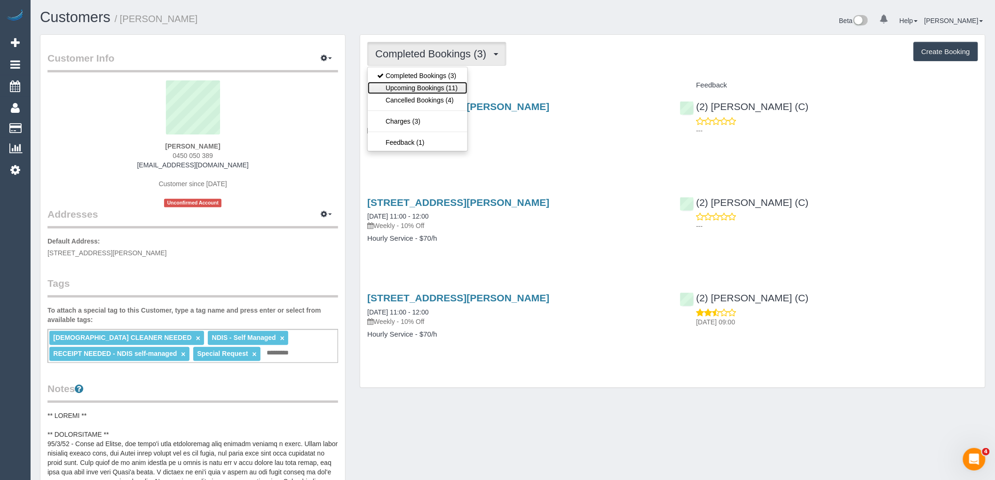
click at [436, 87] on link "Upcoming Bookings (11)" at bounding box center [417, 88] width 99 height 12
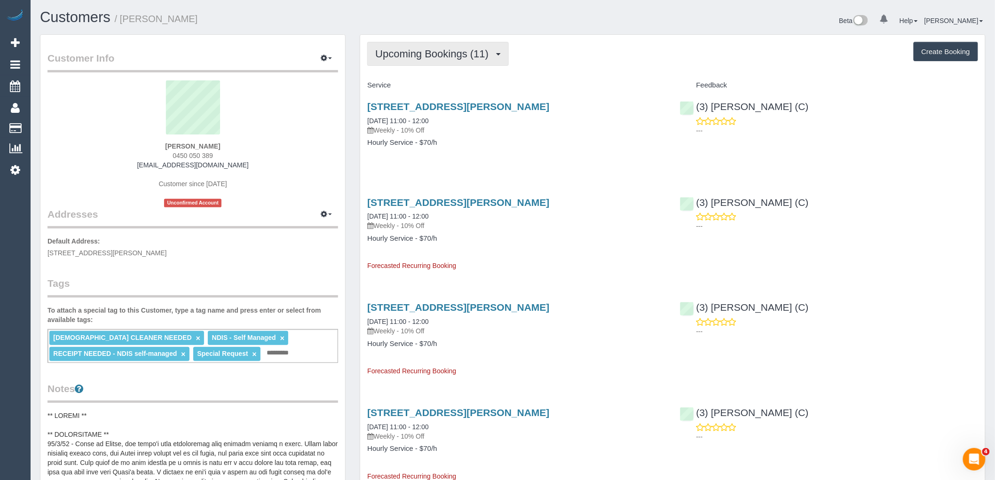
click at [436, 57] on span "Upcoming Bookings (11)" at bounding box center [434, 54] width 118 height 12
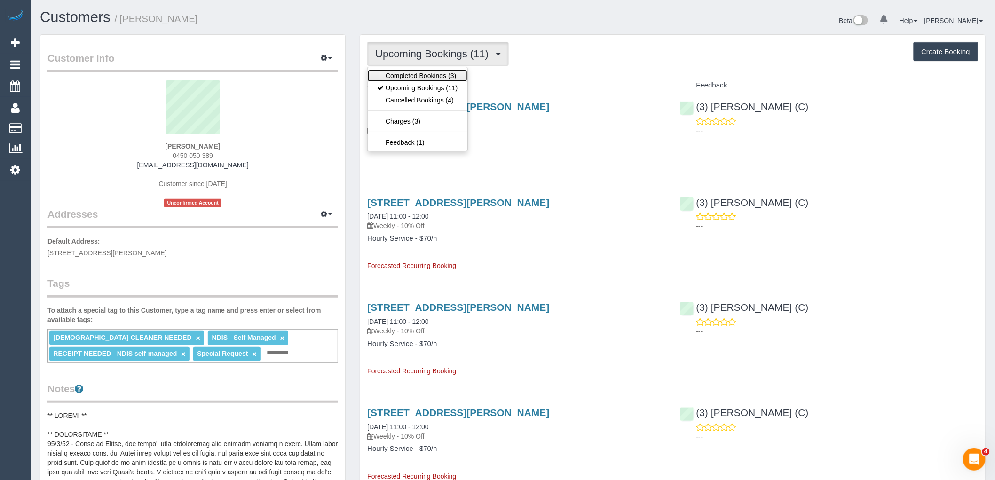
click at [426, 77] on link "Completed Bookings (3)" at bounding box center [417, 76] width 99 height 12
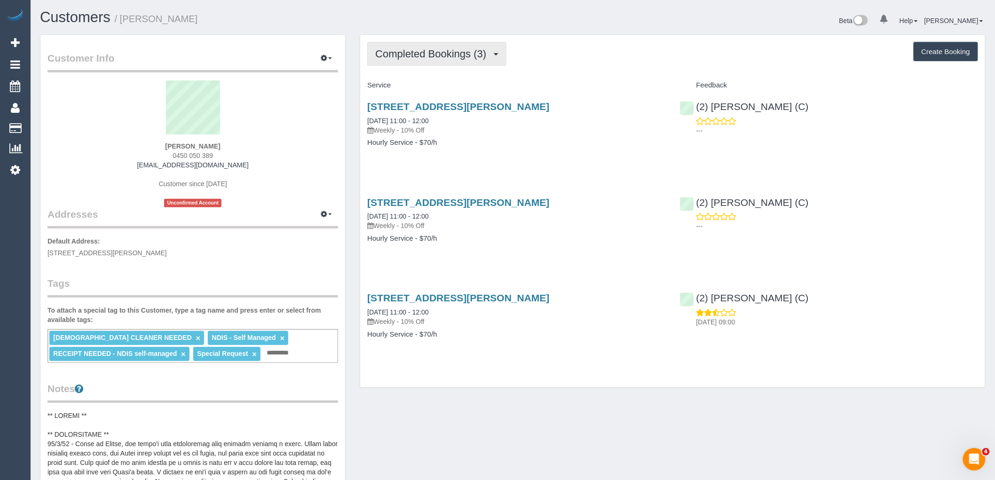
click at [416, 55] on span "Completed Bookings (3)" at bounding box center [433, 54] width 116 height 12
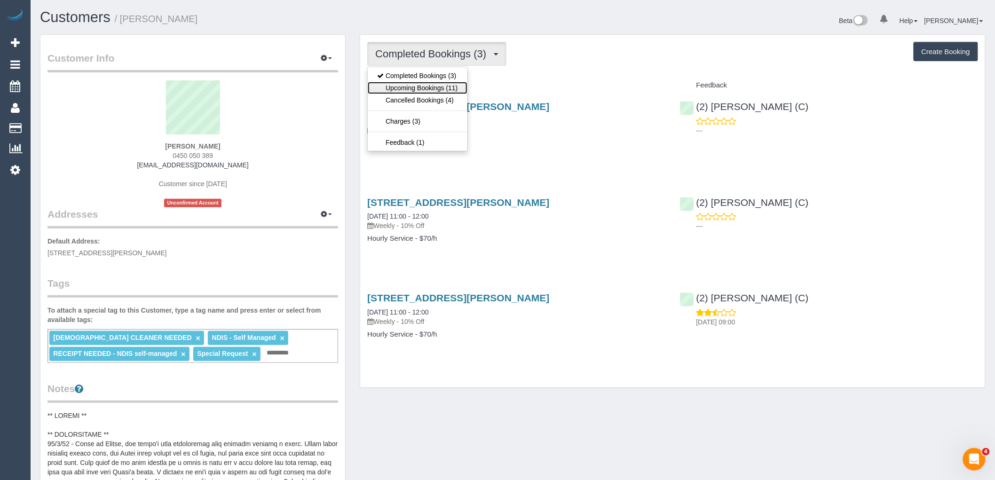
click at [410, 84] on link "Upcoming Bookings (11)" at bounding box center [417, 88] width 99 height 12
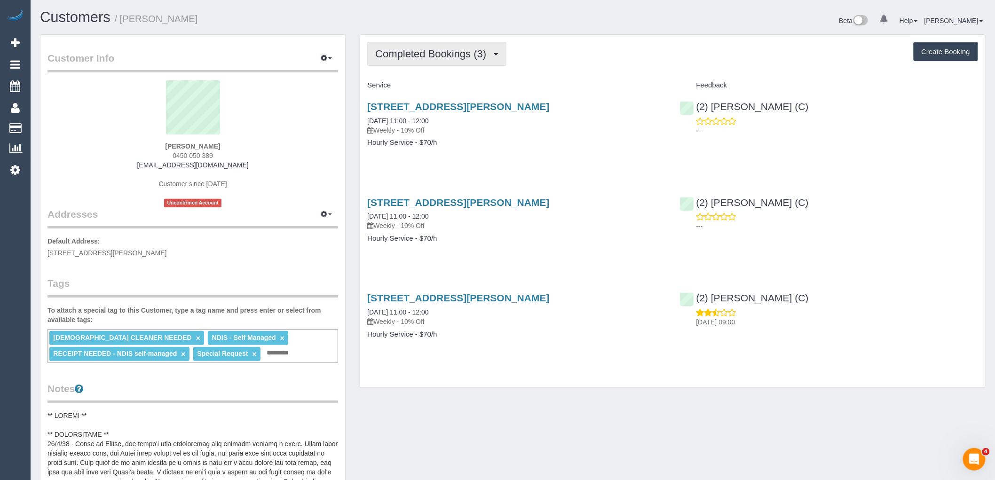
click at [471, 55] on span "Completed Bookings (3)" at bounding box center [433, 54] width 116 height 12
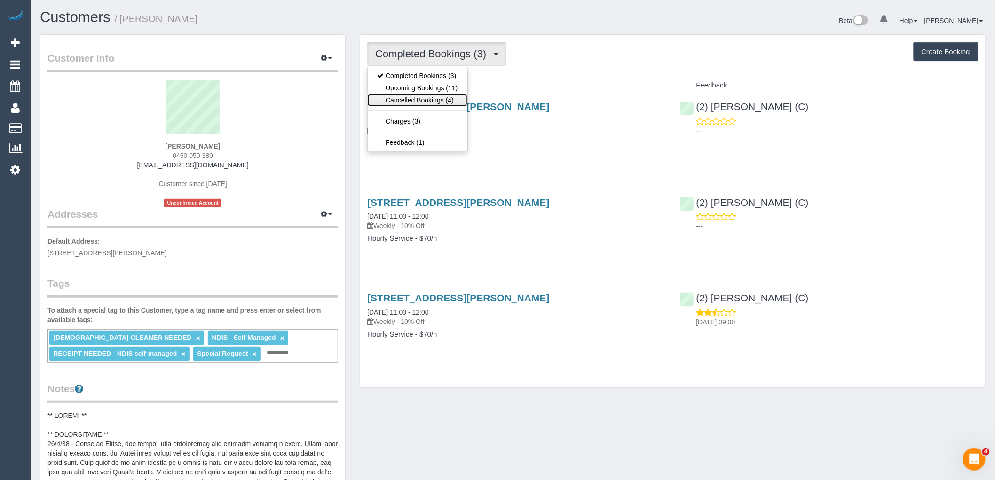
click at [440, 102] on link "Cancelled Bookings (4)" at bounding box center [417, 100] width 99 height 12
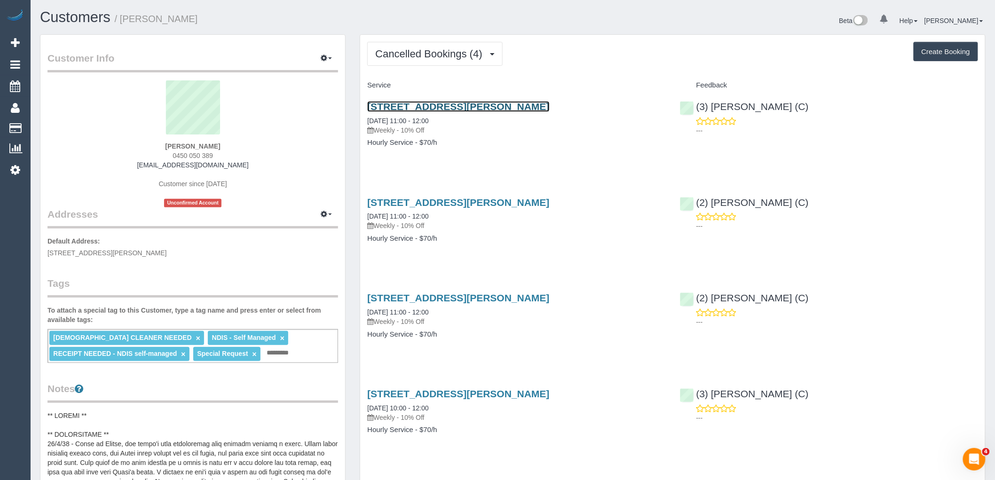
click at [462, 103] on link "9/44 Orrong Crescent, Caulfield Nth, VIC 3161" at bounding box center [458, 106] width 182 height 11
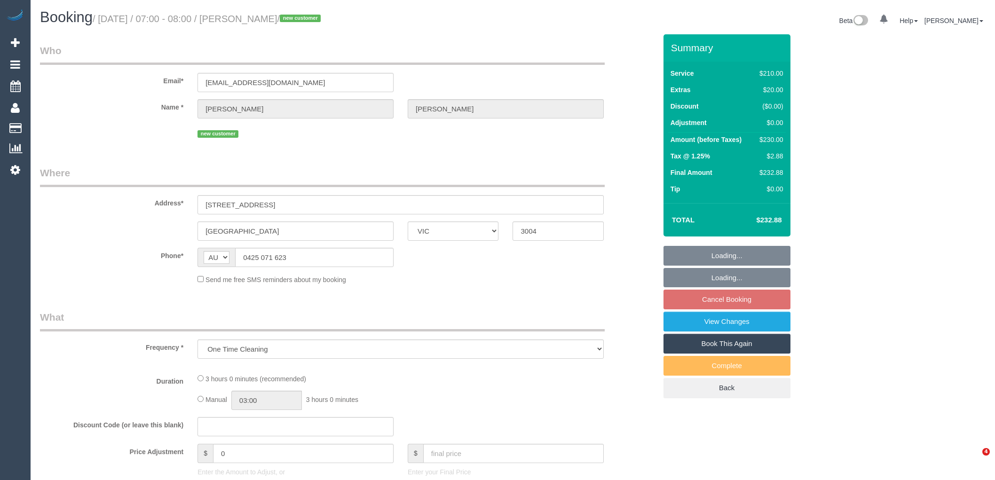
select select "VIC"
select select "object:854"
select select "string:stripe-pm_1SCVDP2GScqysDRVHd24KDTA"
select select "180"
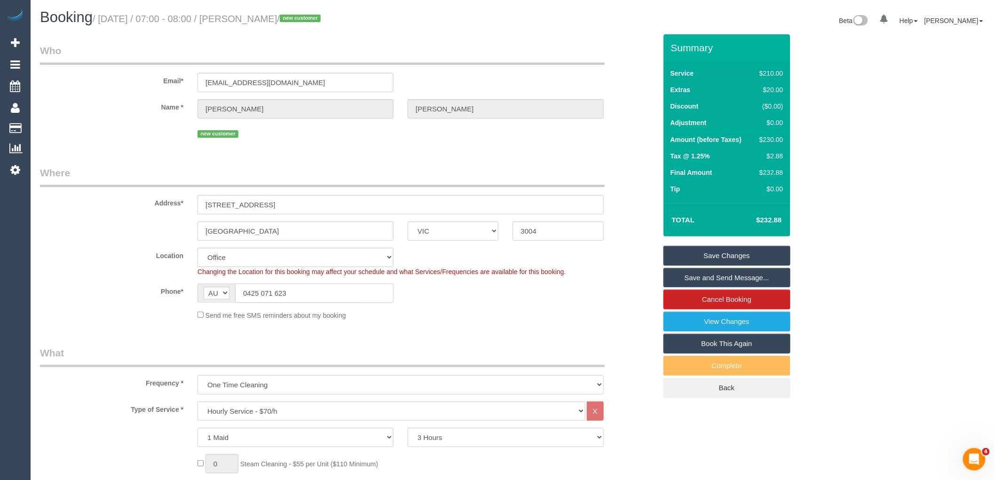
drag, startPoint x: 293, startPoint y: 293, endPoint x: 246, endPoint y: 292, distance: 46.1
click at [246, 292] on input "0425 071 623" at bounding box center [314, 293] width 159 height 19
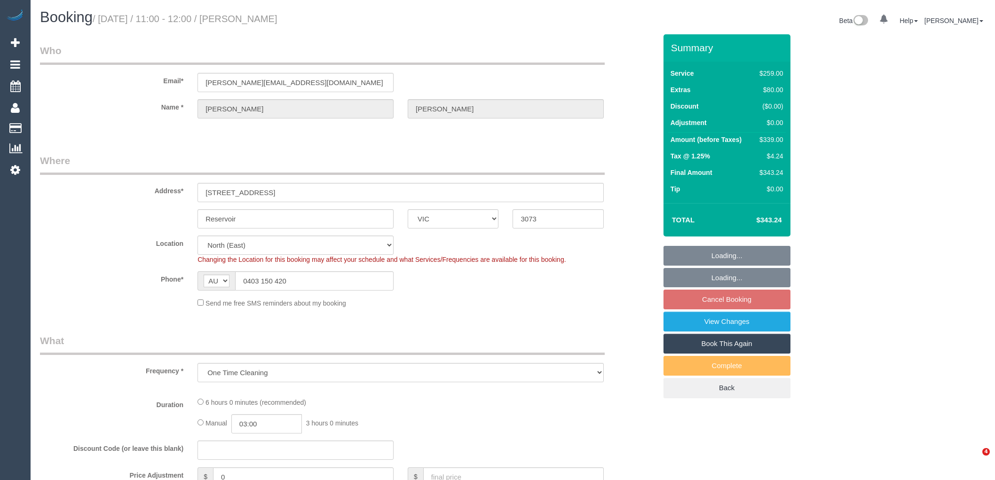
select select "VIC"
select select "object:596"
select select "number:28"
select select "number:14"
select select "number:19"
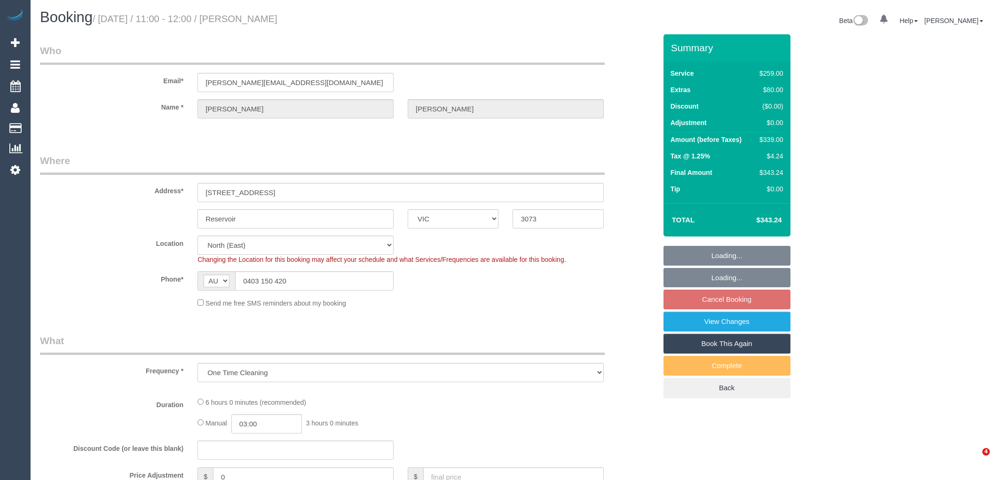
select select "number:24"
select select "number:34"
select select "number:11"
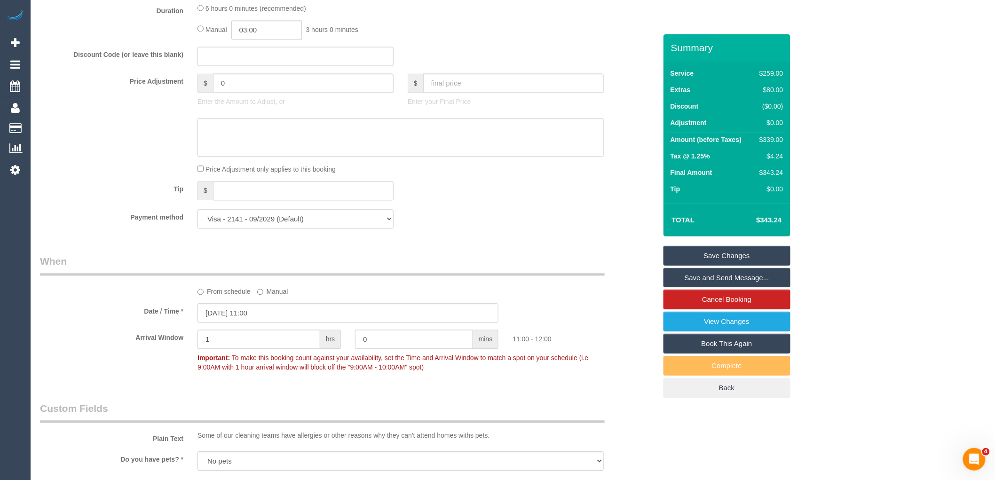
scroll to position [836, 0]
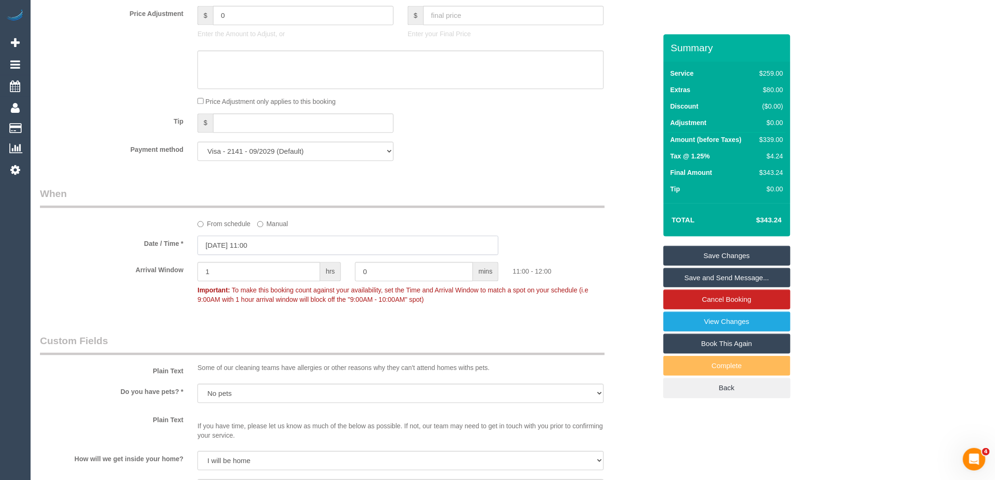
click at [258, 255] on input "03/10/2025 11:00" at bounding box center [348, 245] width 301 height 19
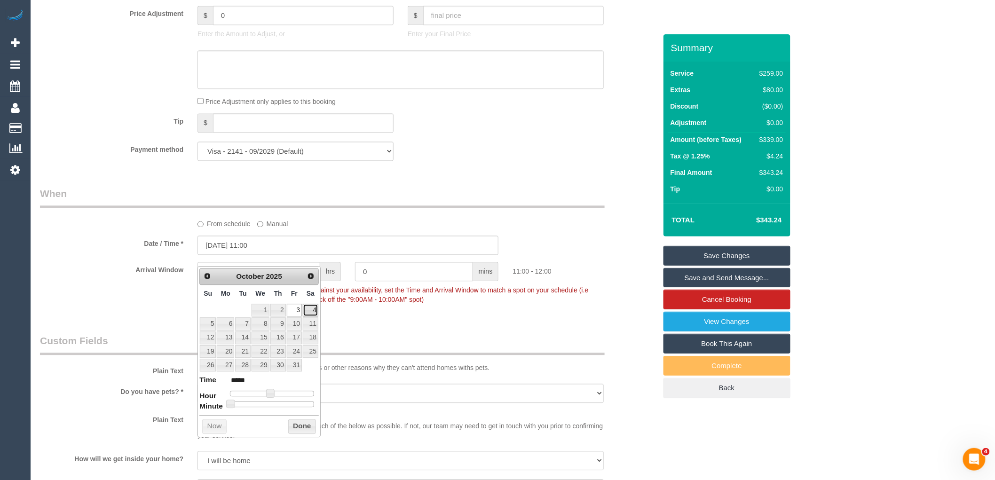
click at [309, 306] on link "4" at bounding box center [311, 310] width 16 height 13
type input "04/10/2025 10:00"
type input "*****"
type input "04/10/2025 09:00"
type input "*****"
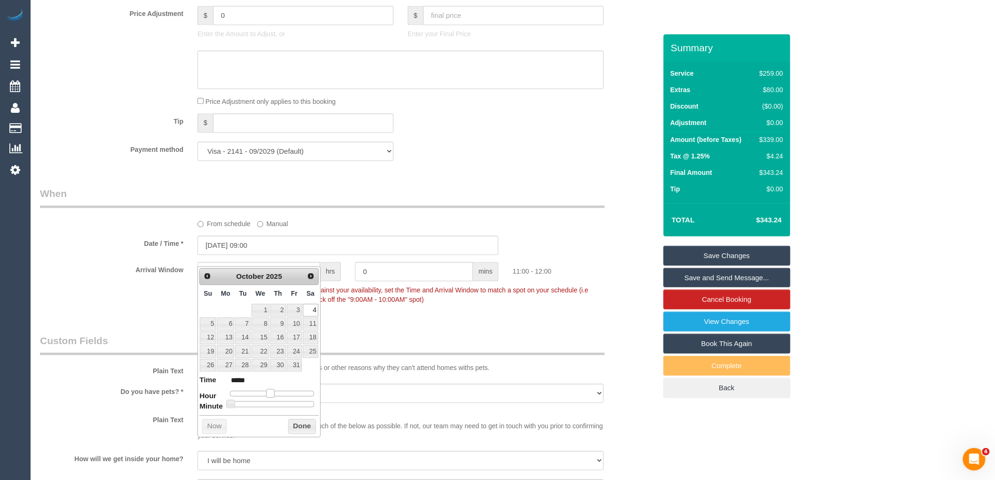
type input "04/10/2025 08:00"
type input "*****"
type input "04/10/2025 07:00"
type input "*****"
drag, startPoint x: 269, startPoint y: 393, endPoint x: 259, endPoint y: 393, distance: 10.3
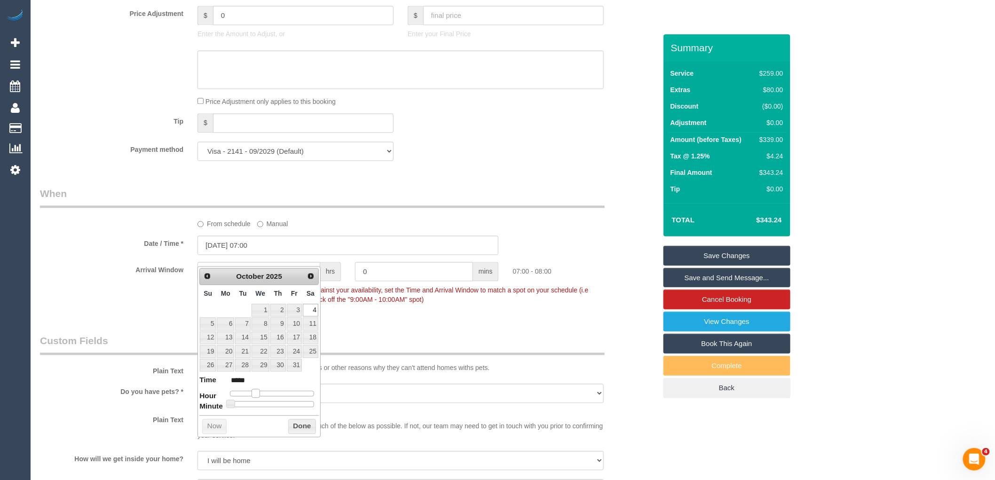
click at [254, 393] on span at bounding box center [256, 393] width 8 height 8
type input "04/10/2025 08:00"
type input "*****"
click at [257, 392] on span at bounding box center [259, 393] width 8 height 8
click at [295, 428] on button "Done" at bounding box center [302, 426] width 28 height 15
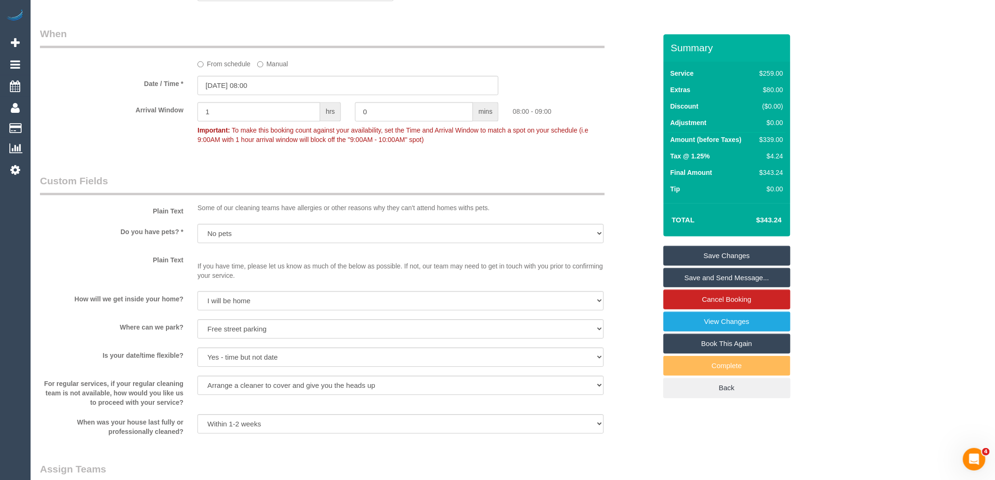
scroll to position [993, 0]
click at [253, 124] on input "1" at bounding box center [259, 114] width 123 height 19
type input "2"
click at [466, 182] on div "Who Email* natasha_tanevski@hotmail.com Name * Natasha Tanevski Where Address* …" at bounding box center [348, 51] width 631 height 2021
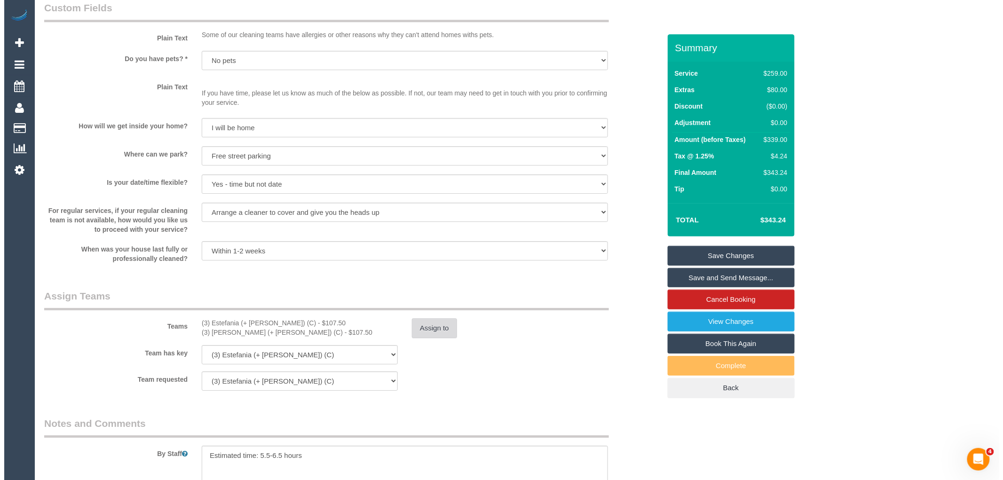
scroll to position [1202, 0]
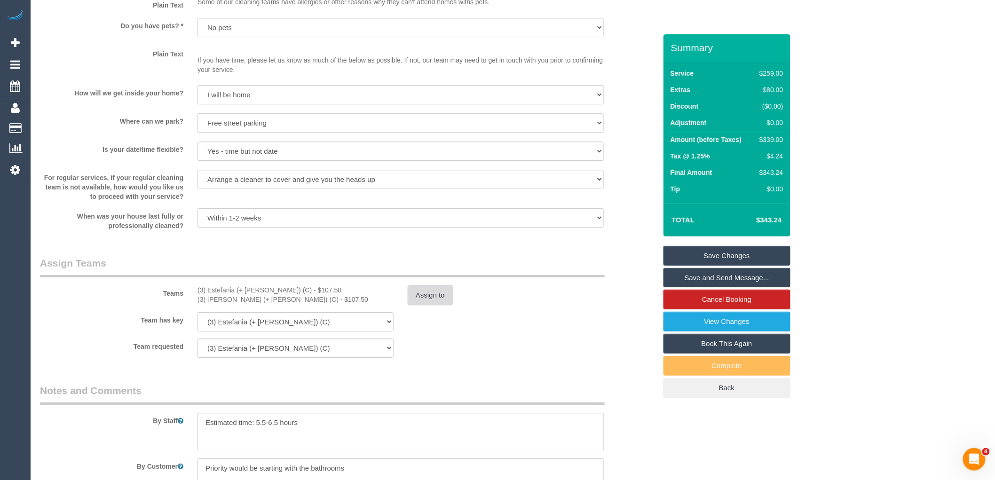
click at [430, 303] on button "Assign to" at bounding box center [430, 295] width 45 height 20
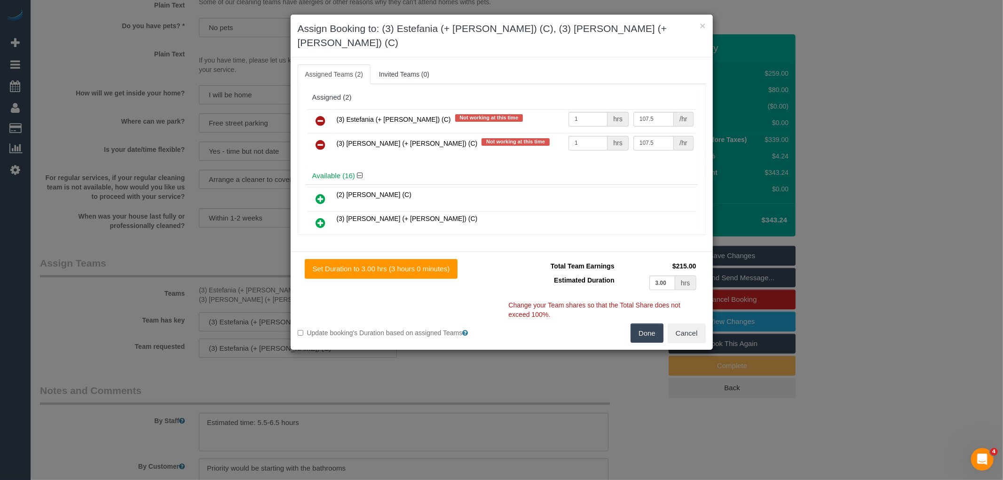
click at [317, 115] on icon at bounding box center [321, 120] width 10 height 11
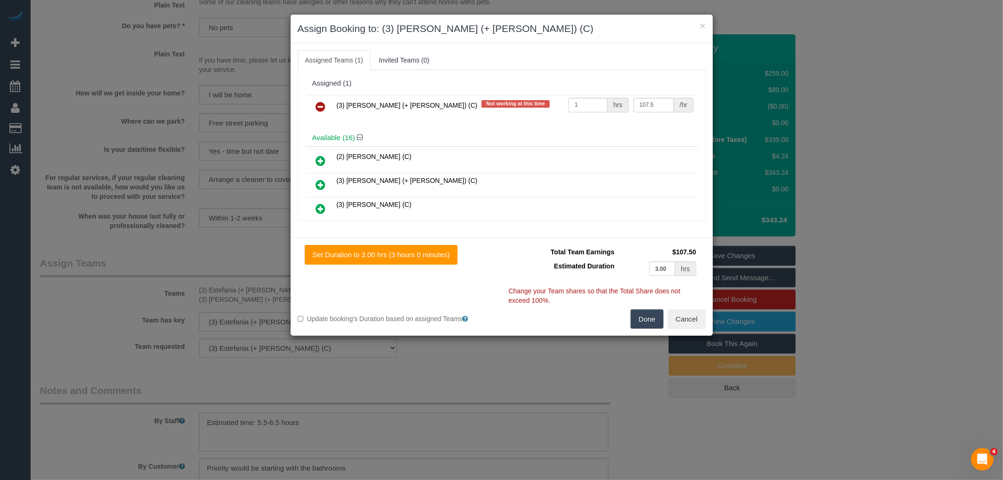
click at [326, 102] on link at bounding box center [321, 107] width 22 height 19
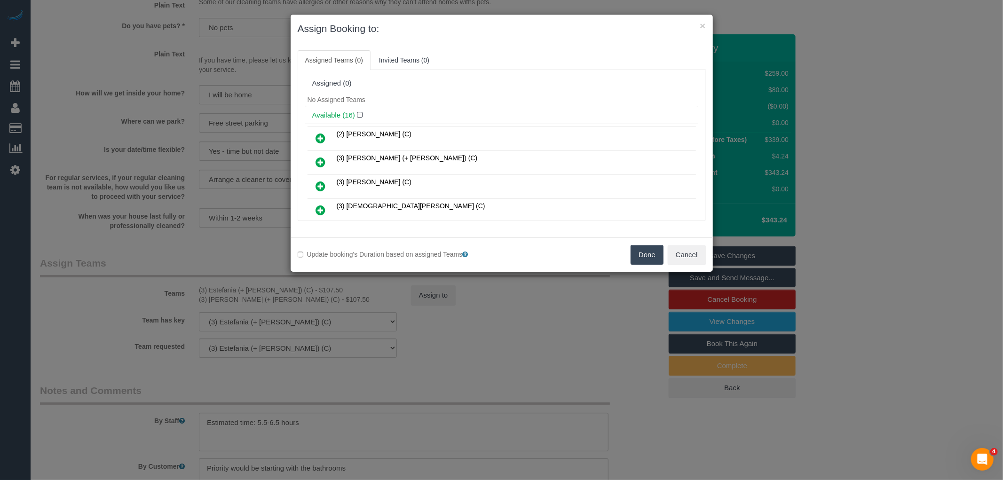
scroll to position [271, 0]
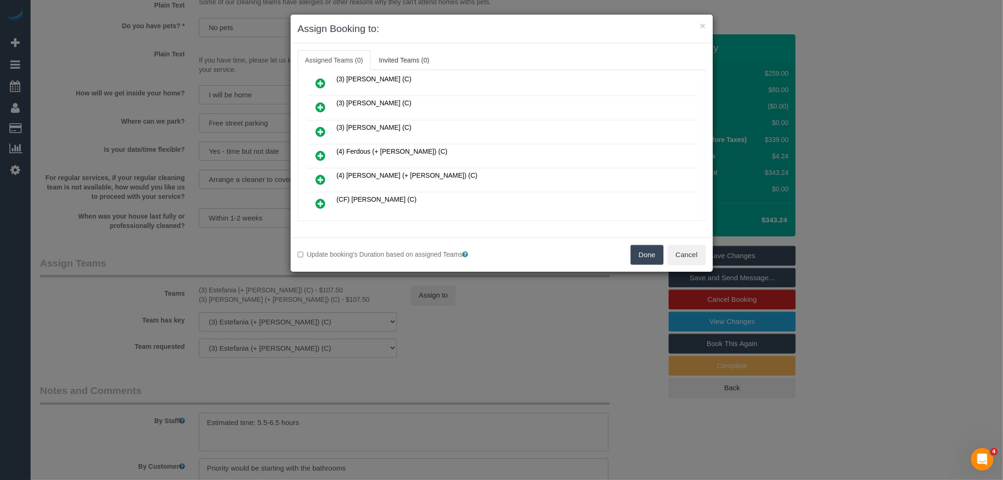
click at [320, 150] on icon at bounding box center [321, 155] width 10 height 11
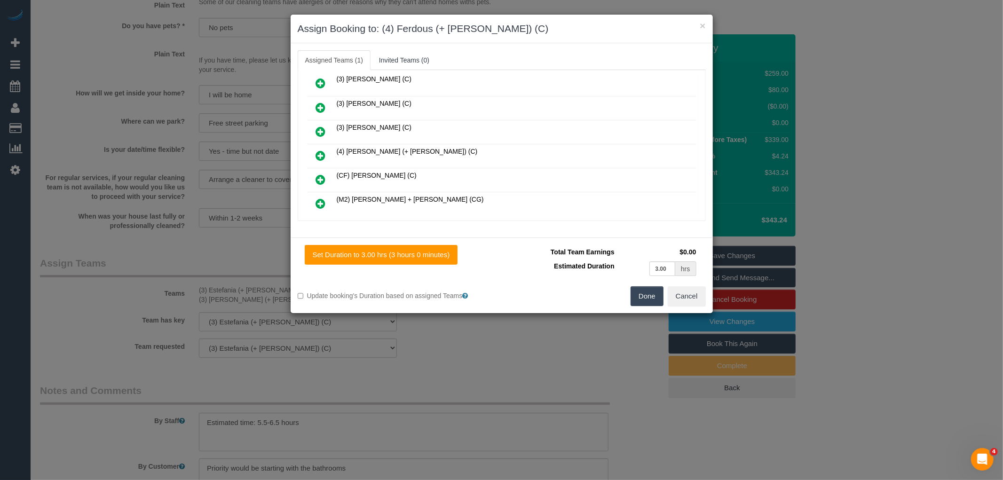
click at [320, 150] on icon at bounding box center [321, 155] width 10 height 11
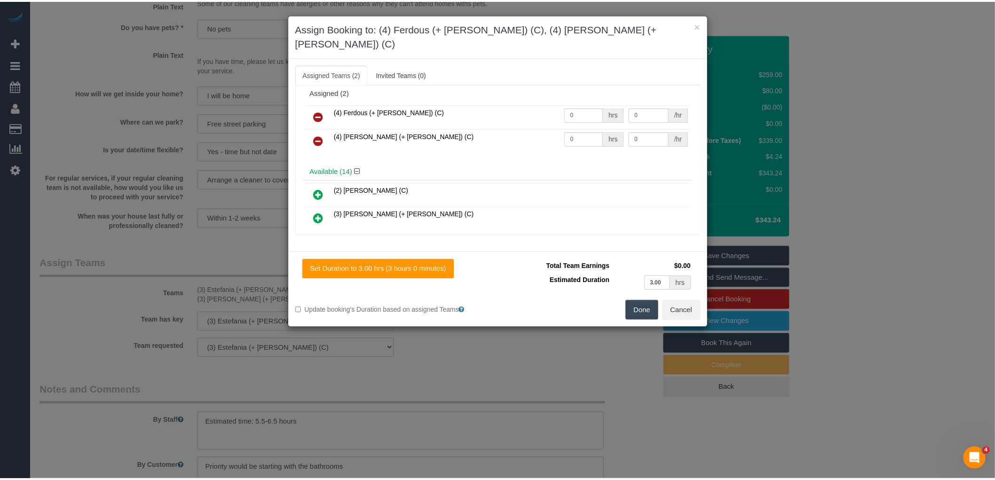
scroll to position [0, 0]
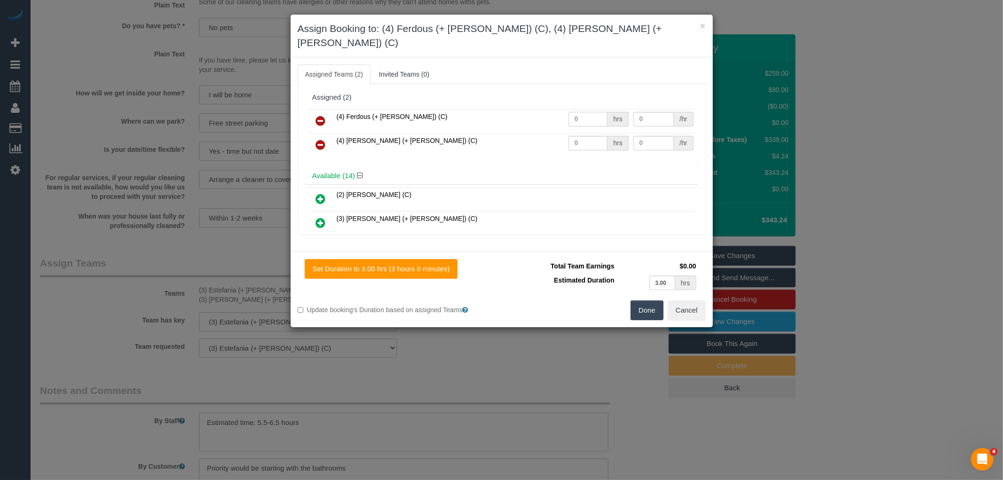
click at [585, 112] on input "0" at bounding box center [588, 119] width 39 height 15
click at [650, 301] on button "Done" at bounding box center [647, 311] width 33 height 20
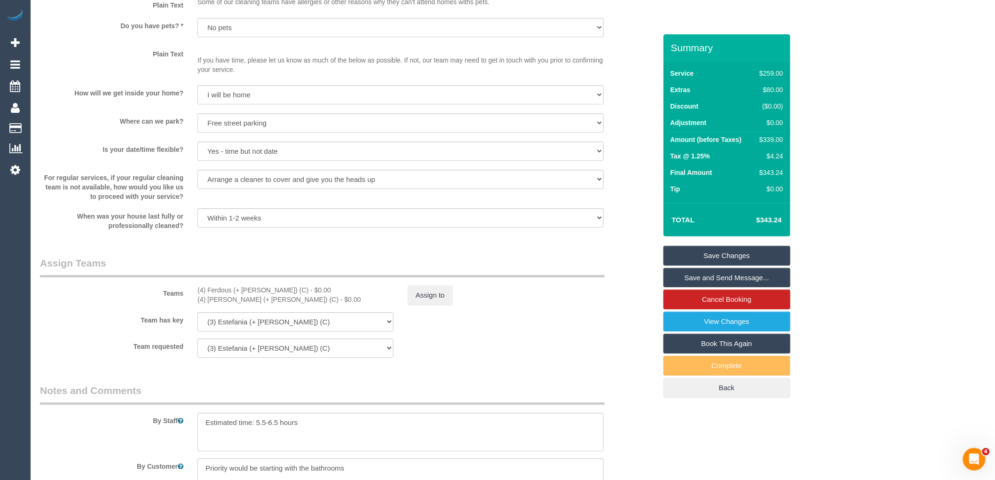
click at [415, 294] on div "Teams (4) Ferdous (+ Forkan) (C) - $0.00 (4) Forkan (+ Ferdous) (C) - $0.00 Ass…" at bounding box center [348, 280] width 631 height 49
click at [416, 302] on button "Assign to" at bounding box center [430, 295] width 45 height 20
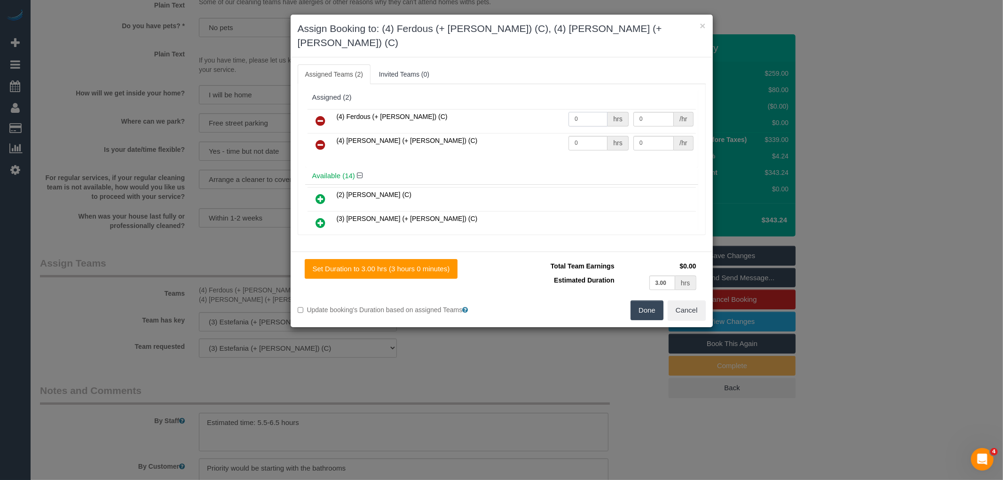
click at [589, 112] on input "0" at bounding box center [588, 119] width 39 height 15
type input "1"
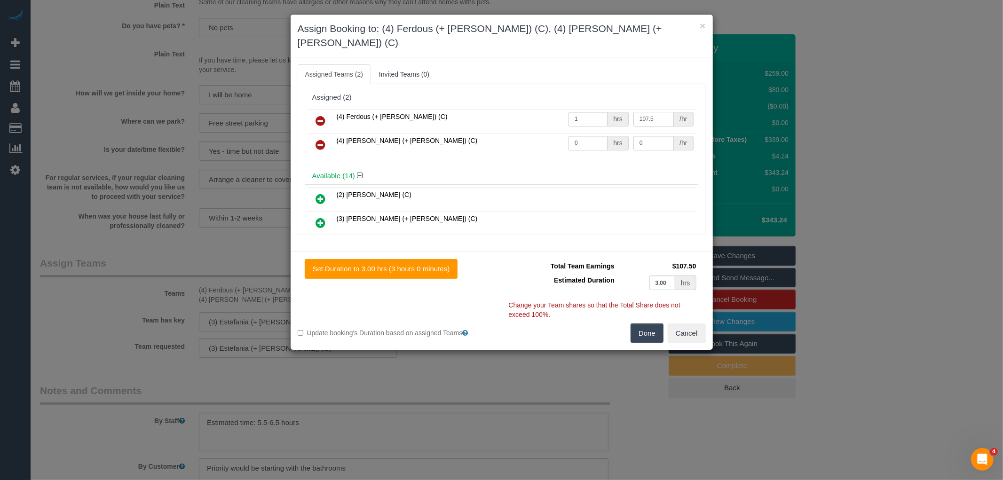
type input "107.5"
click at [577, 136] on input "0" at bounding box center [588, 143] width 39 height 15
type input "1"
type input "107.5"
click at [653, 324] on button "Done" at bounding box center [647, 334] width 33 height 20
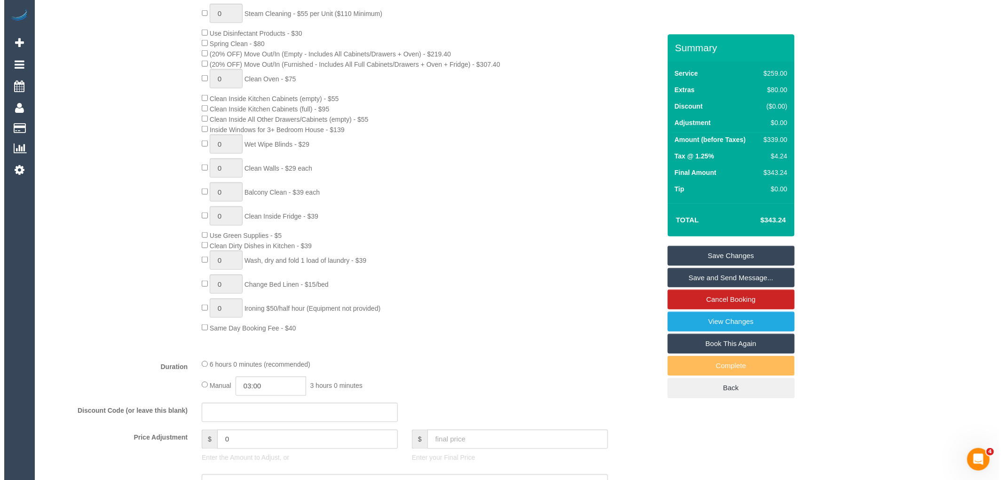
scroll to position [365, 0]
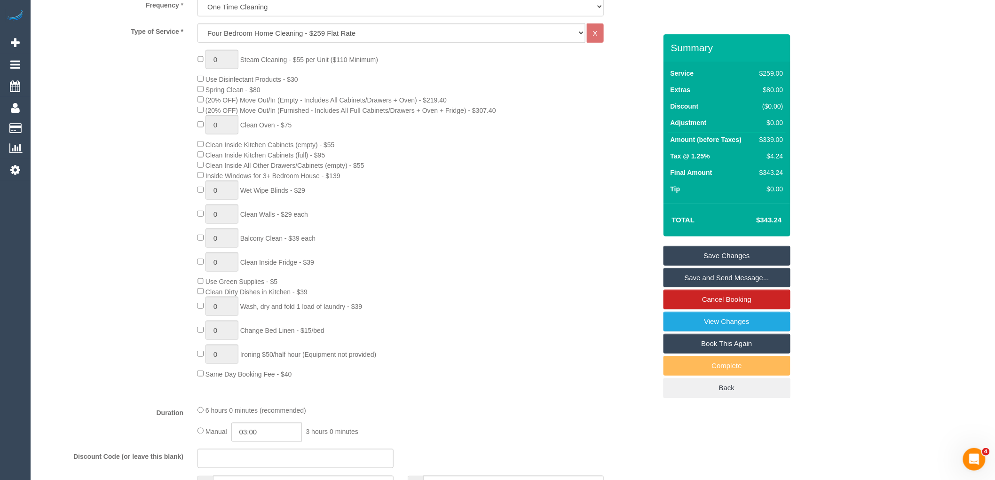
click at [700, 273] on link "Save and Send Message..." at bounding box center [727, 278] width 127 height 20
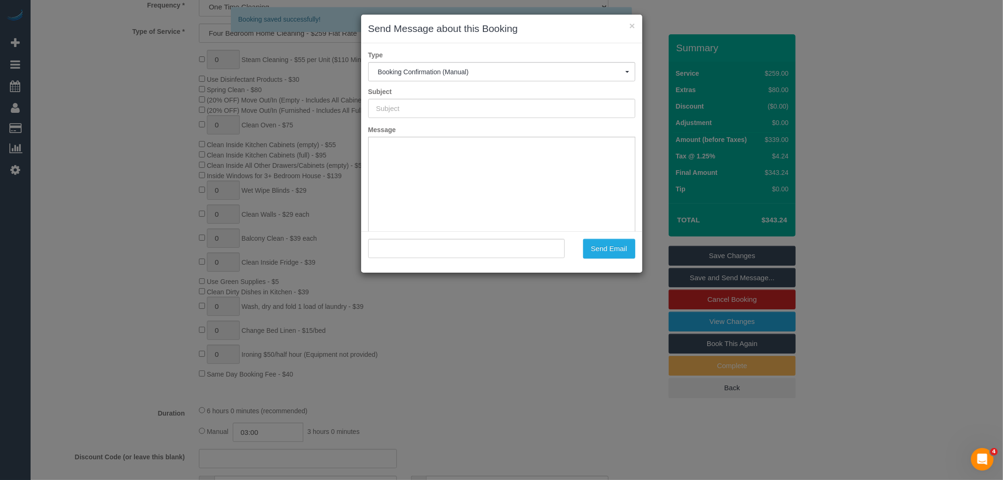
scroll to position [0, 0]
type input "Booking Confirmed"
type input ""Natasha Tanevski" <natasha_tanevski@hotmail.com>"
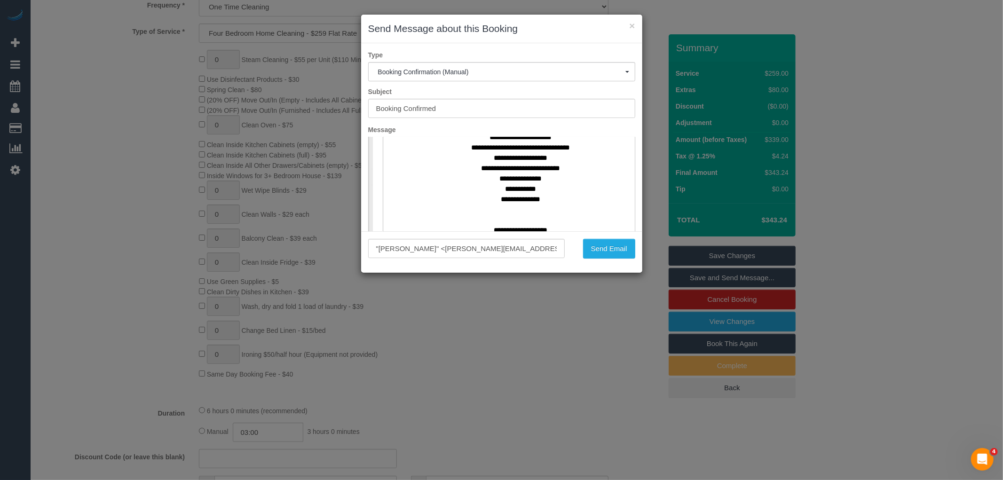
scroll to position [418, 0]
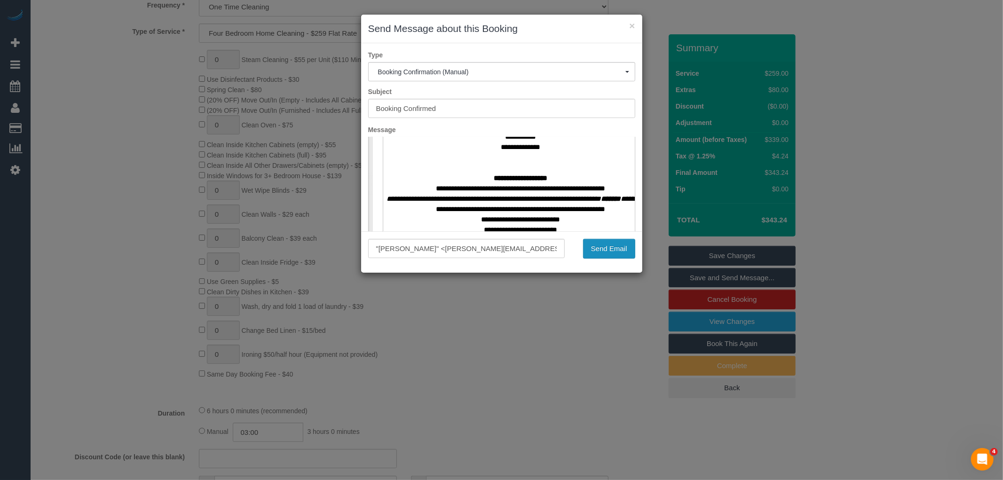
click at [603, 248] on button "Send Email" at bounding box center [609, 249] width 52 height 20
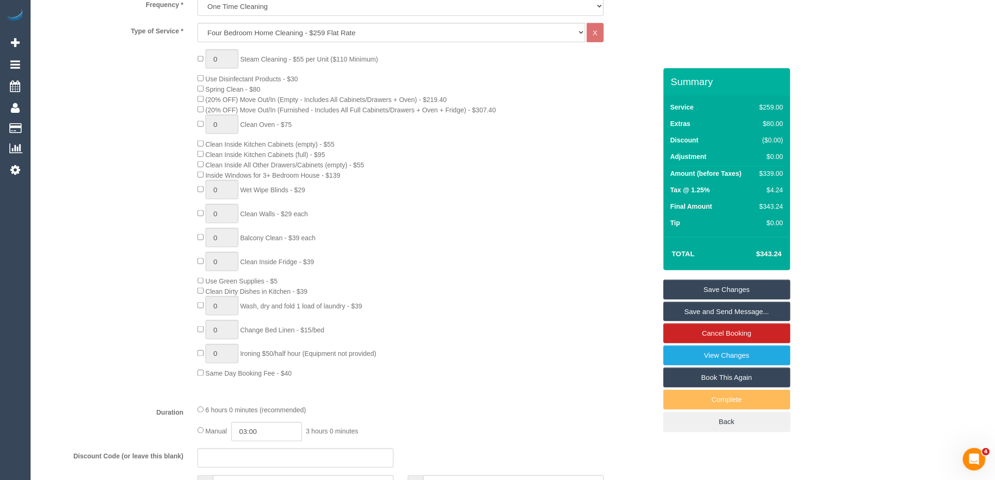
scroll to position [0, 0]
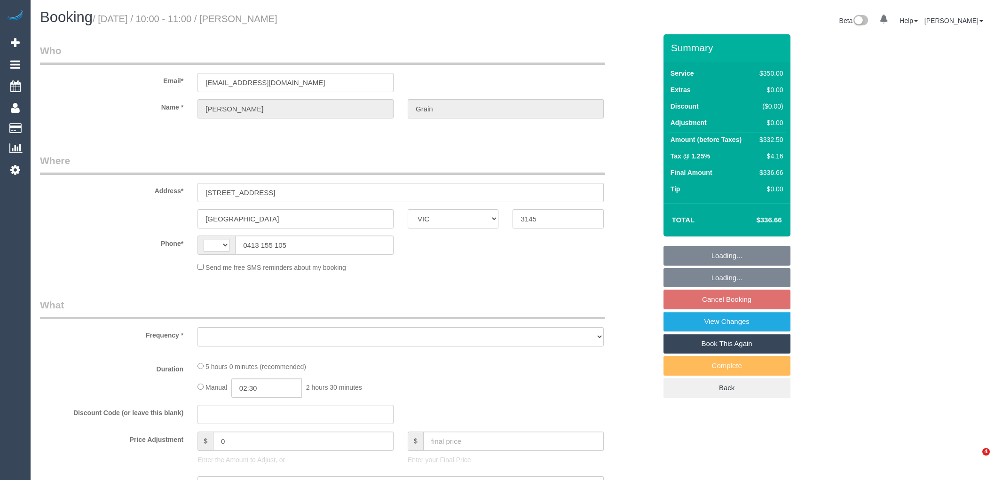
select select "VIC"
select select "300"
select select "number:32"
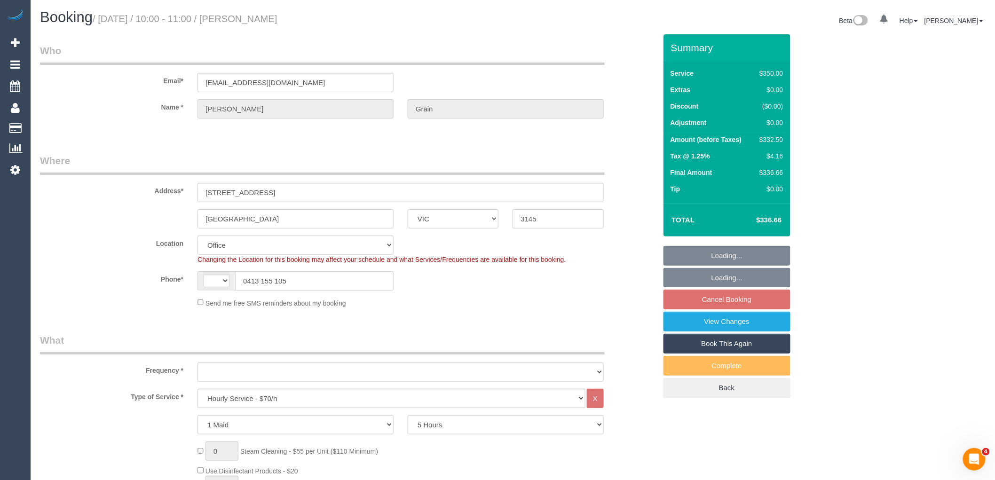
select select "string:AU"
select select "object:954"
select select "string:stripe-pm_1NdO782GScqysDRVEBuOWVeq"
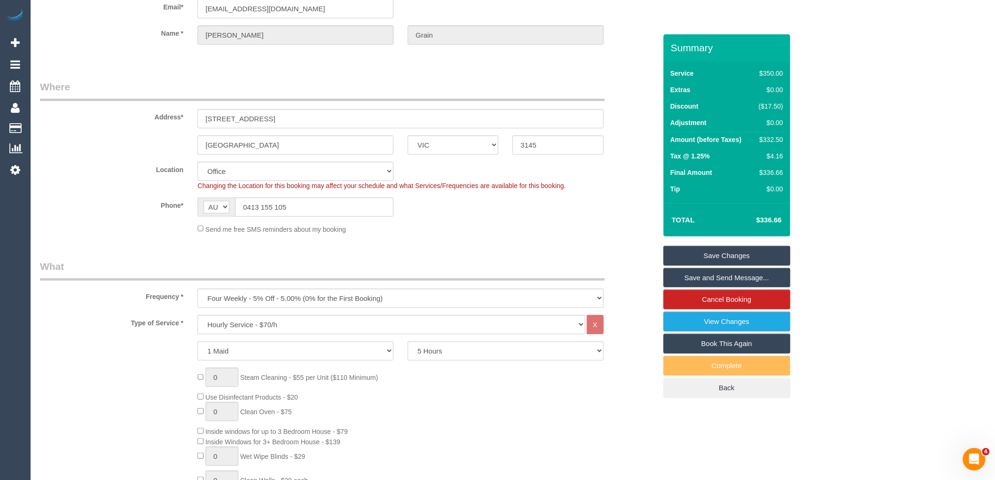
scroll to position [36, 0]
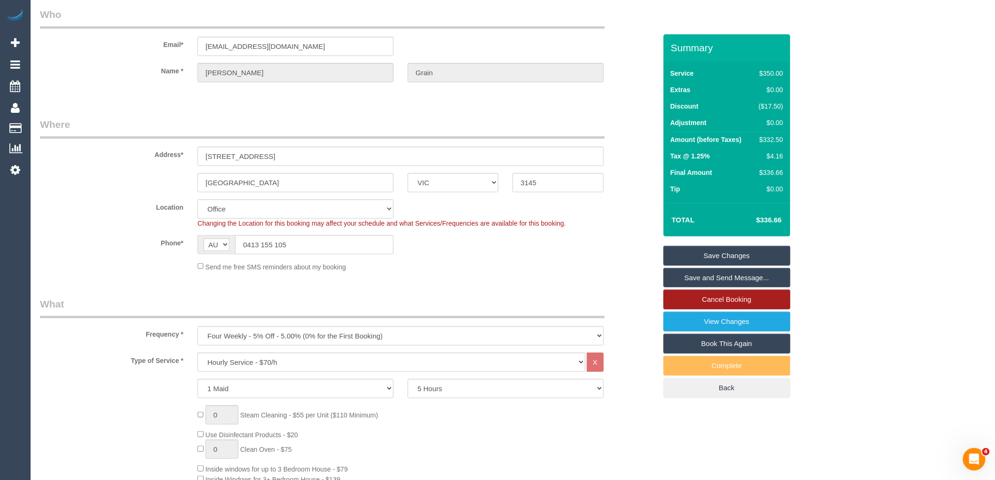
click at [733, 302] on link "Cancel Booking" at bounding box center [727, 300] width 127 height 20
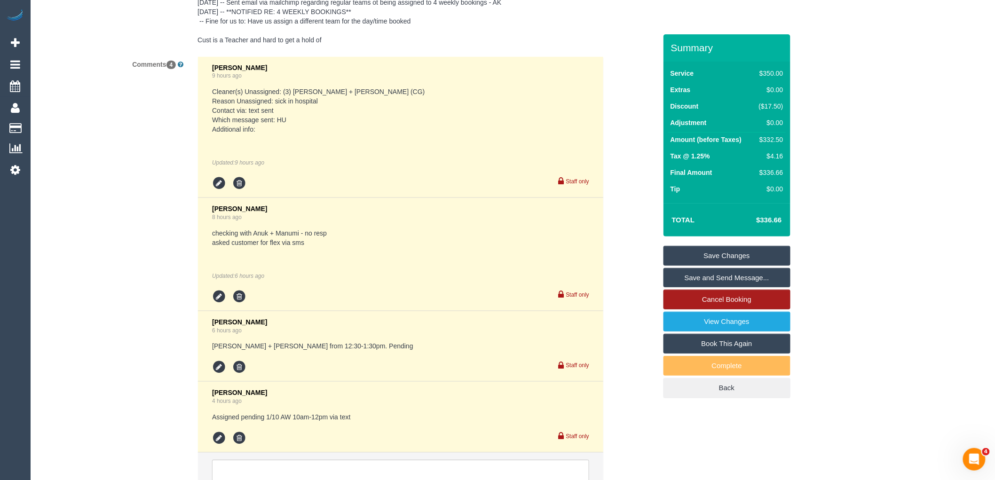
scroll to position [1865, 0]
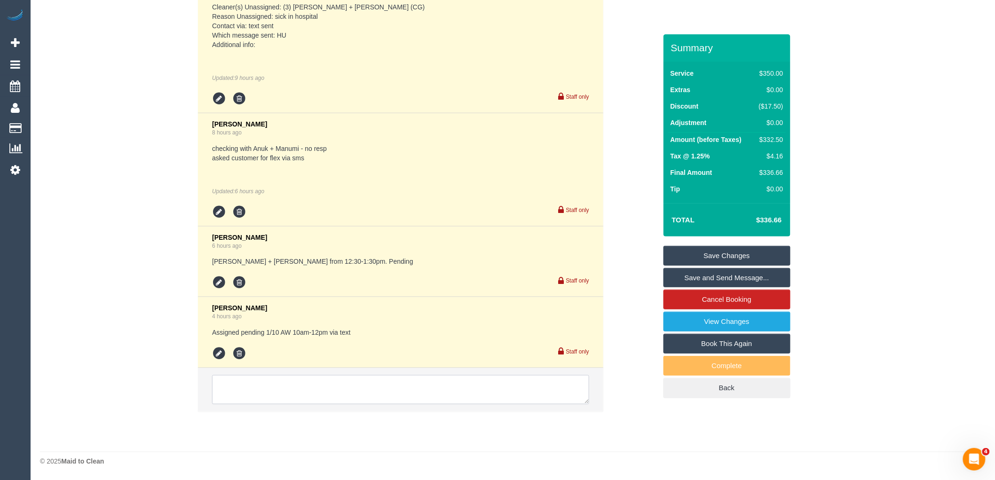
click at [396, 388] on textarea at bounding box center [400, 389] width 377 height 29
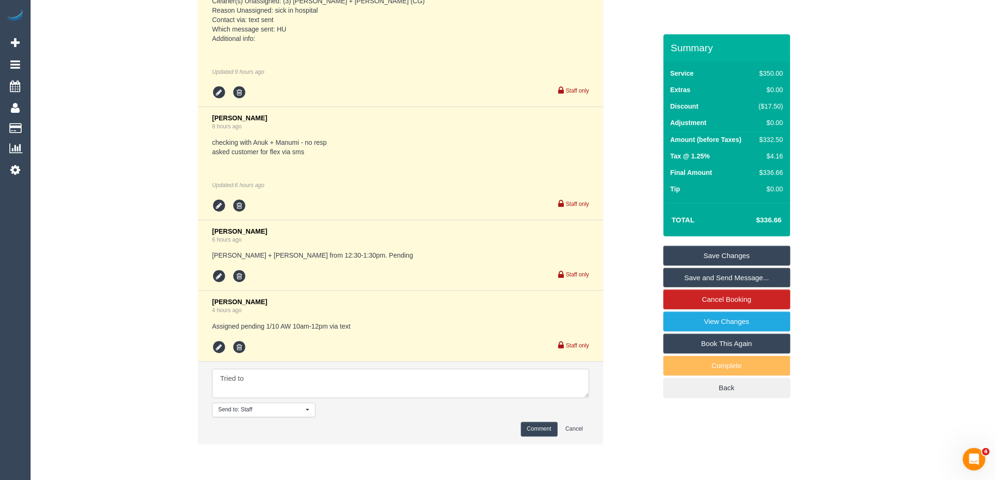
type textarea "Tried to"
type textarea "Reached out to customer. Deadlined by 4pm. No answer. Skipping their service th…"
click at [540, 437] on button "Comment" at bounding box center [539, 429] width 37 height 15
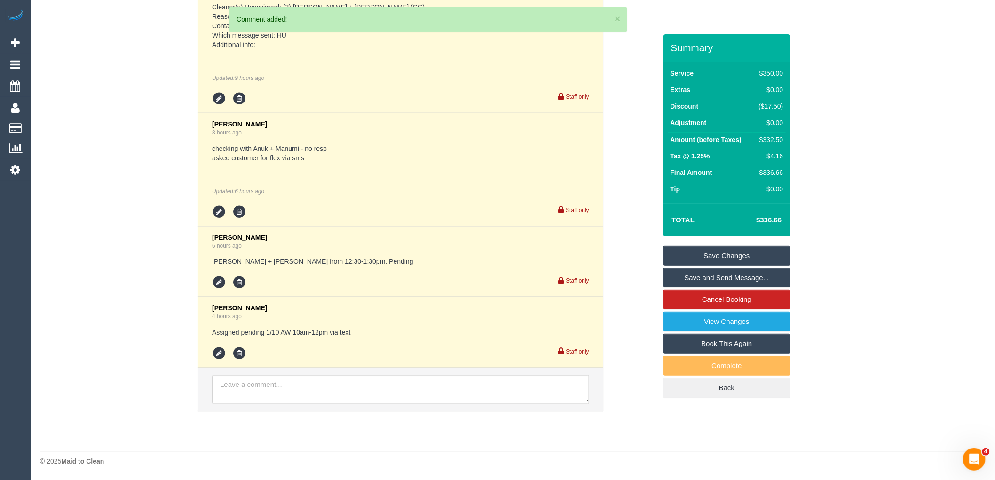
scroll to position [1935, 0]
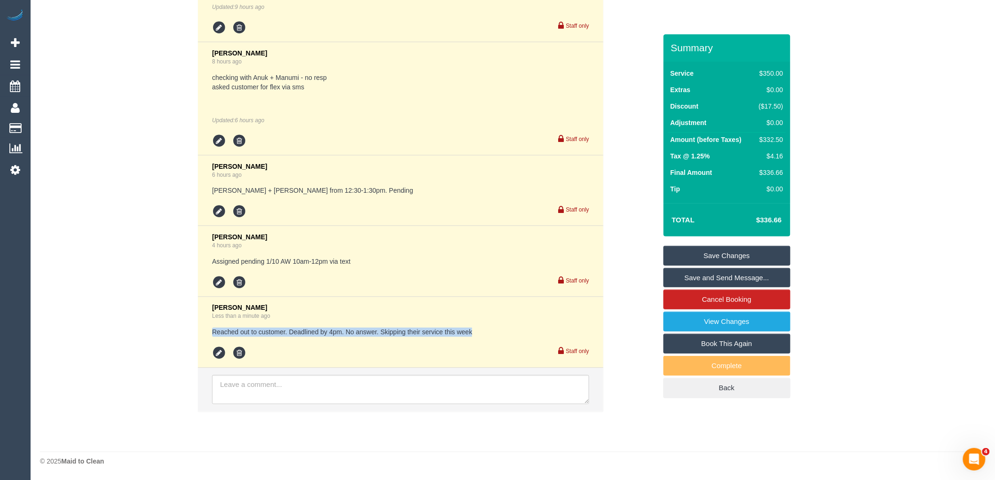
drag, startPoint x: 214, startPoint y: 331, endPoint x: 480, endPoint y: 330, distance: 265.7
click at [480, 330] on pre "Reached out to customer. Deadlined by 4pm. No answer. Skipping their service th…" at bounding box center [400, 332] width 377 height 9
copy pre "Reached out to customer. Deadlined by 4pm. No answer. Skipping their service th…"
click at [727, 302] on link "Cancel Booking" at bounding box center [727, 300] width 127 height 20
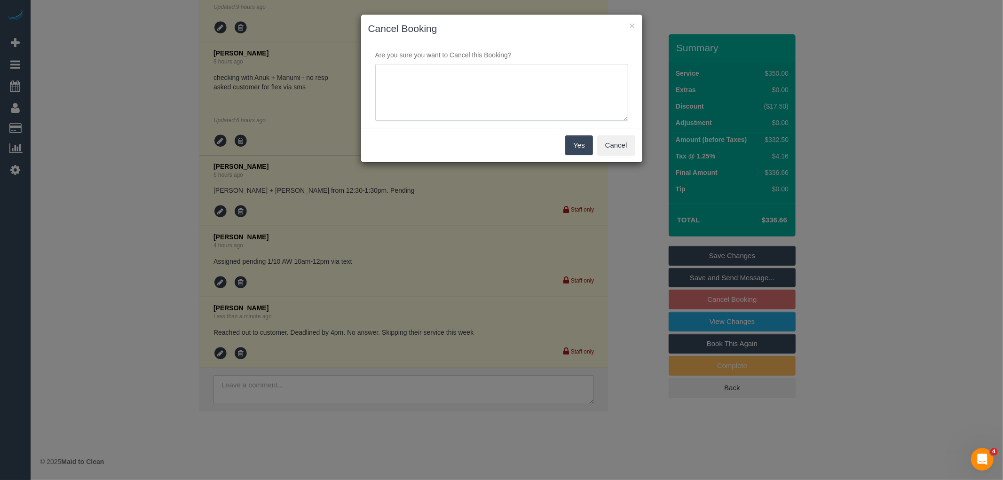
click at [471, 76] on textarea at bounding box center [501, 92] width 253 height 57
paste textarea "Reached out to customer. Deadlined by 4pm. No answer. Skipping their service th…"
type textarea "Reached out to customer. Deadlined by 4pm. No answer. Skipping their service th…"
click at [577, 142] on button "Yes" at bounding box center [578, 145] width 27 height 20
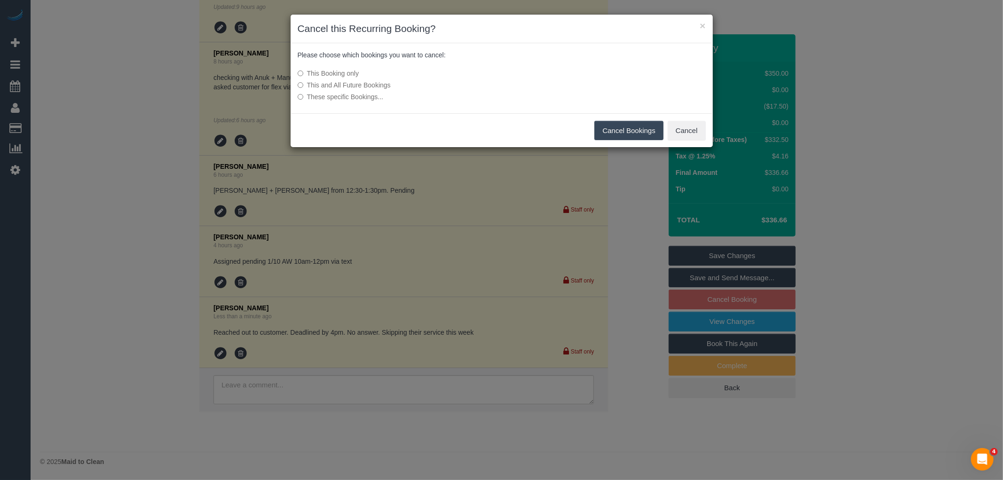
click at [633, 132] on button "Cancel Bookings" at bounding box center [629, 131] width 69 height 20
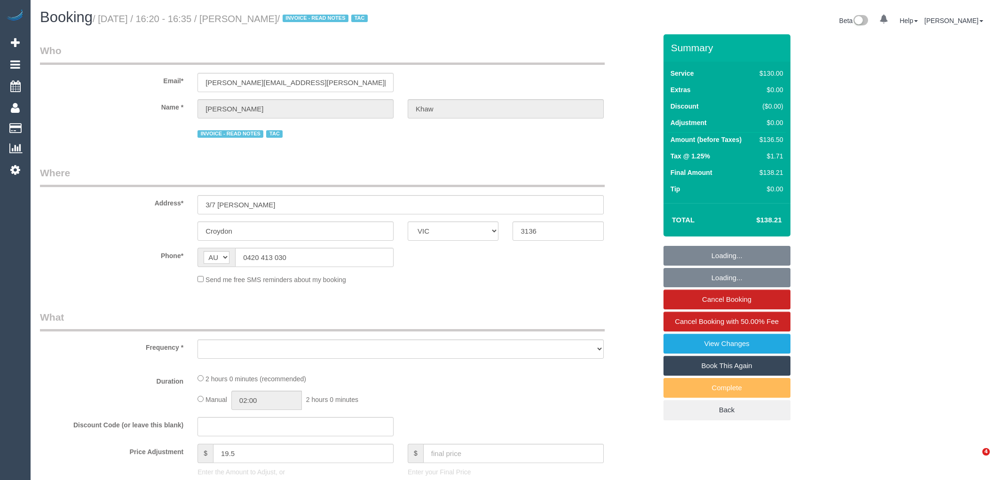
select select "VIC"
select select "number:27"
select select "number:14"
select select "number:18"
select select "number:22"
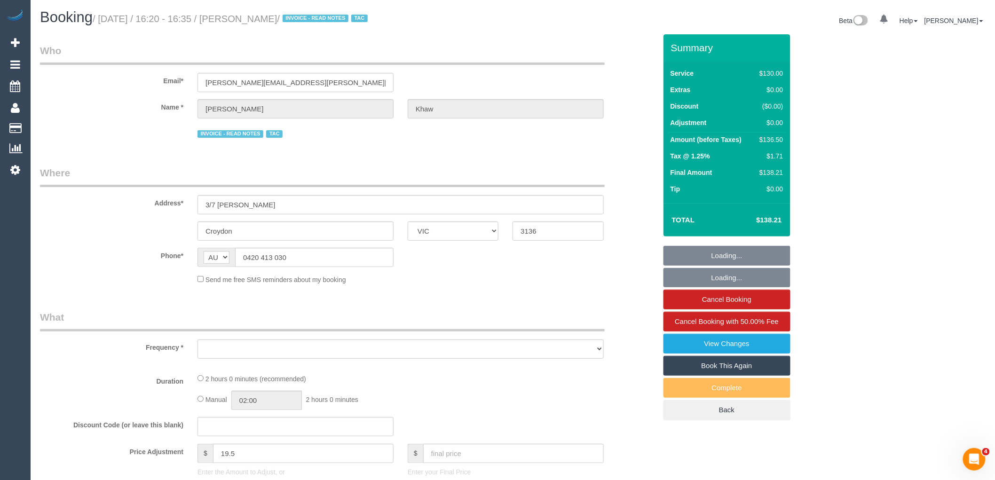
select select "number:34"
select select "number:26"
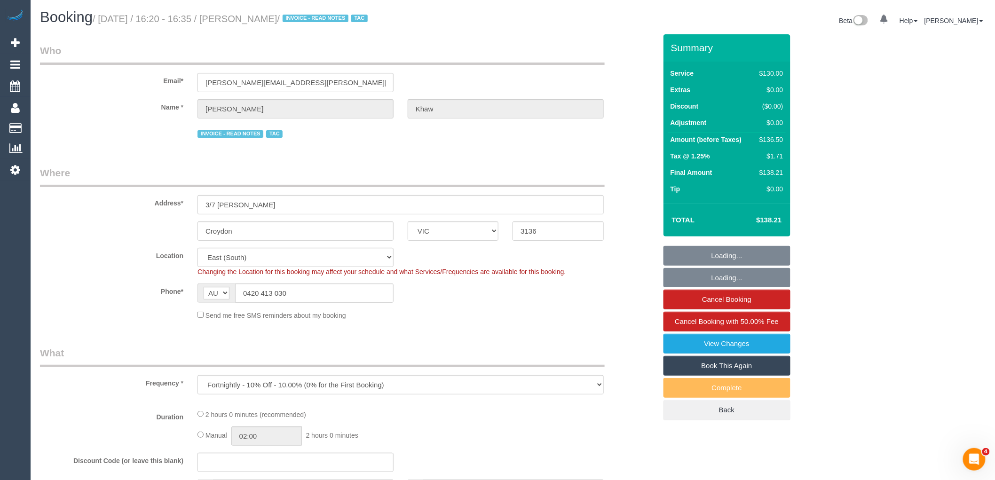
select select "object:879"
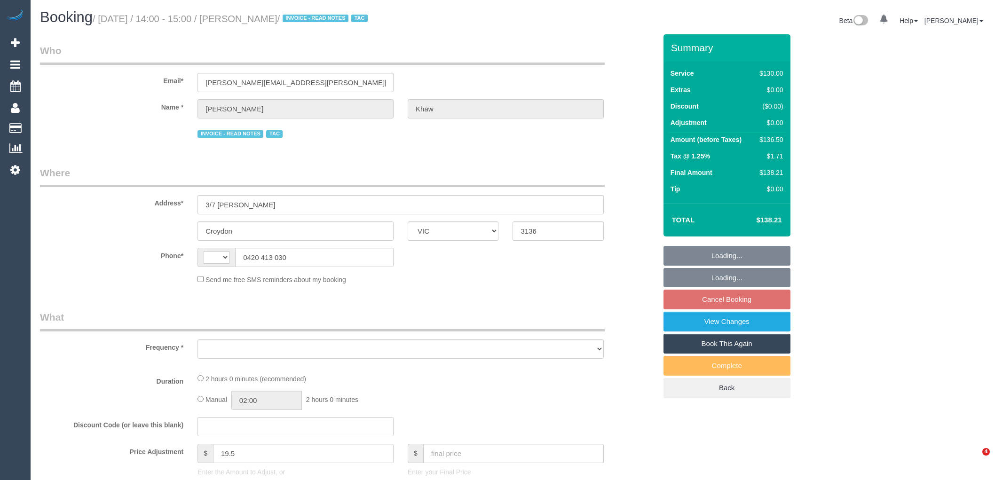
select select "VIC"
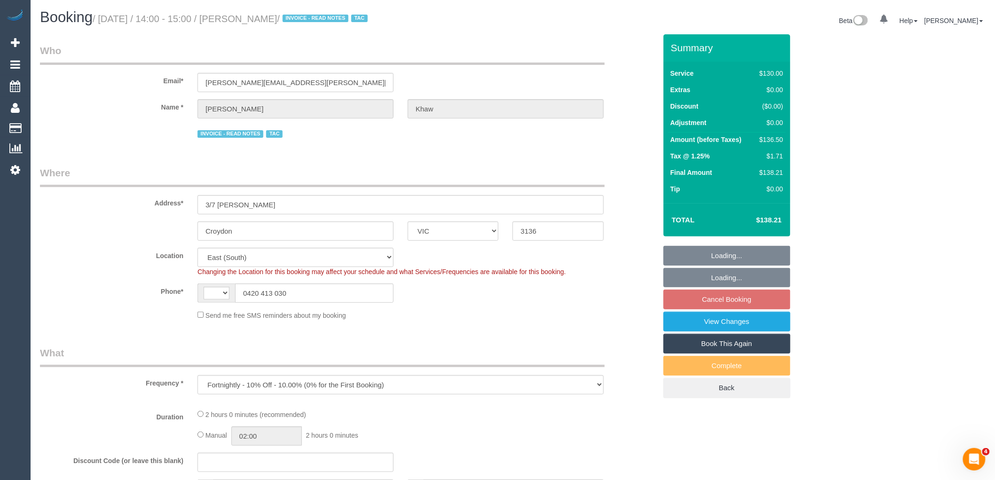
select select "object:509"
select select "string:AU"
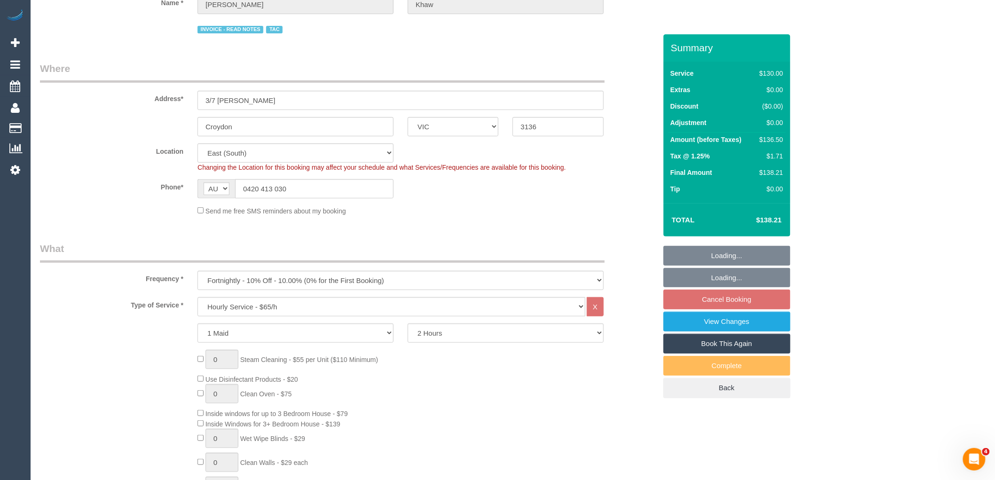
select select "number:27"
select select "number:14"
select select "number:18"
select select "number:22"
select select "number:34"
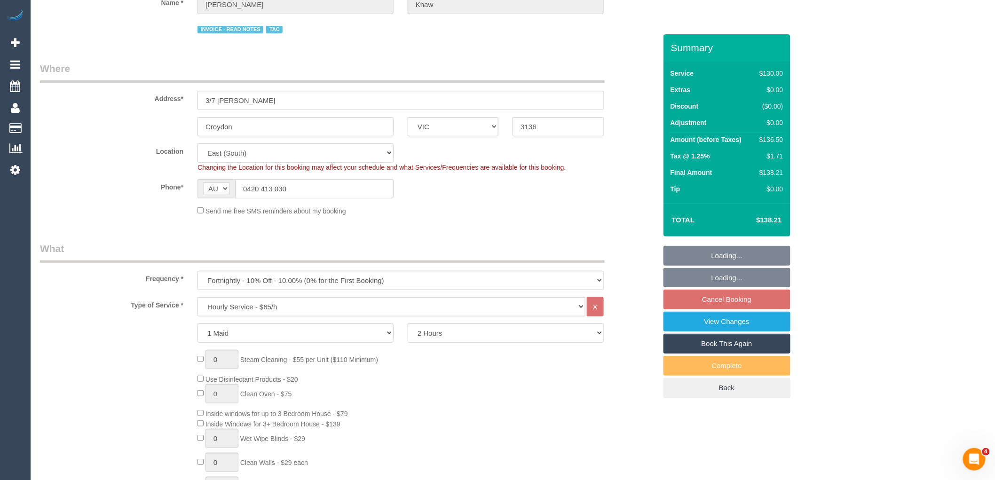
select select "number:26"
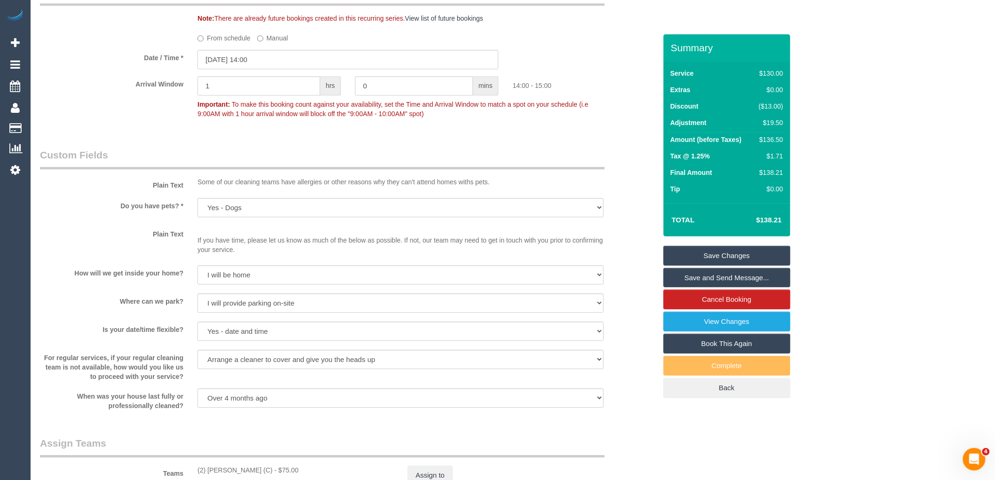
scroll to position [1097, 0]
